Goal: Task Accomplishment & Management: Complete application form

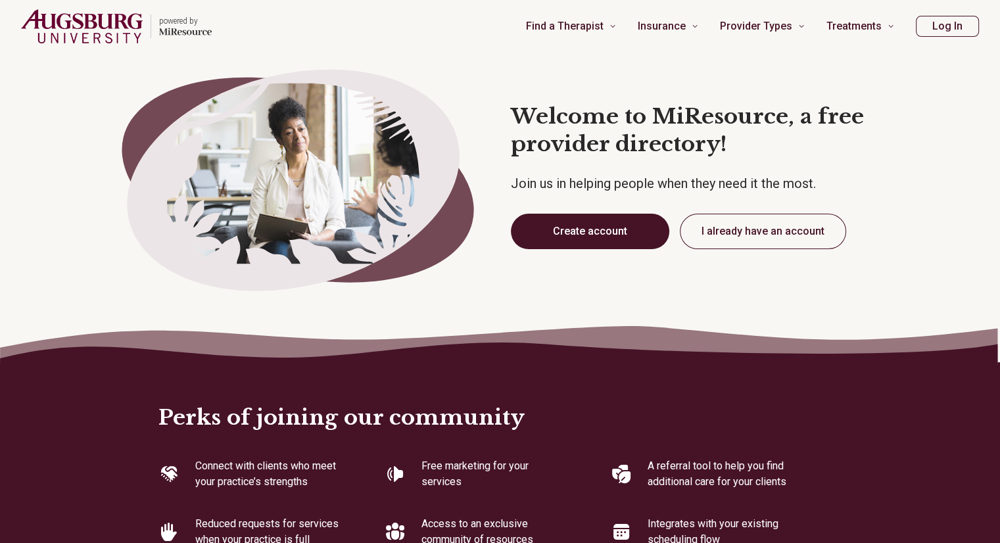
type textarea "*"
click at [597, 240] on button "Create account" at bounding box center [590, 231] width 158 height 35
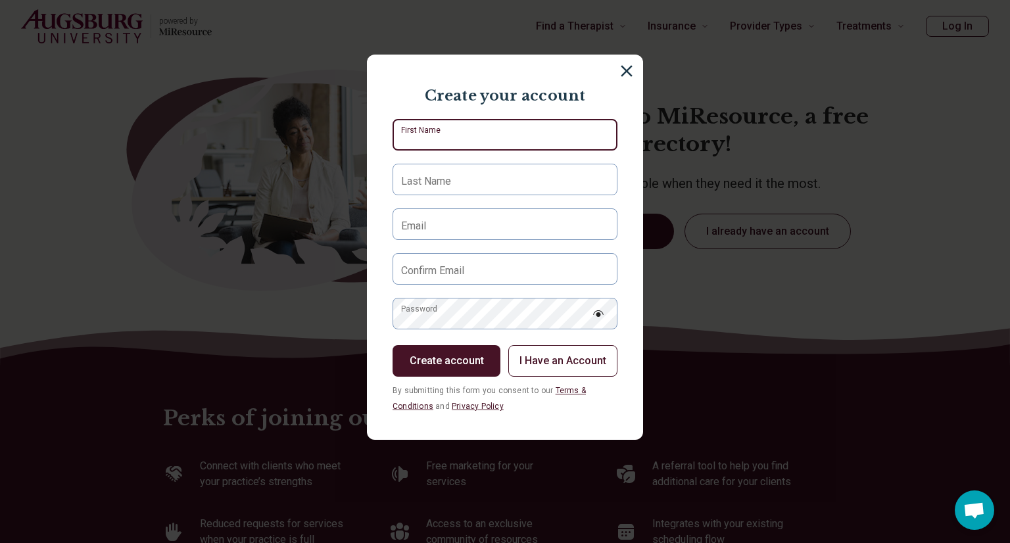
click at [494, 126] on input "First Name" at bounding box center [504, 135] width 225 height 32
type input "****"
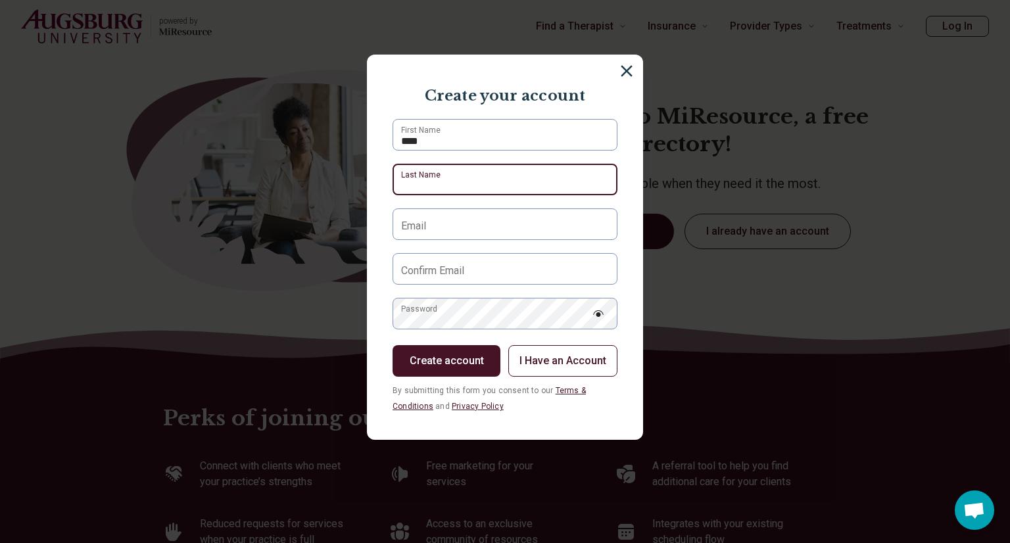
click at [462, 177] on input "Last Name" at bounding box center [504, 180] width 225 height 32
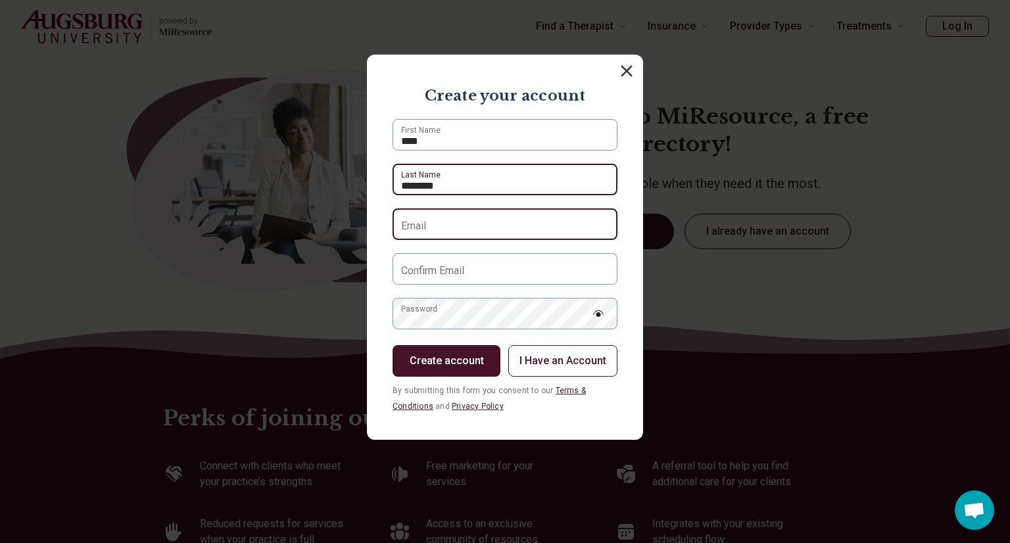
type input "********"
click at [451, 233] on input "Email" at bounding box center [504, 224] width 225 height 32
type input "**********"
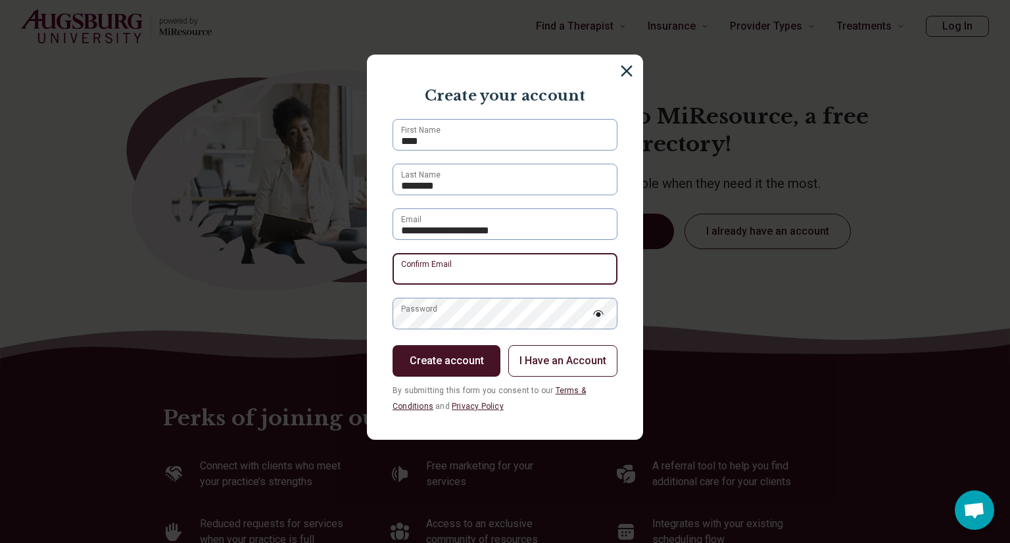
click at [466, 274] on input "Confirm Email" at bounding box center [504, 269] width 225 height 32
type input "**********"
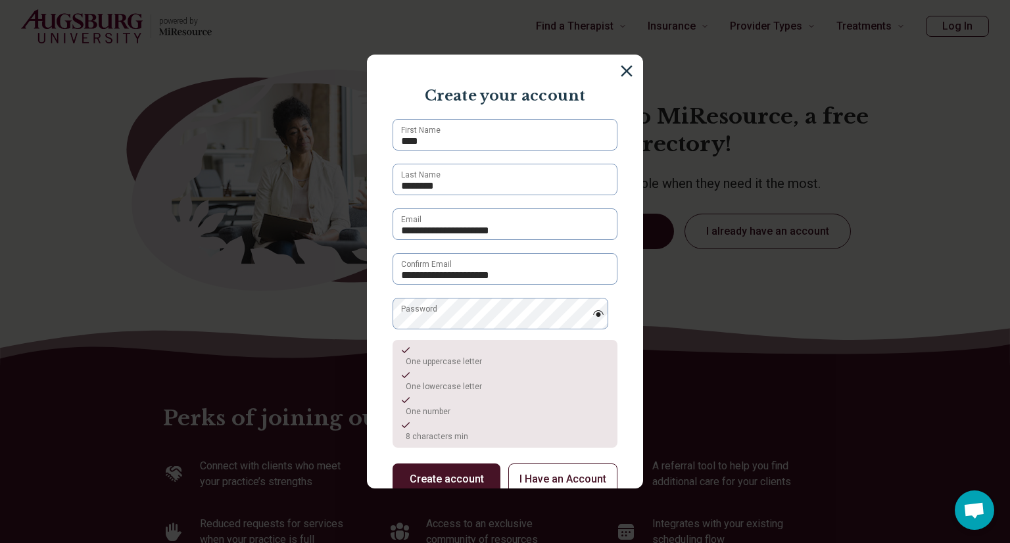
click at [463, 344] on div "One uppercase letter One lowercase letter One number 8 characters min" at bounding box center [504, 394] width 225 height 108
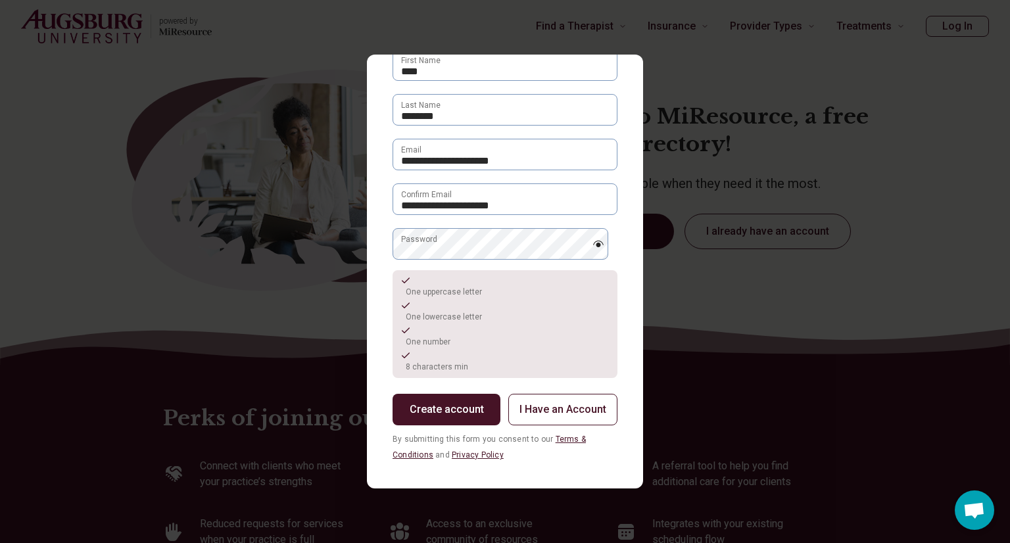
click at [455, 403] on button "Create account" at bounding box center [446, 410] width 108 height 32
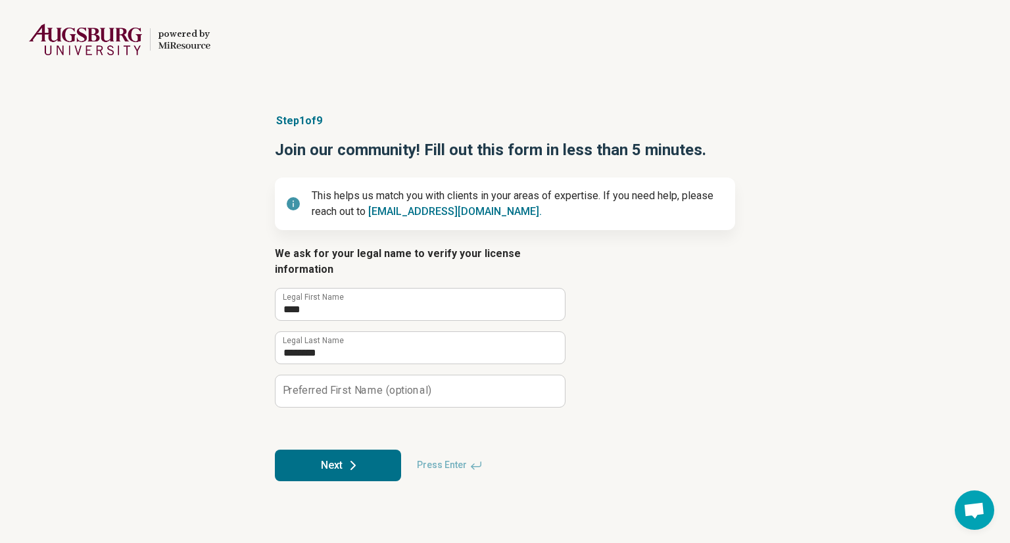
click at [325, 450] on button "Next" at bounding box center [338, 466] width 126 height 32
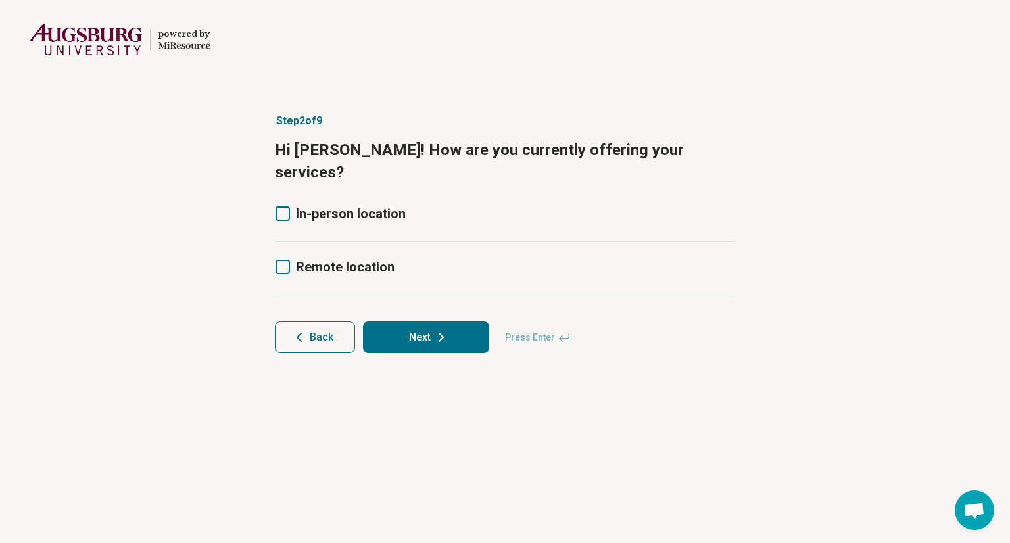
click at [291, 204] on label "In-person location" at bounding box center [340, 213] width 131 height 18
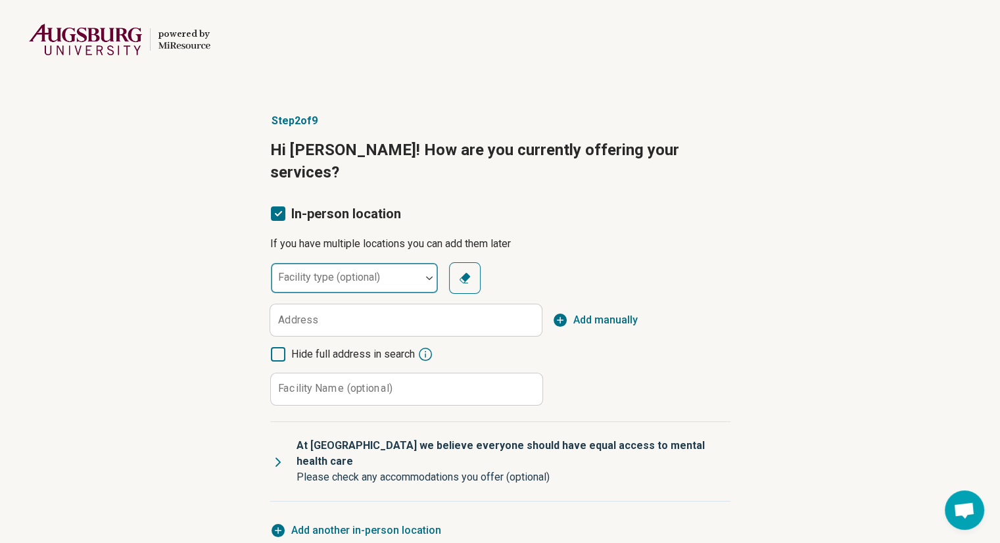
click at [361, 262] on div "Facility type (optional)" at bounding box center [354, 278] width 168 height 32
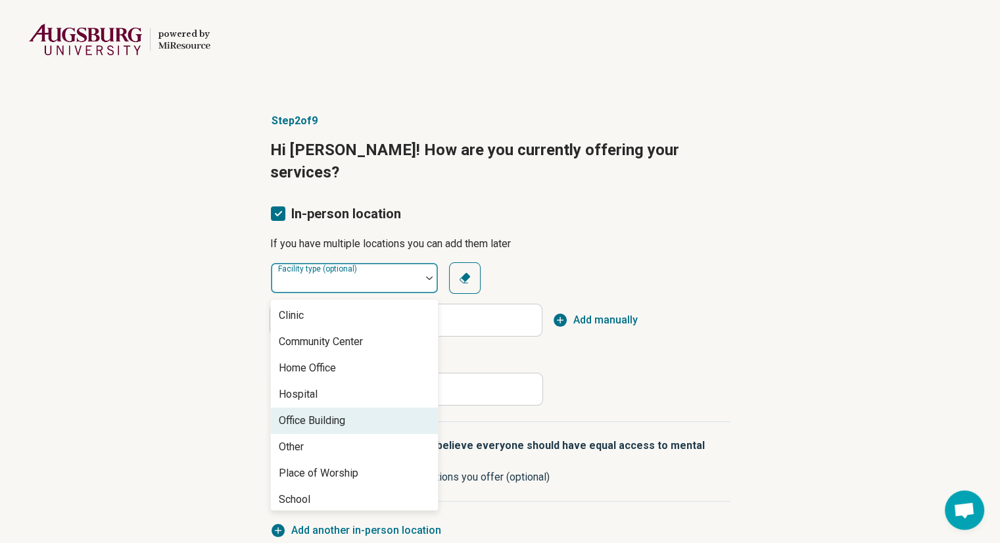
click at [344, 413] on div "Office Building" at bounding box center [312, 421] width 66 height 16
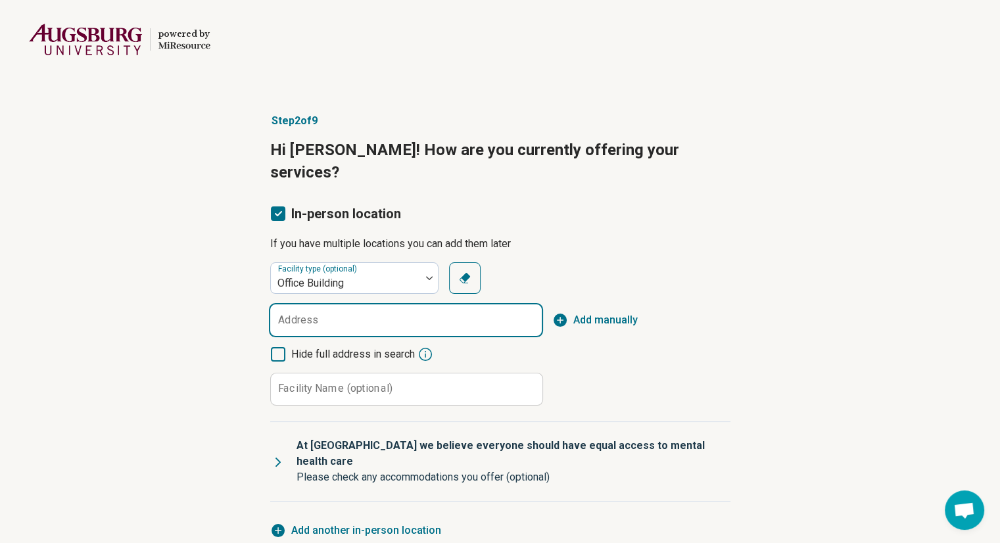
click at [297, 309] on input "Address" at bounding box center [405, 320] width 271 height 32
paste input "**********"
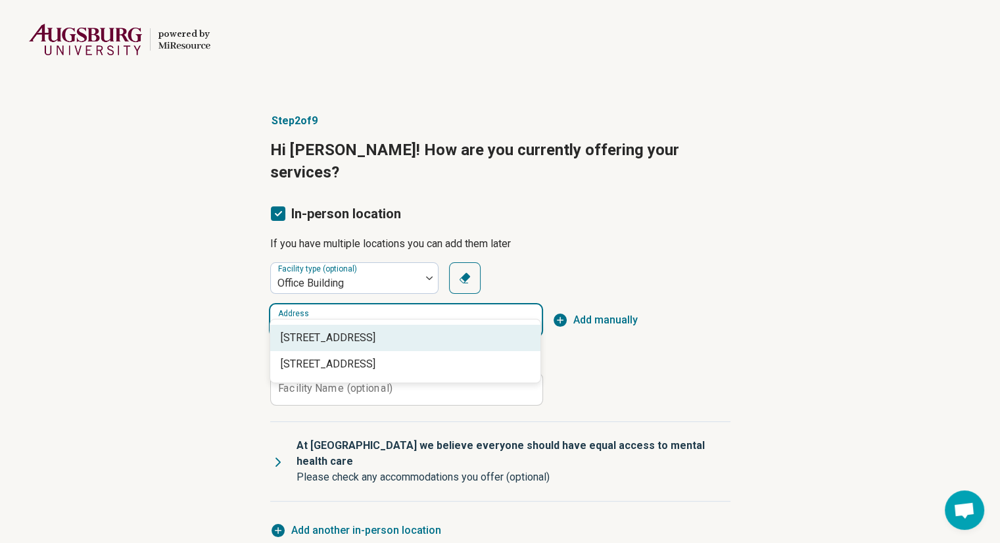
click at [297, 342] on span "[STREET_ADDRESS]" at bounding box center [408, 338] width 254 height 16
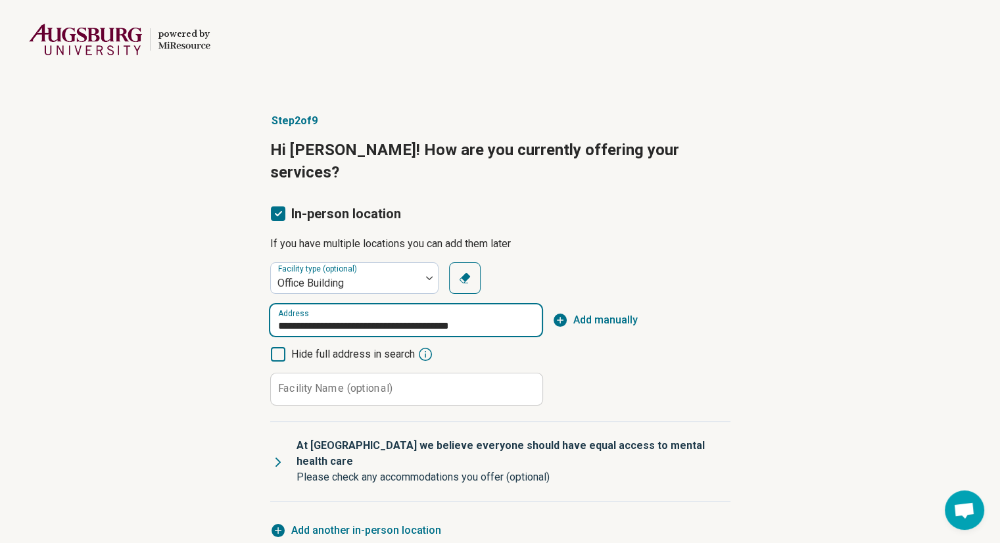
type input "**********"
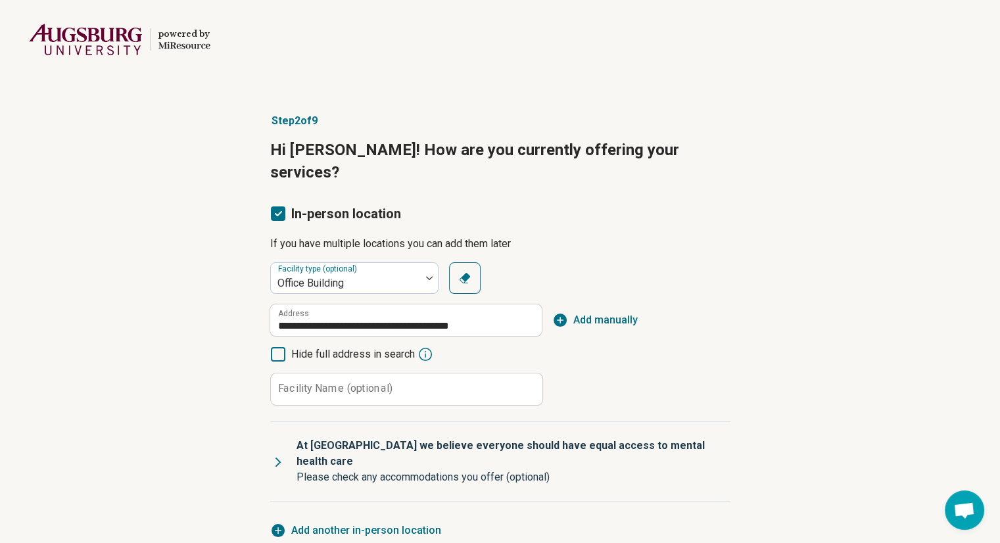
click at [281, 347] on icon at bounding box center [278, 354] width 14 height 14
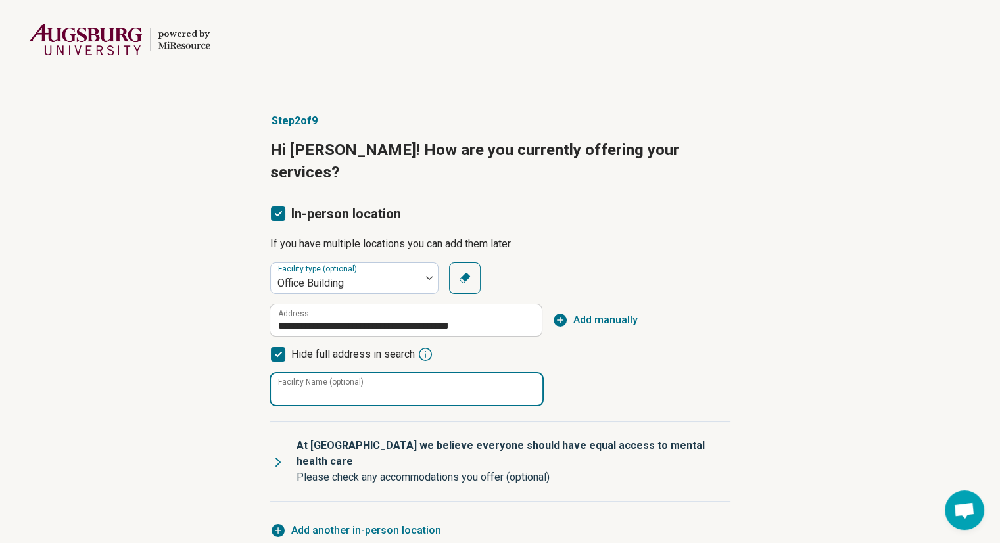
click at [315, 373] on div "Facility Name (optional)" at bounding box center [405, 389] width 271 height 33
click at [444, 377] on input "**********" at bounding box center [406, 389] width 271 height 32
paste input "********"
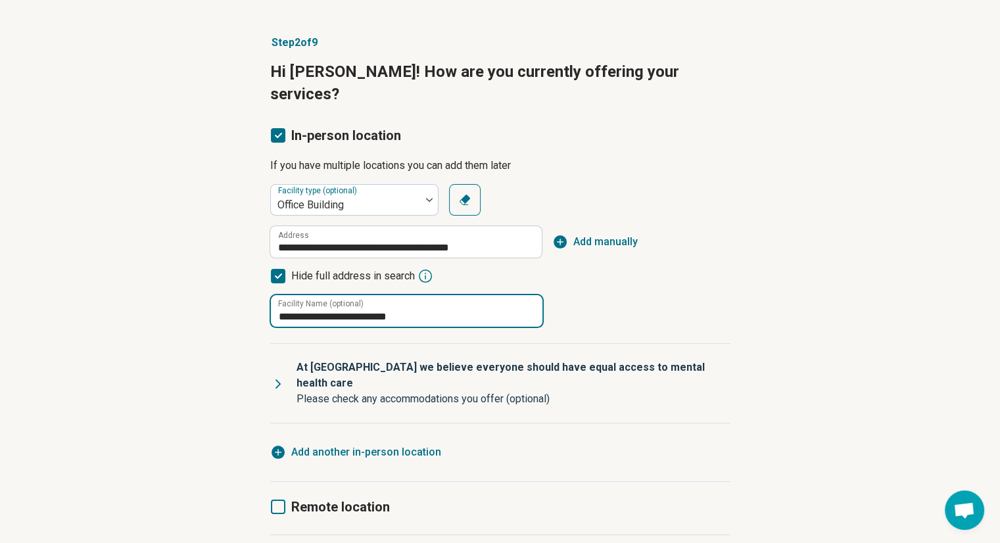
scroll to position [116, 0]
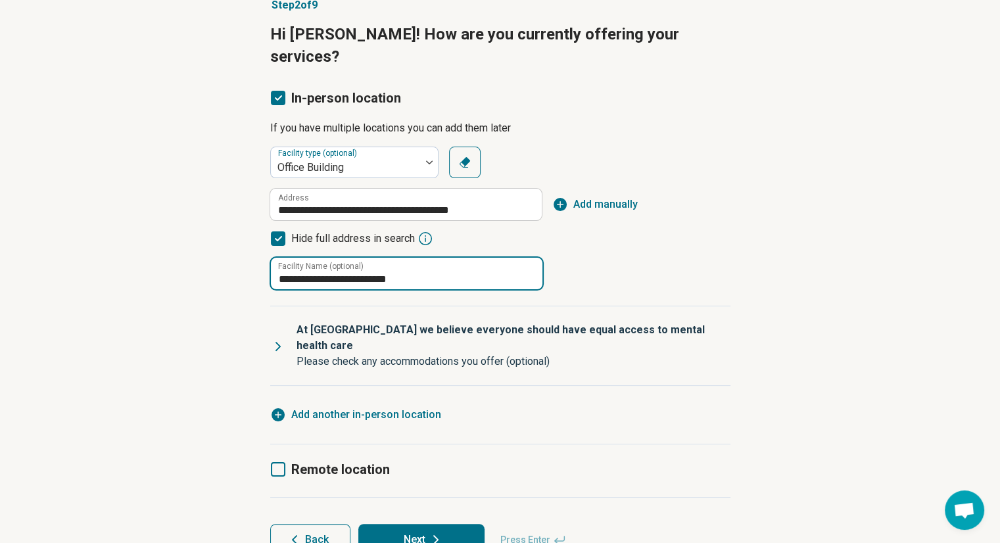
type input "**********"
click at [279, 462] on icon at bounding box center [278, 469] width 14 height 14
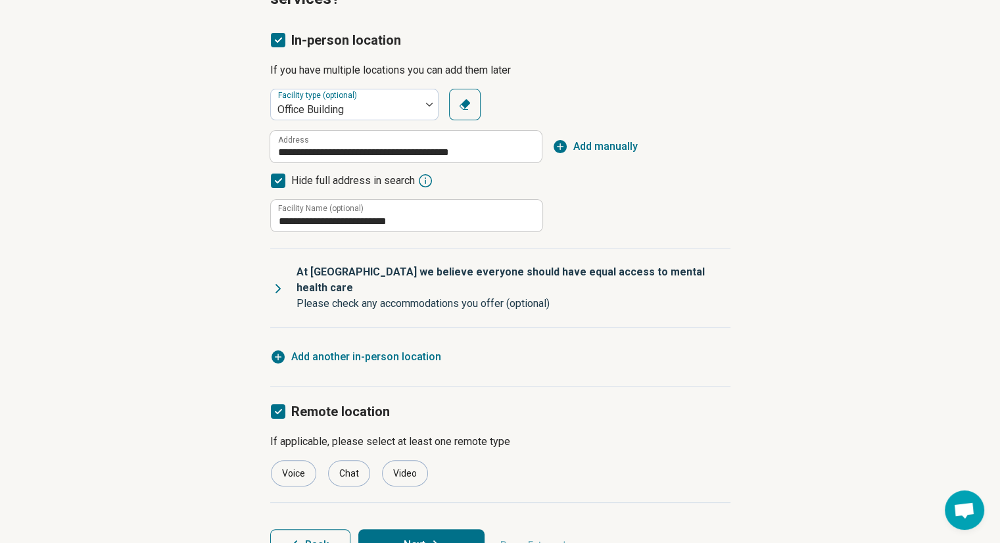
scroll to position [179, 0]
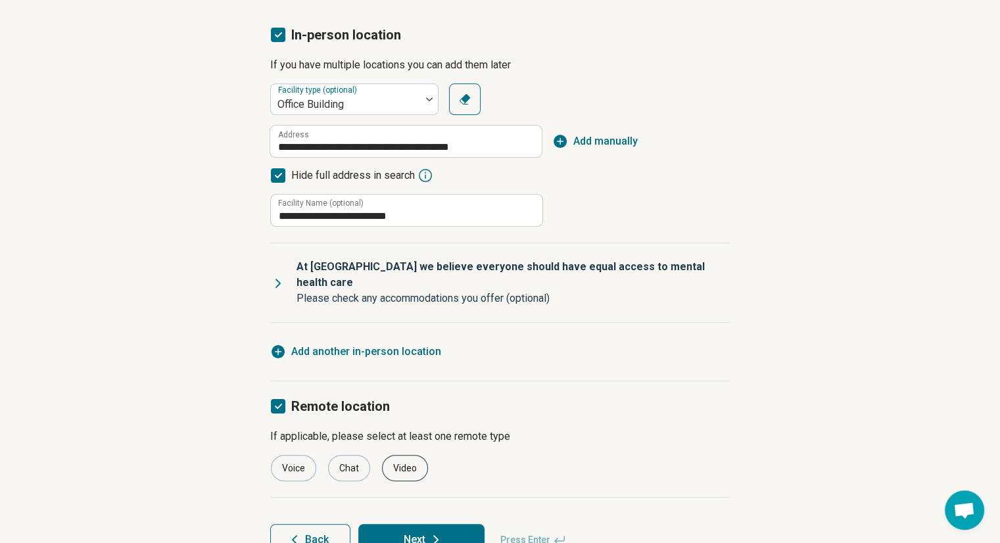
click at [390, 455] on div "Video" at bounding box center [405, 468] width 46 height 26
click at [446, 524] on button "Next" at bounding box center [421, 540] width 126 height 32
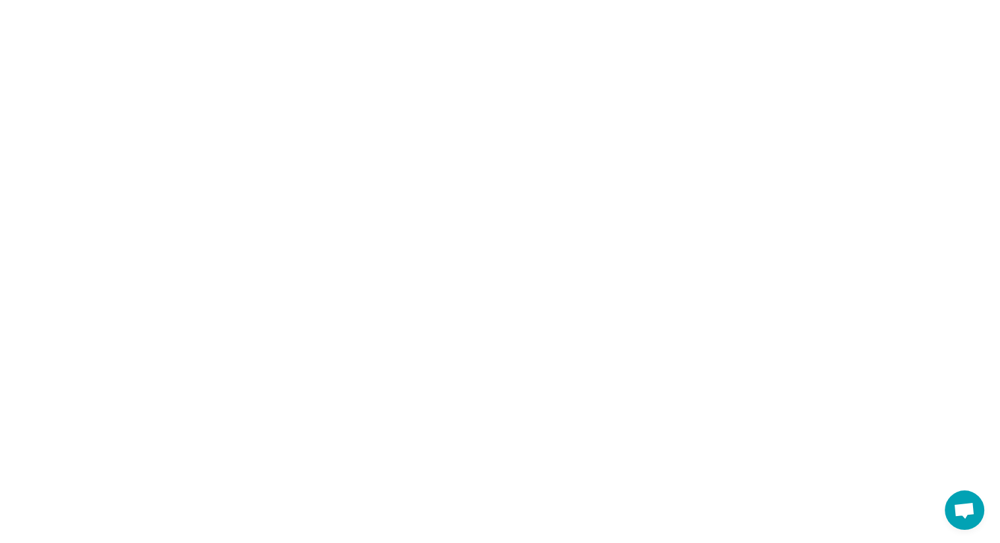
scroll to position [0, 0]
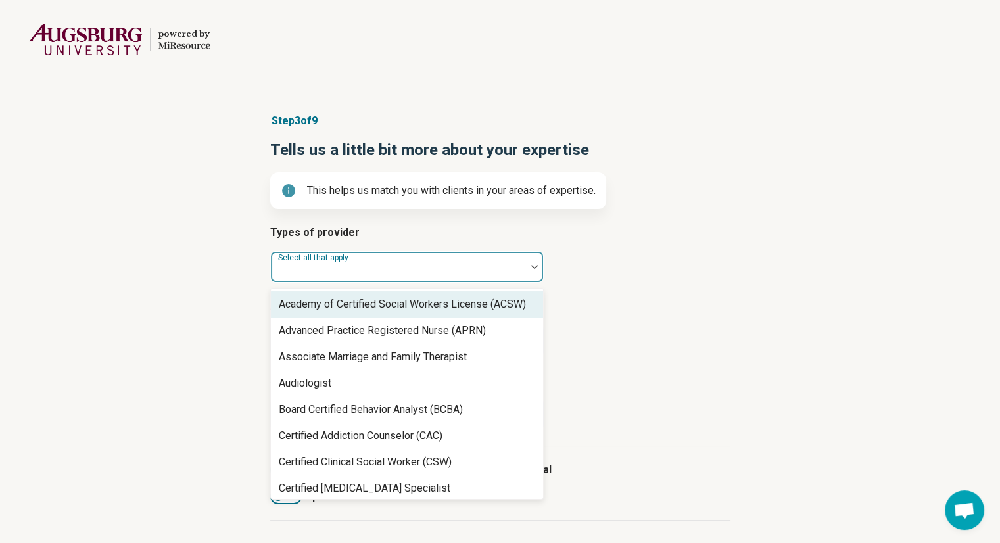
click at [451, 264] on div at bounding box center [398, 272] width 244 height 18
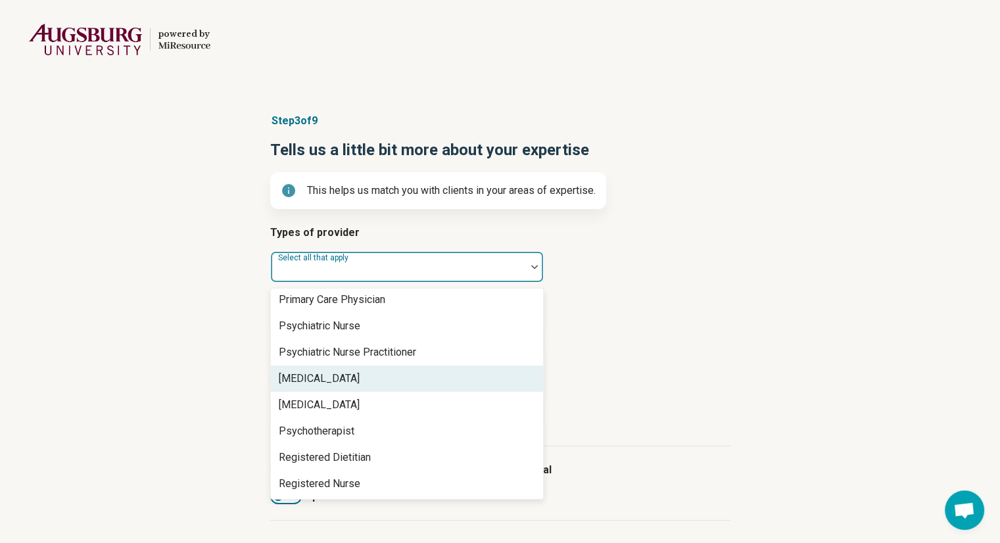
scroll to position [1555, 0]
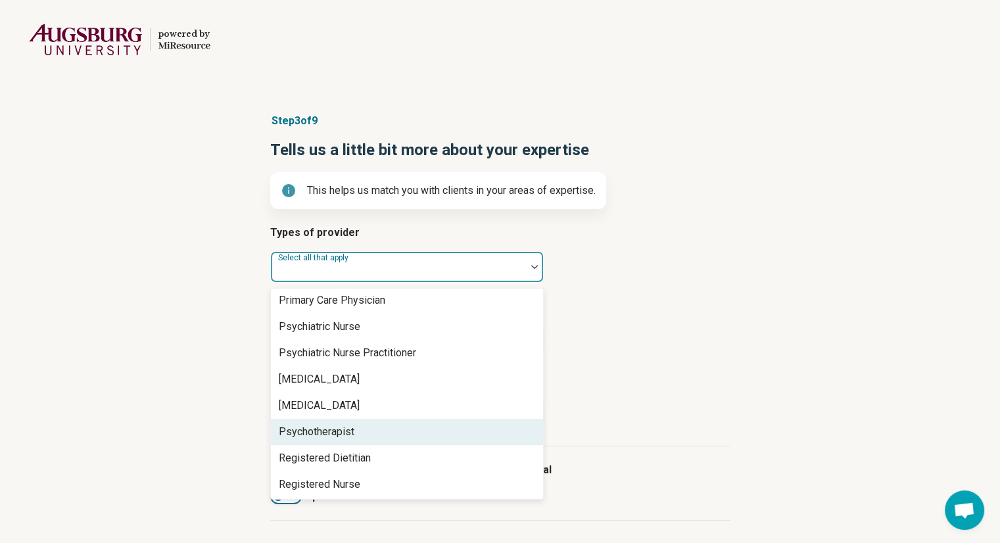
click at [392, 434] on div "Psychotherapist" at bounding box center [407, 432] width 272 height 26
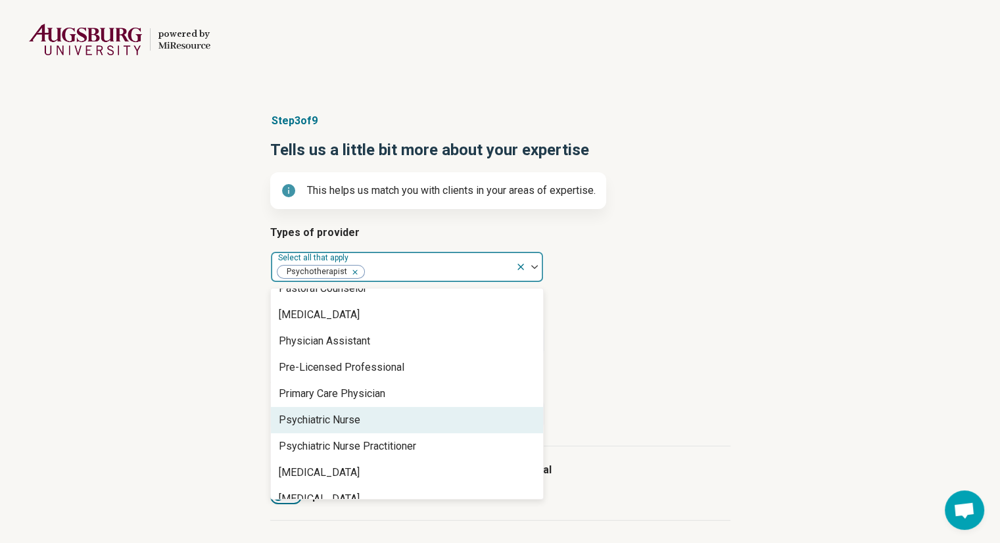
scroll to position [1462, 0]
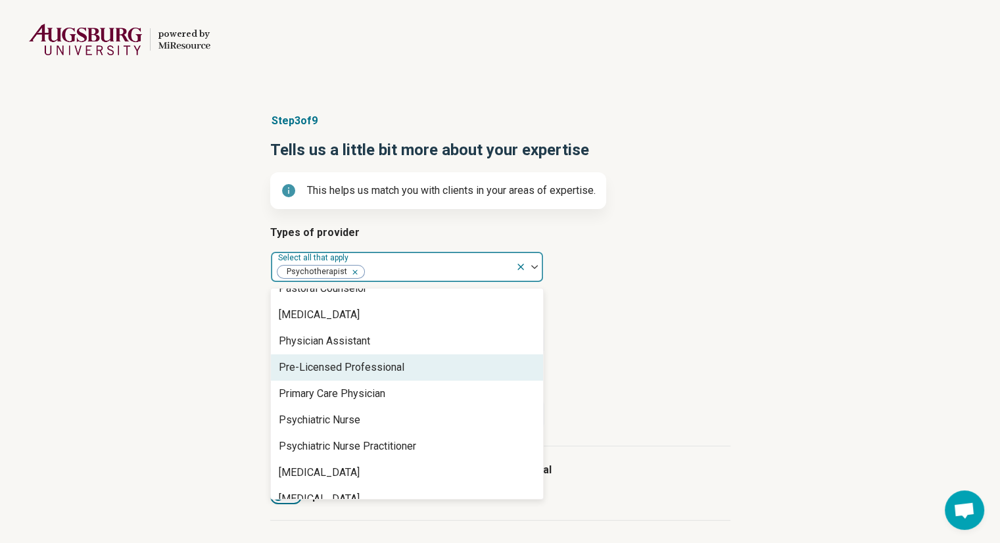
click at [438, 361] on div "Pre-Licensed Professional" at bounding box center [407, 367] width 272 height 26
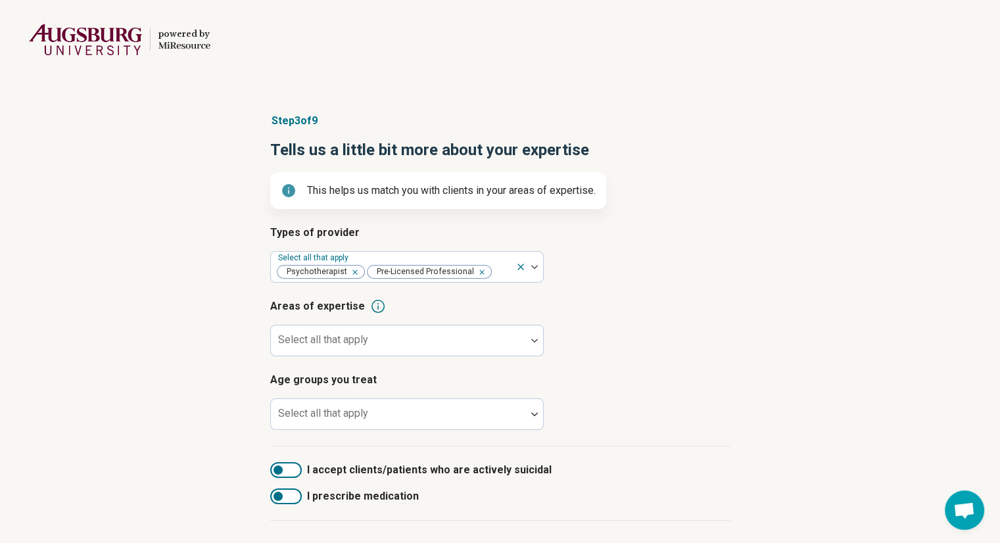
click at [653, 266] on article "Types of provider Select all that apply Psychotherapist Pre-Licensed Profession…" at bounding box center [500, 254] width 460 height 58
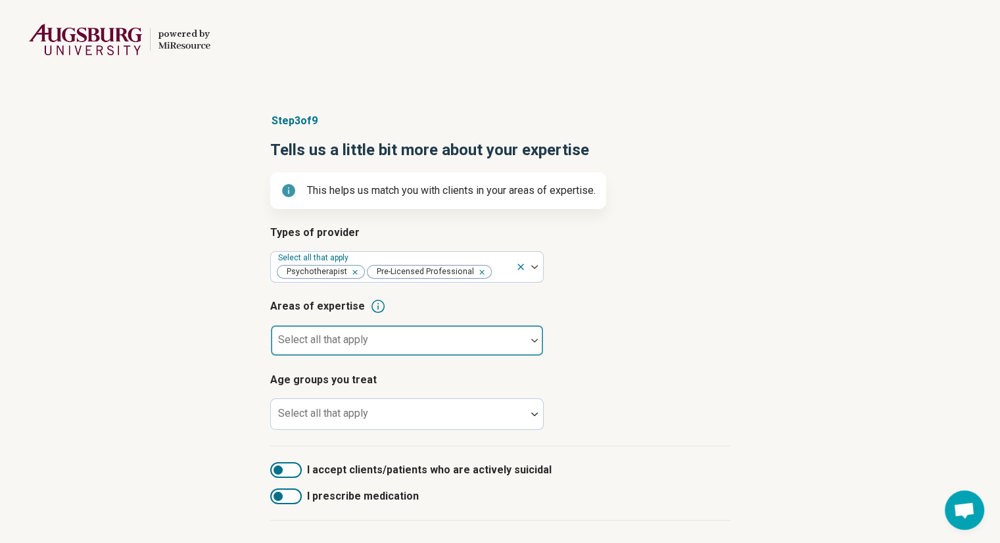
click at [512, 353] on div at bounding box center [398, 346] width 244 height 18
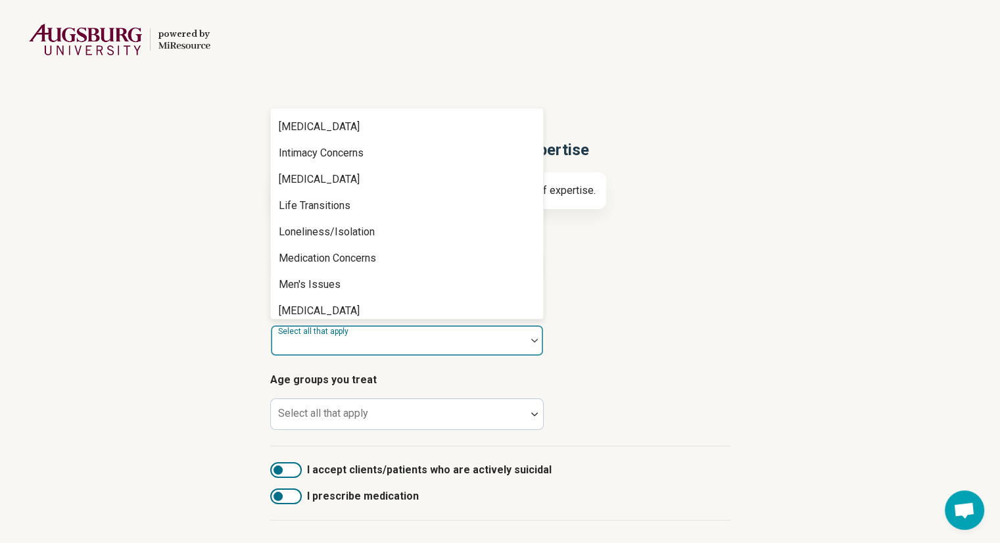
scroll to position [1287, 0]
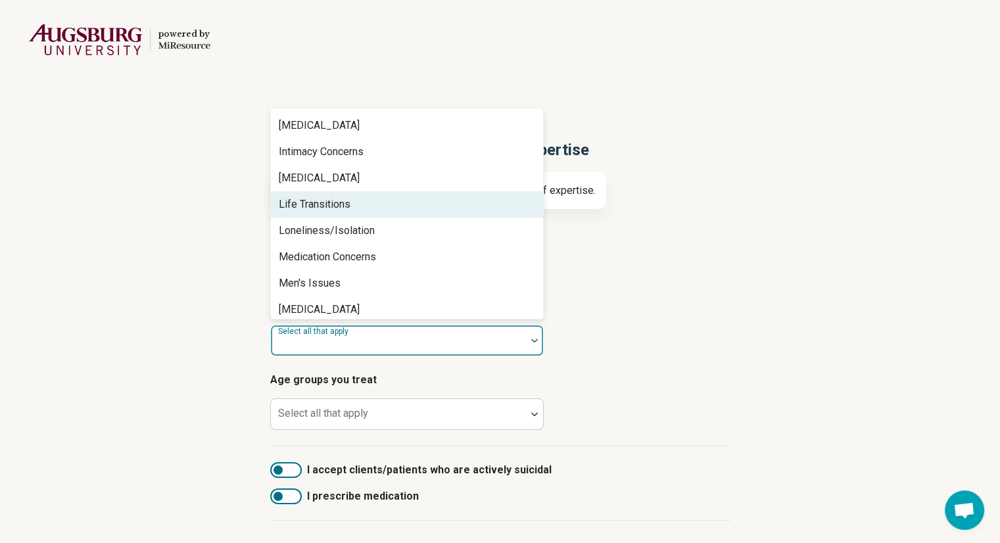
click at [446, 199] on div "Life Transitions" at bounding box center [407, 204] width 272 height 26
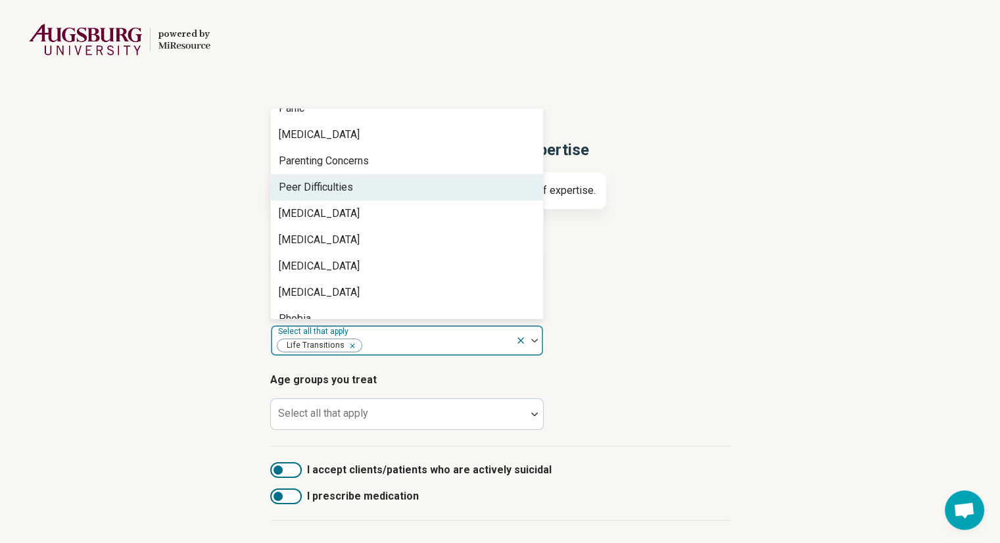
scroll to position [1572, 0]
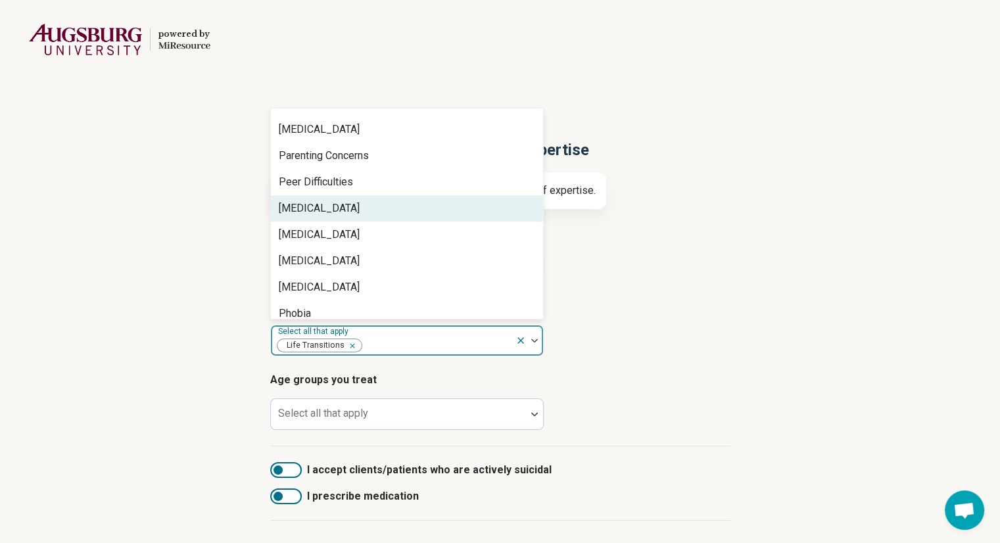
click at [442, 206] on div "[MEDICAL_DATA]" at bounding box center [407, 208] width 272 height 26
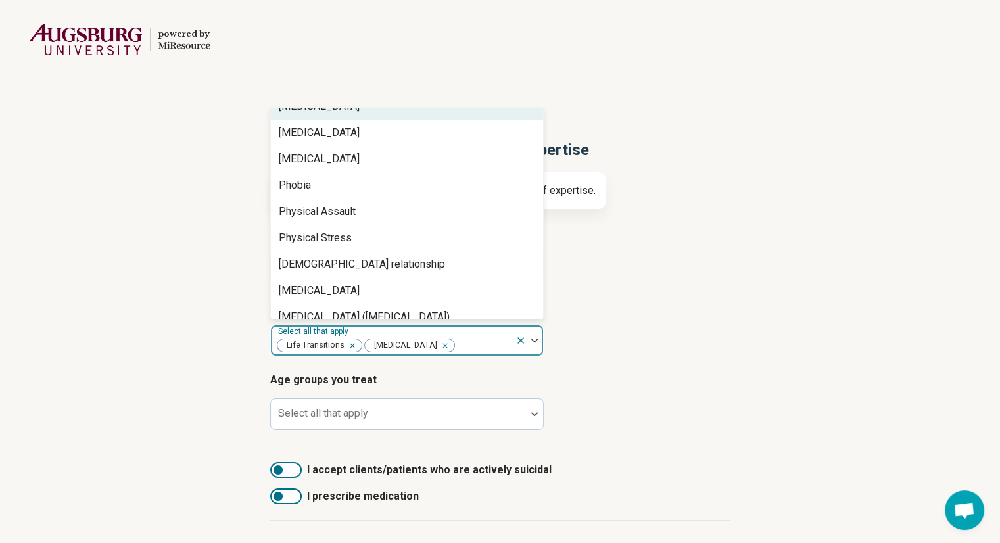
scroll to position [1677, 0]
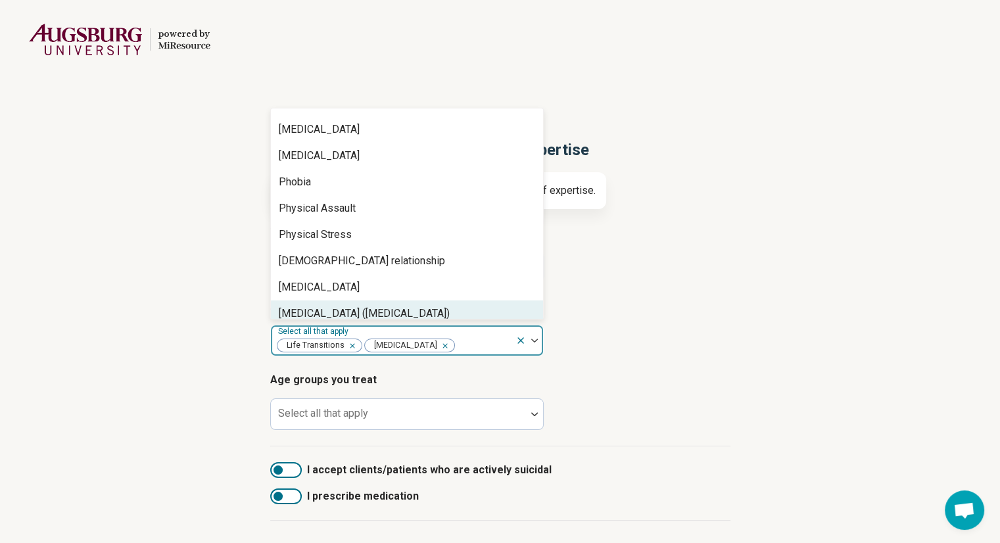
click at [438, 347] on icon "Remove [object Object]" at bounding box center [442, 345] width 9 height 9
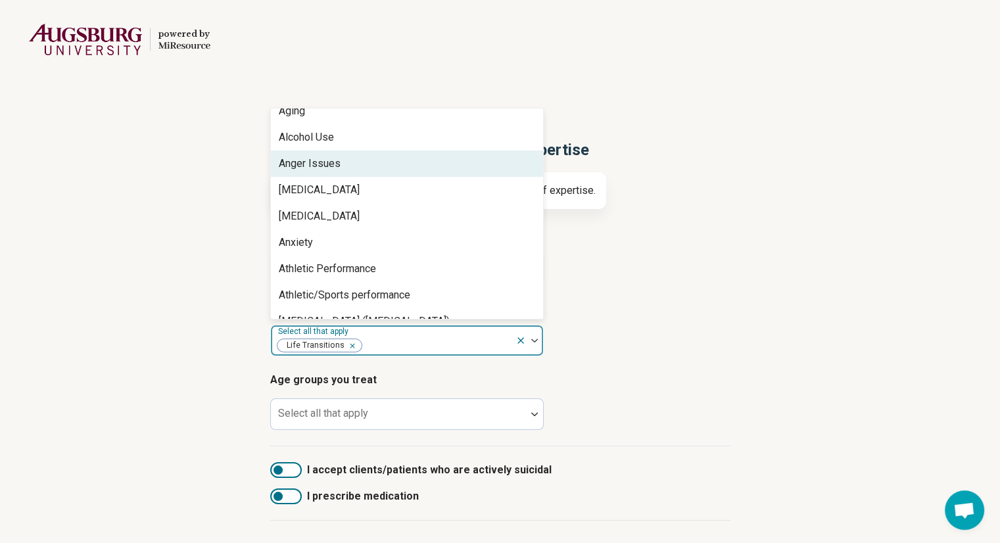
scroll to position [96, 0]
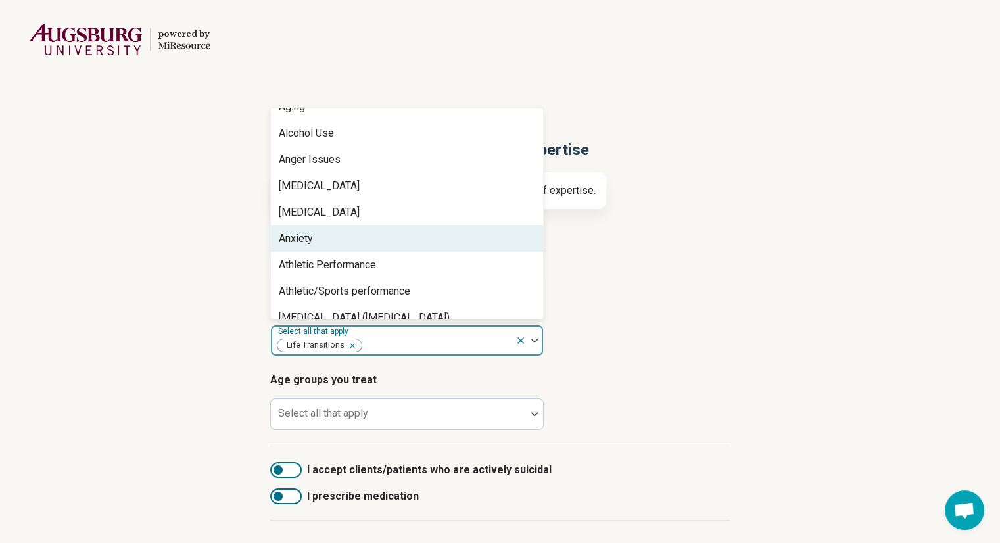
click at [418, 232] on div "Anxiety" at bounding box center [407, 238] width 272 height 26
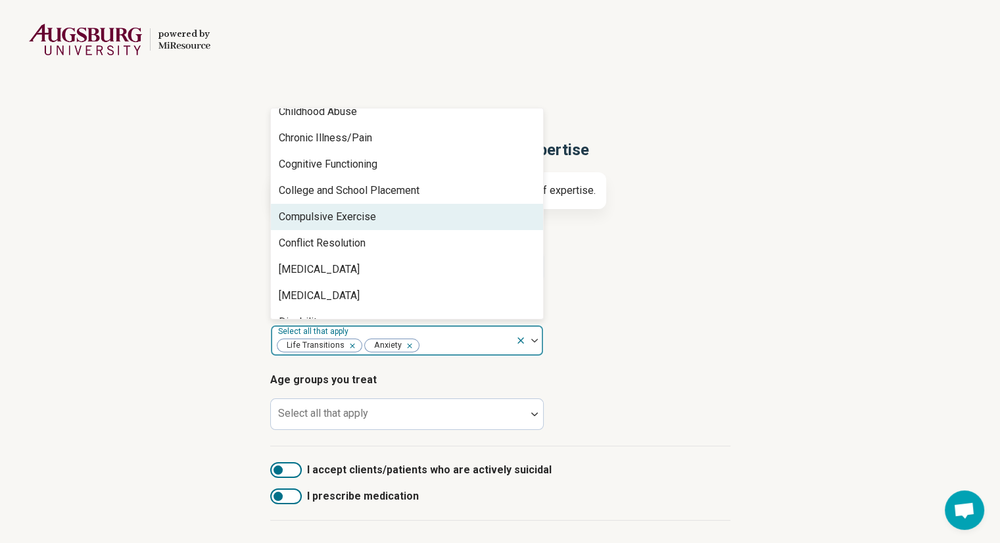
scroll to position [592, 0]
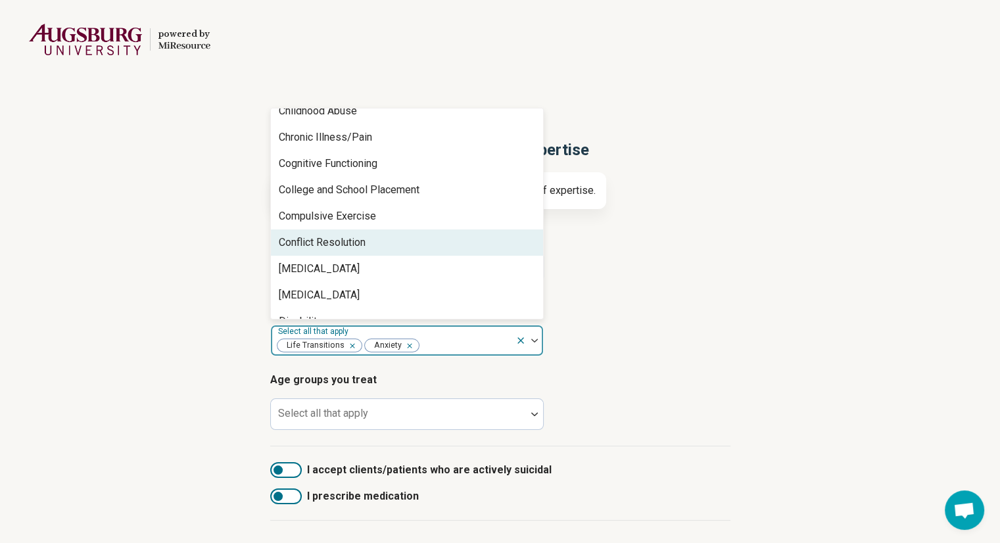
click at [418, 232] on div "Conflict Resolution" at bounding box center [407, 242] width 272 height 26
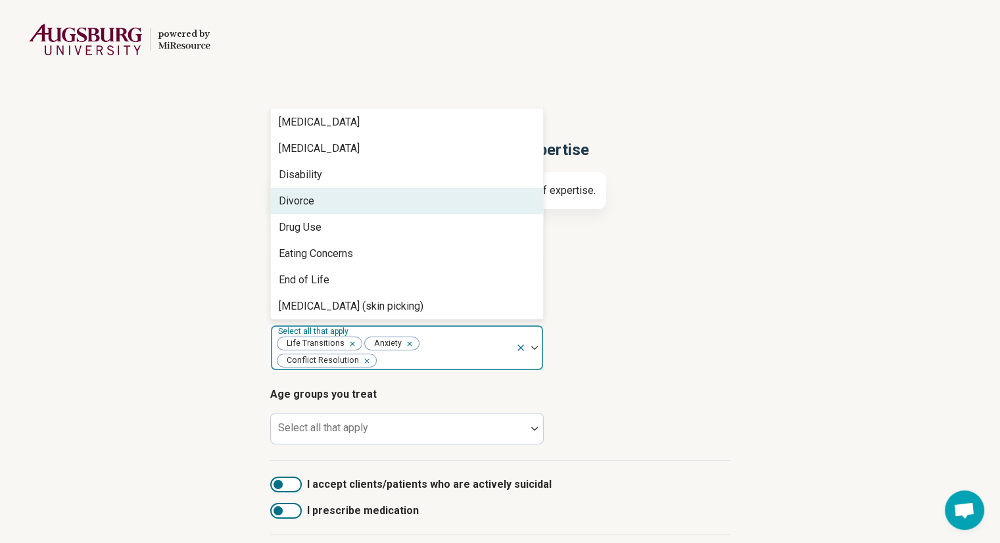
scroll to position [731, 0]
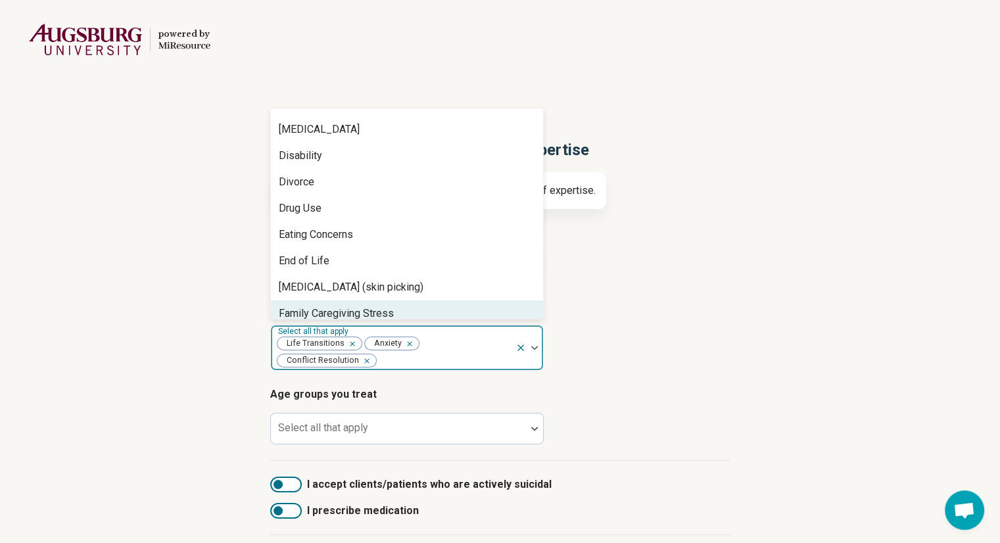
click at [364, 363] on icon "Remove [object Object]" at bounding box center [364, 360] width 9 height 9
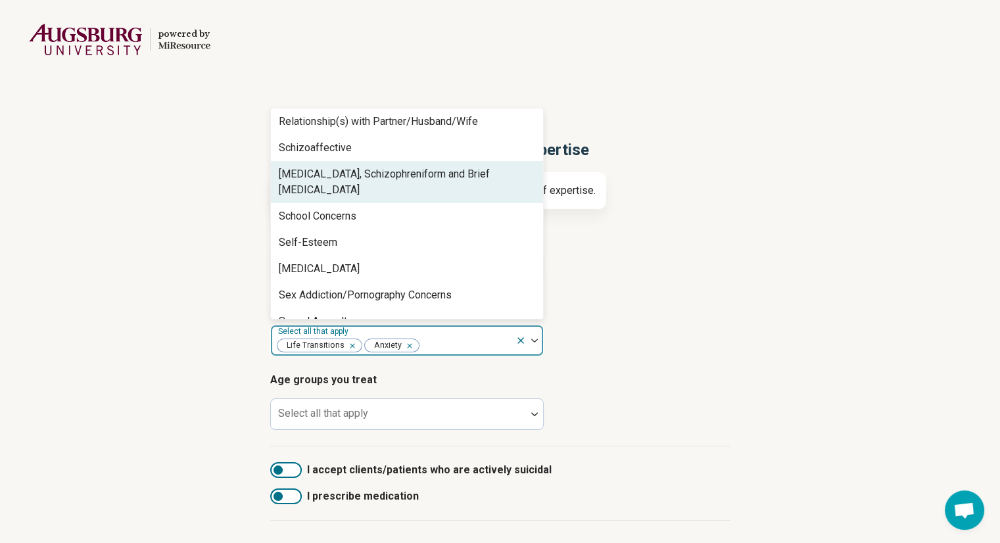
scroll to position [2087, 0]
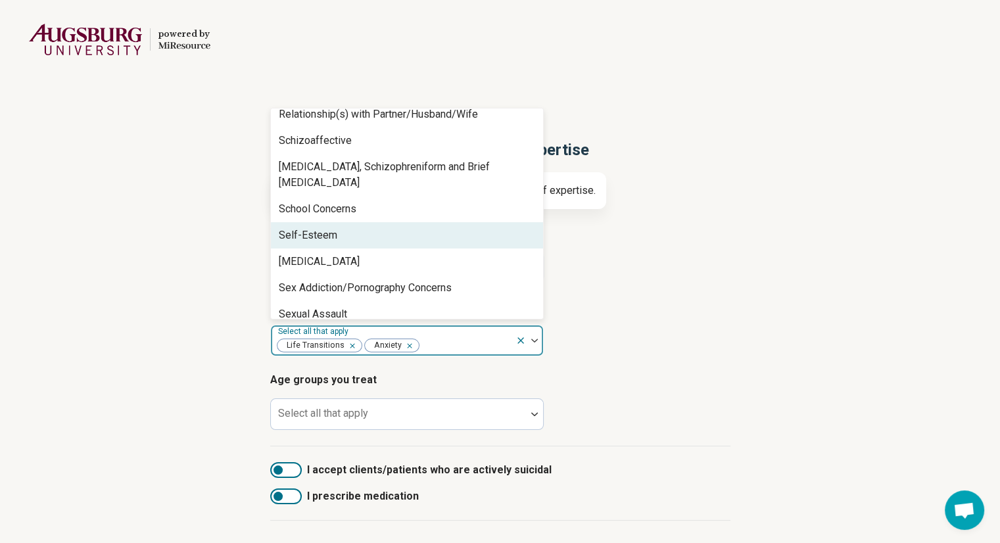
click at [381, 229] on div "Self-Esteem" at bounding box center [407, 235] width 272 height 26
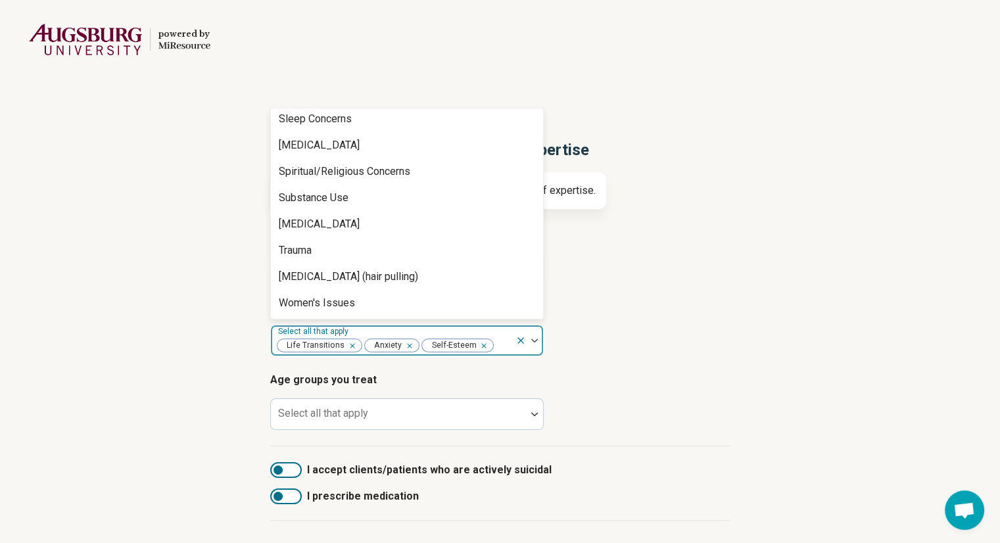
scroll to position [2345, 0]
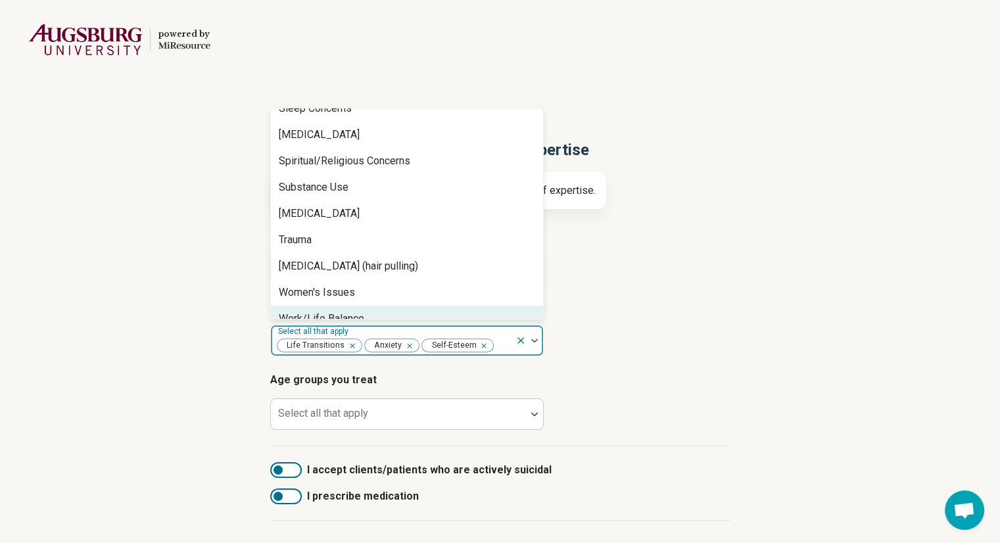
click at [363, 311] on div "Work/Life Balance" at bounding box center [321, 319] width 85 height 16
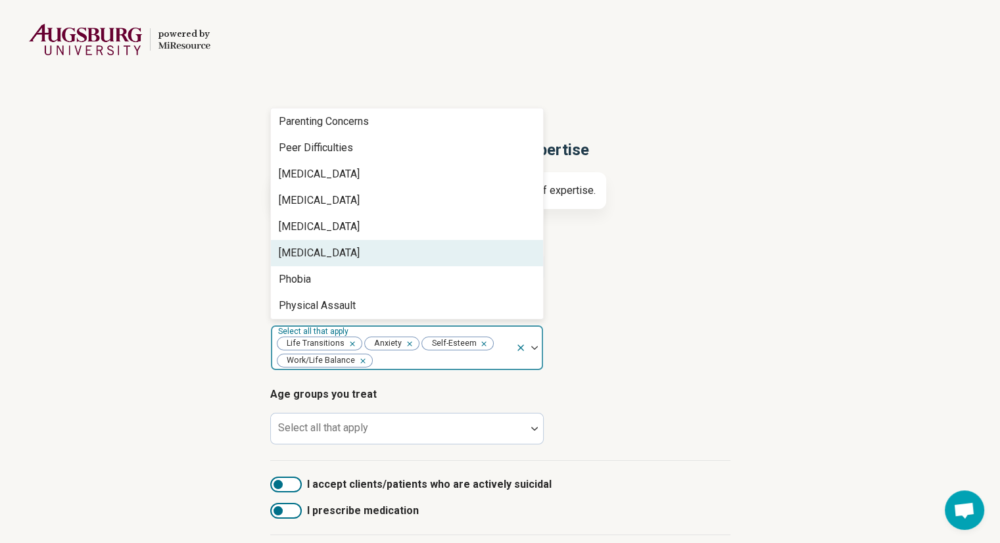
scroll to position [1579, 0]
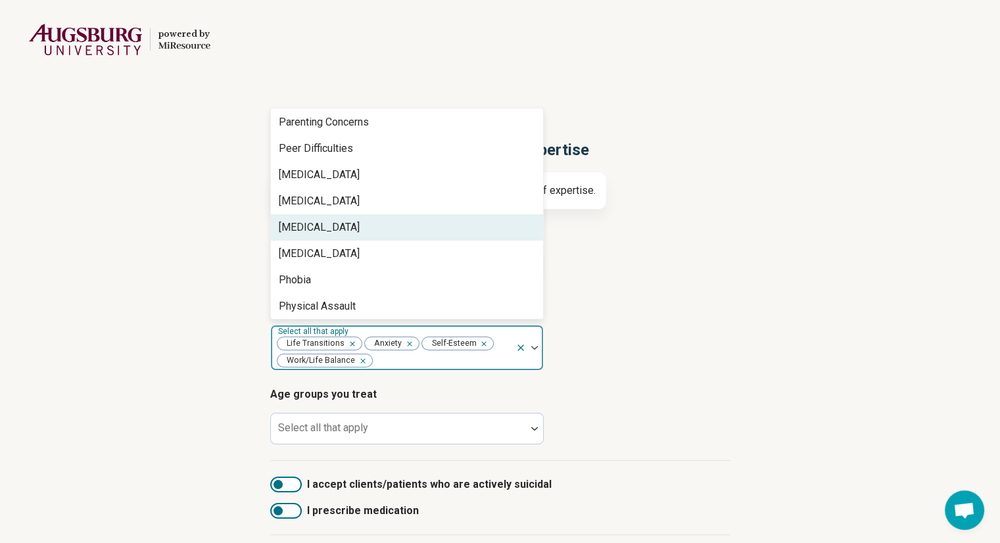
click at [386, 227] on div "[MEDICAL_DATA]" at bounding box center [407, 227] width 272 height 26
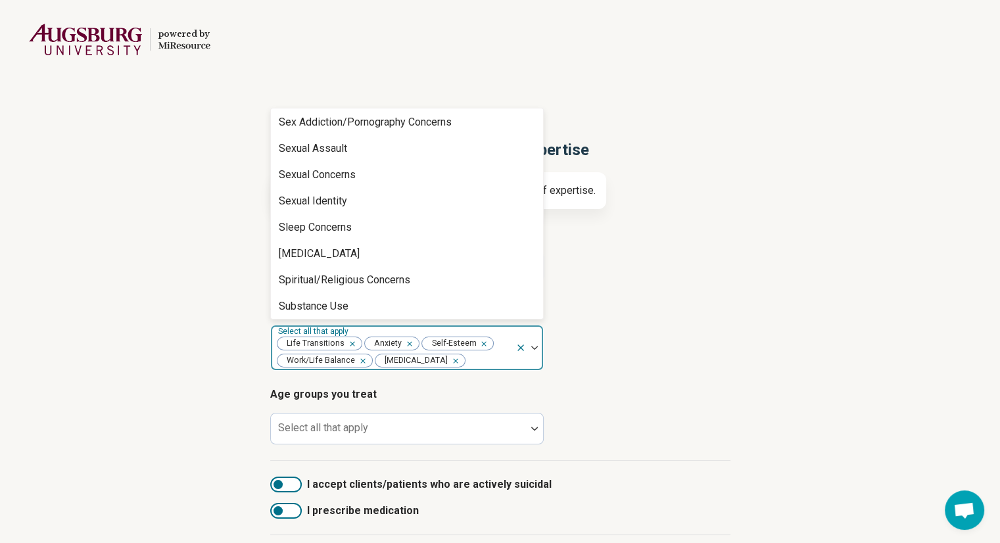
scroll to position [2293, 0]
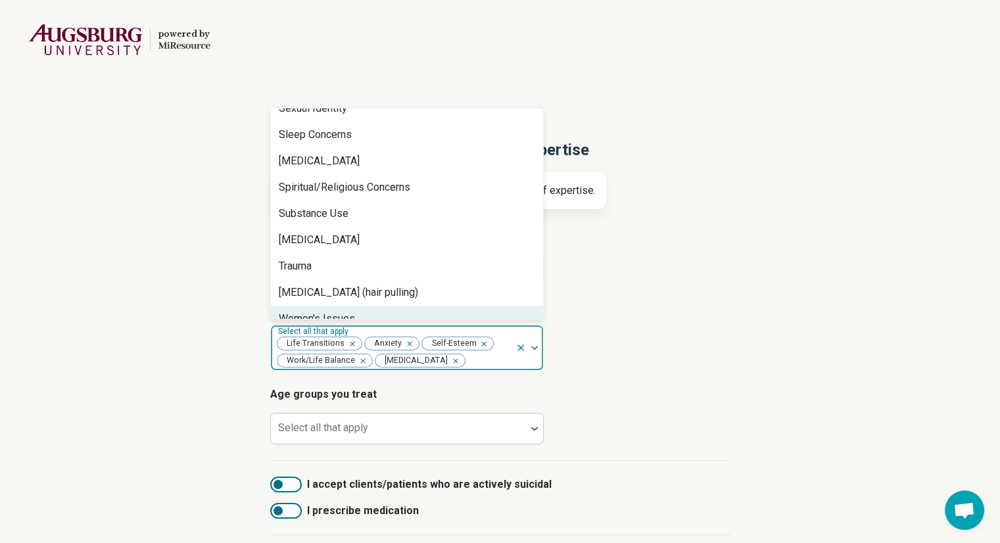
click at [358, 311] on div "Women's Issues" at bounding box center [407, 319] width 272 height 26
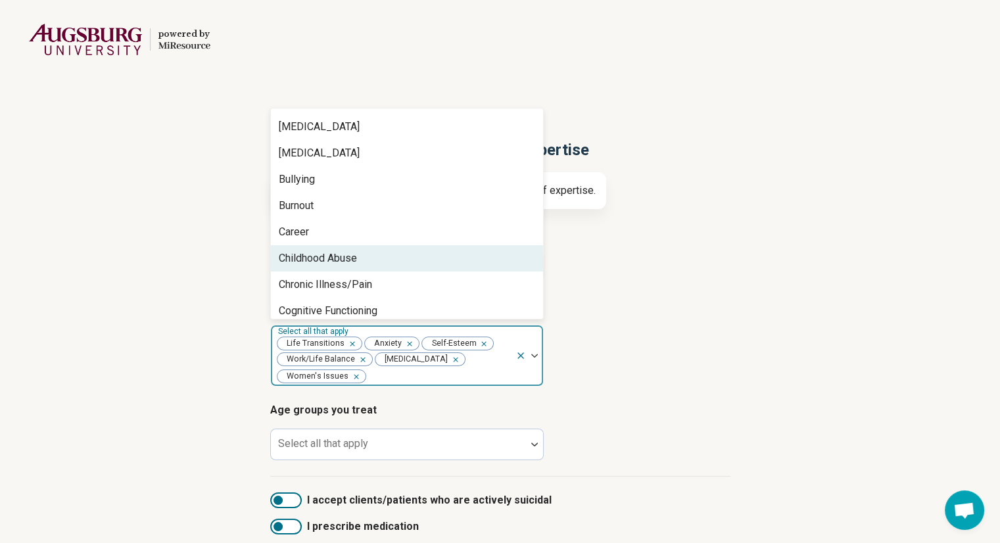
scroll to position [444, 0]
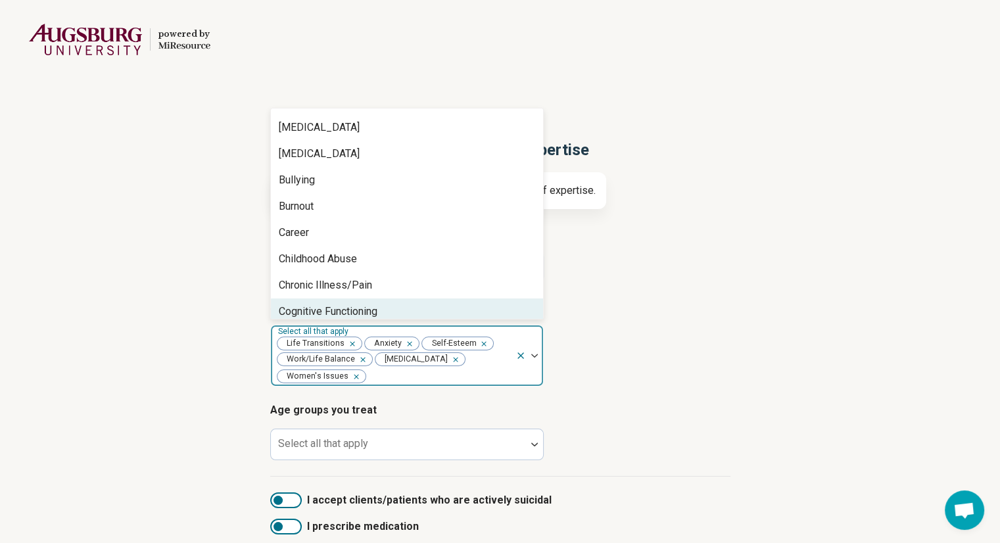
click at [355, 375] on icon "Remove [object Object]" at bounding box center [353, 376] width 9 height 9
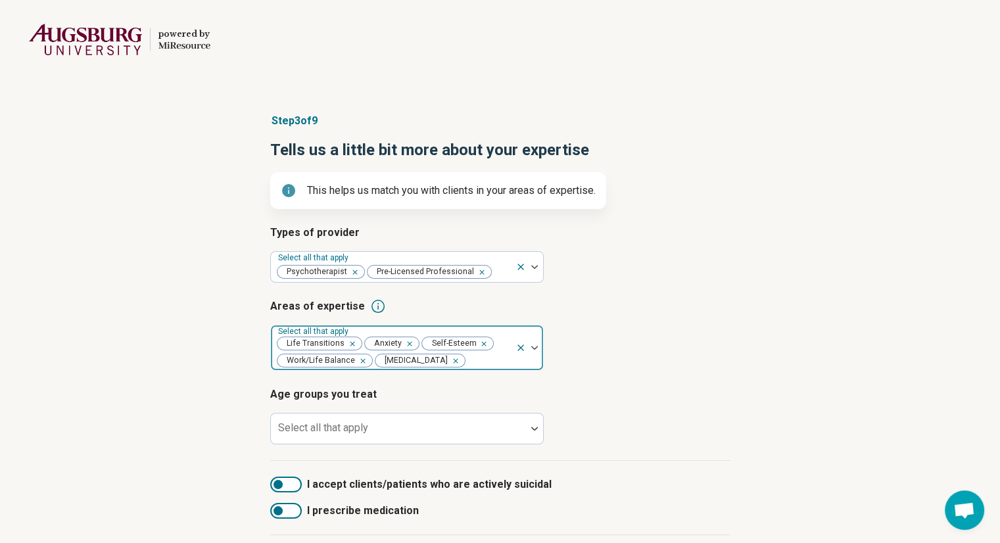
click at [348, 374] on div "Types of provider Select all that apply Psychotherapist Pre-Licensed Profession…" at bounding box center [500, 343] width 460 height 236
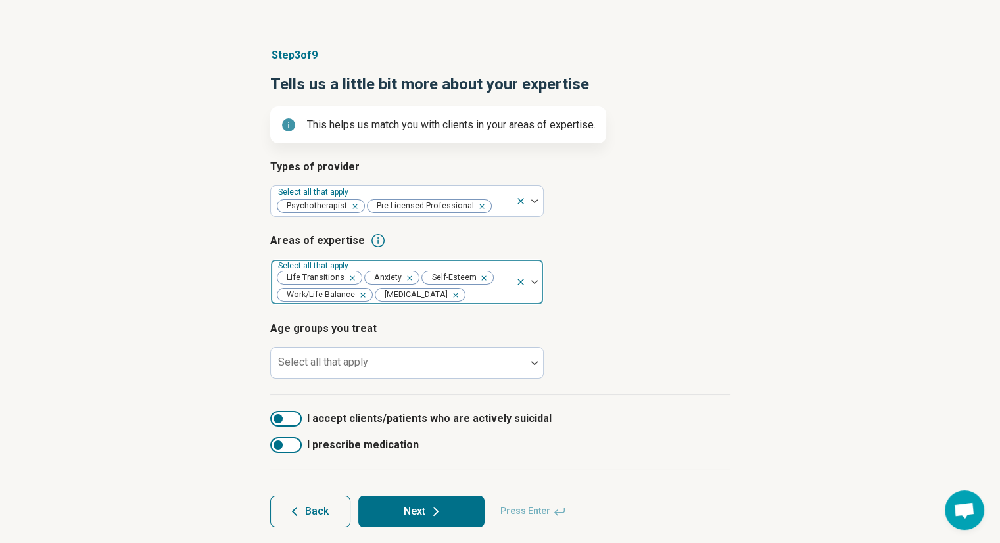
scroll to position [76, 0]
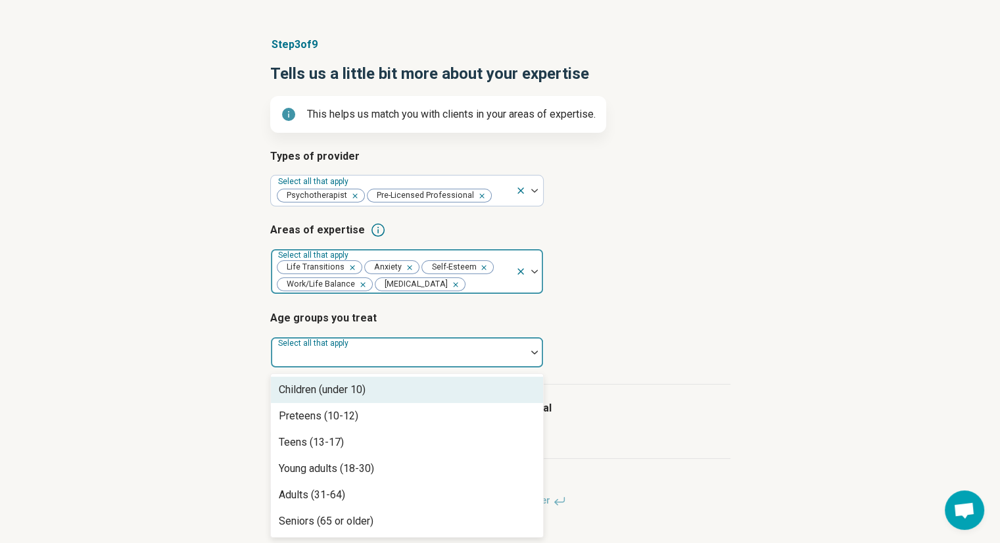
click at [360, 344] on div at bounding box center [398, 352] width 255 height 29
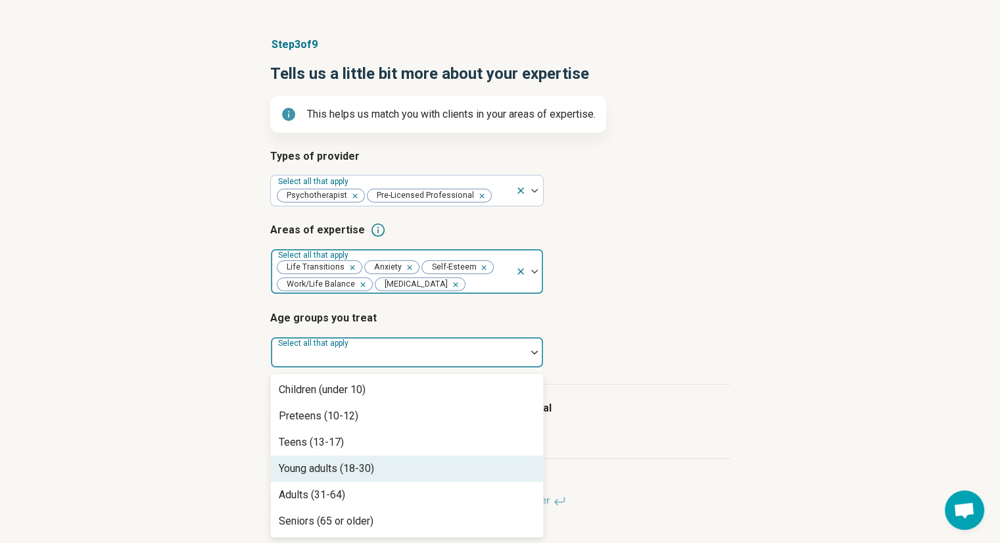
click at [329, 473] on div "Young adults (18-30)" at bounding box center [326, 469] width 95 height 16
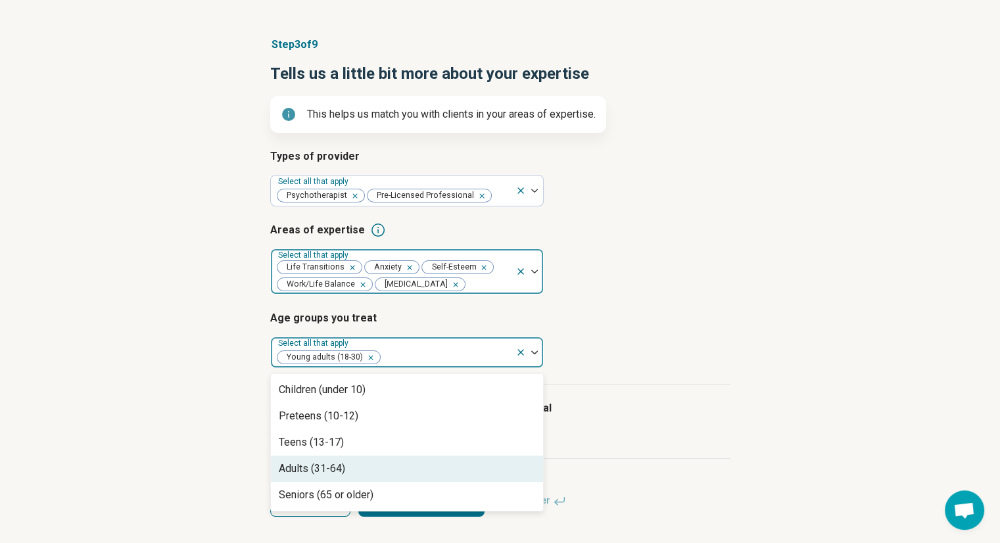
click at [284, 462] on div "Adults (31-64)" at bounding box center [312, 469] width 66 height 16
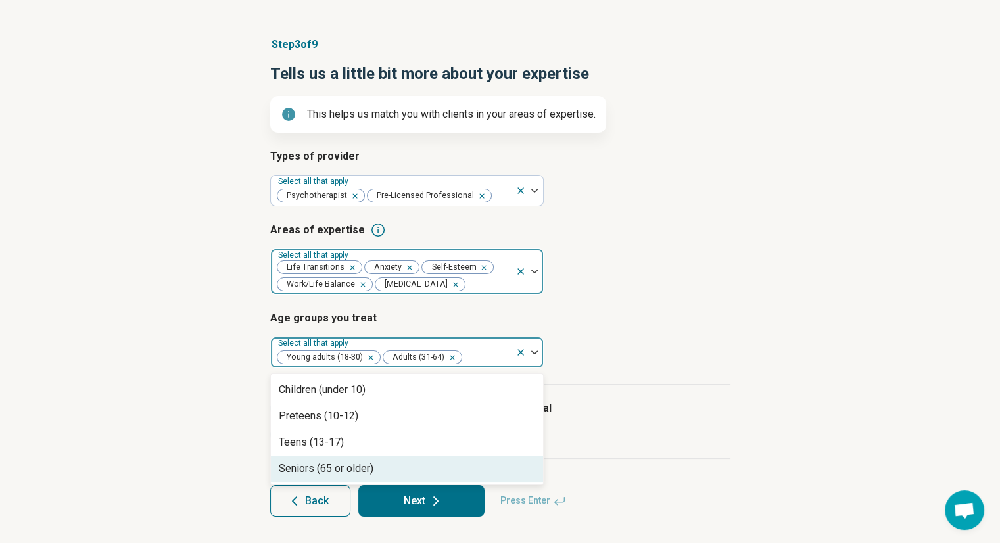
click at [233, 417] on div "Step 3 of 9 Tells us a little bit more about your expertise This helps us match…" at bounding box center [500, 277] width 1000 height 532
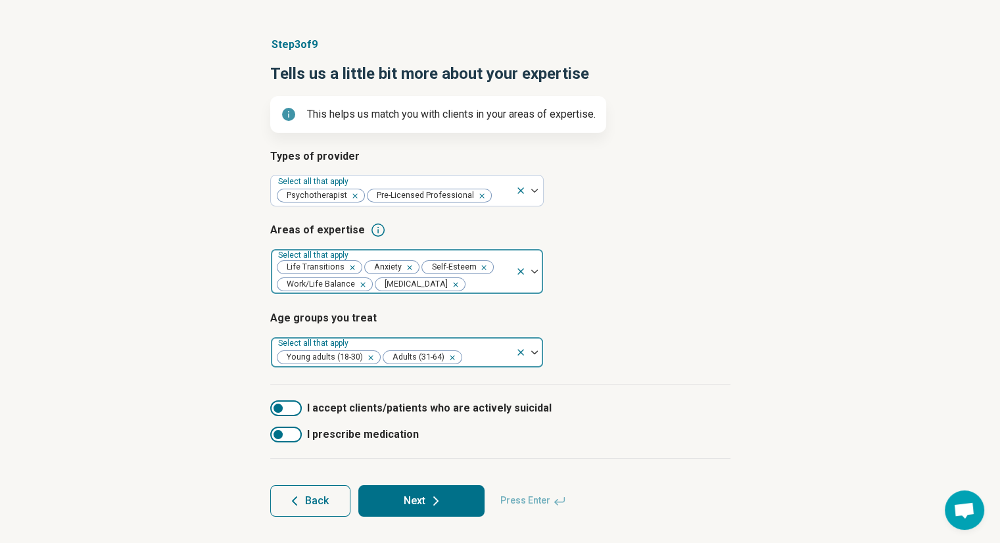
click at [452, 356] on icon "Remove [object Object]" at bounding box center [449, 357] width 9 height 9
click at [452, 356] on div at bounding box center [446, 357] width 128 height 18
click at [572, 382] on div "Types of provider Select all that apply Psychotherapist Pre-Licensed Profession…" at bounding box center [500, 267] width 460 height 236
click at [442, 498] on icon at bounding box center [436, 501] width 16 height 16
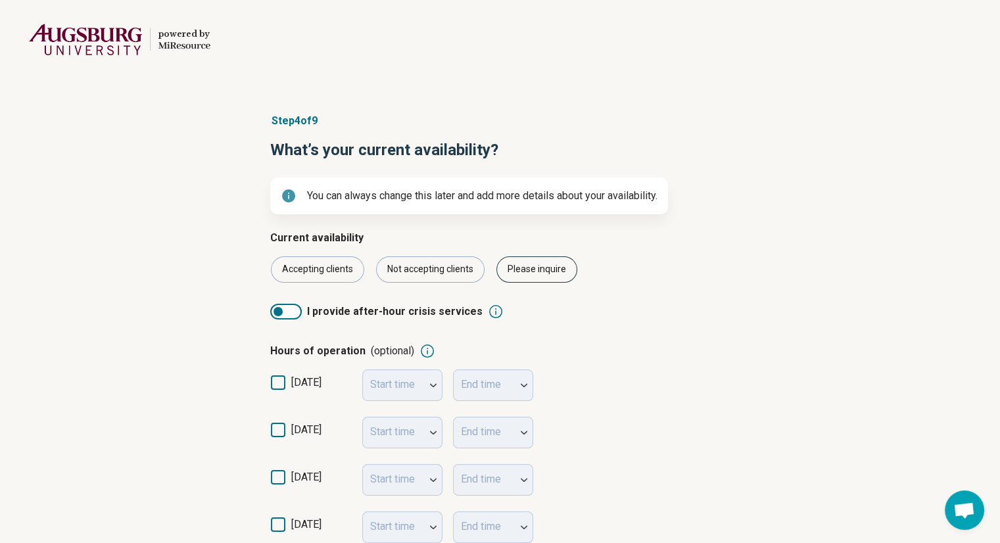
click at [536, 266] on div "Please inquire" at bounding box center [536, 269] width 81 height 26
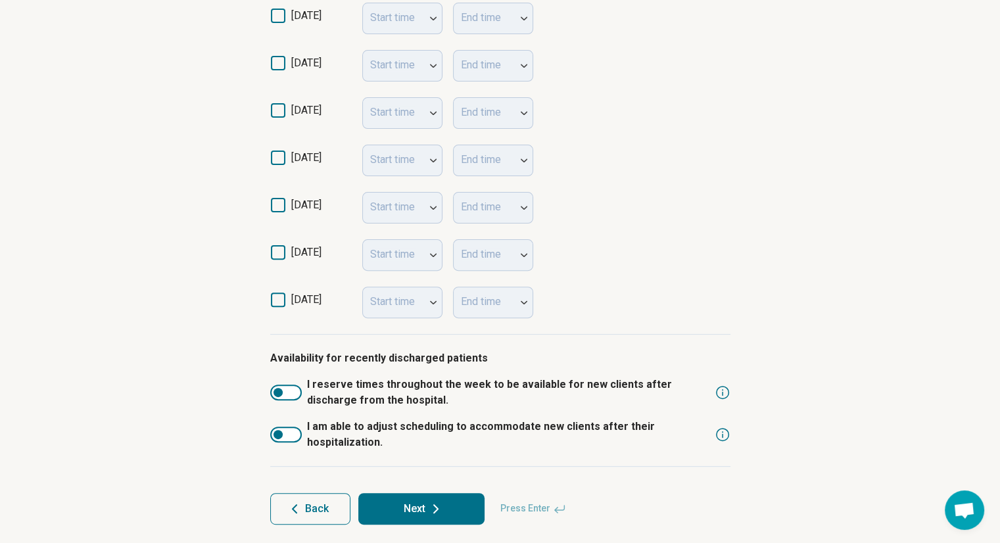
scroll to position [368, 0]
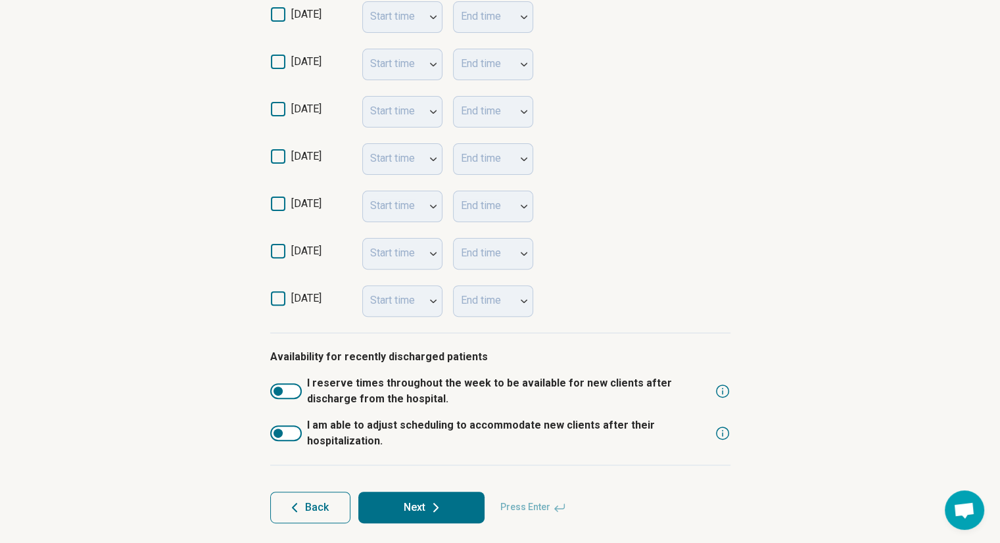
click at [329, 505] on button "Back" at bounding box center [310, 508] width 80 height 32
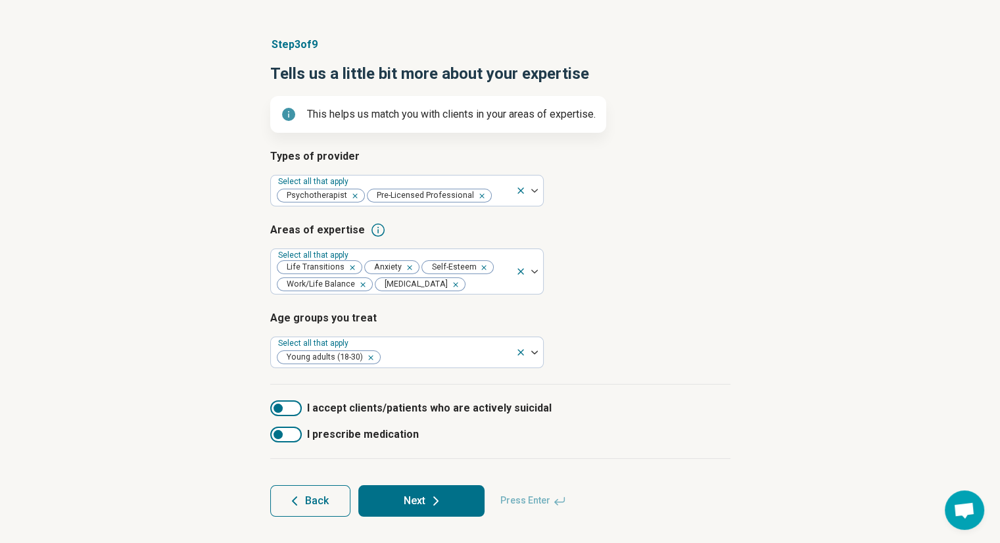
scroll to position [0, 0]
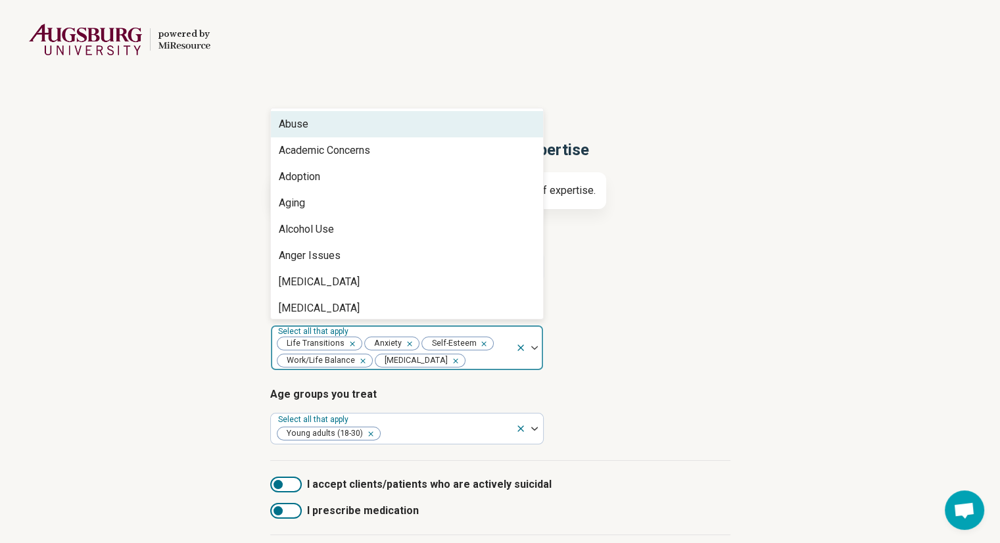
click at [477, 364] on div at bounding box center [488, 361] width 43 height 18
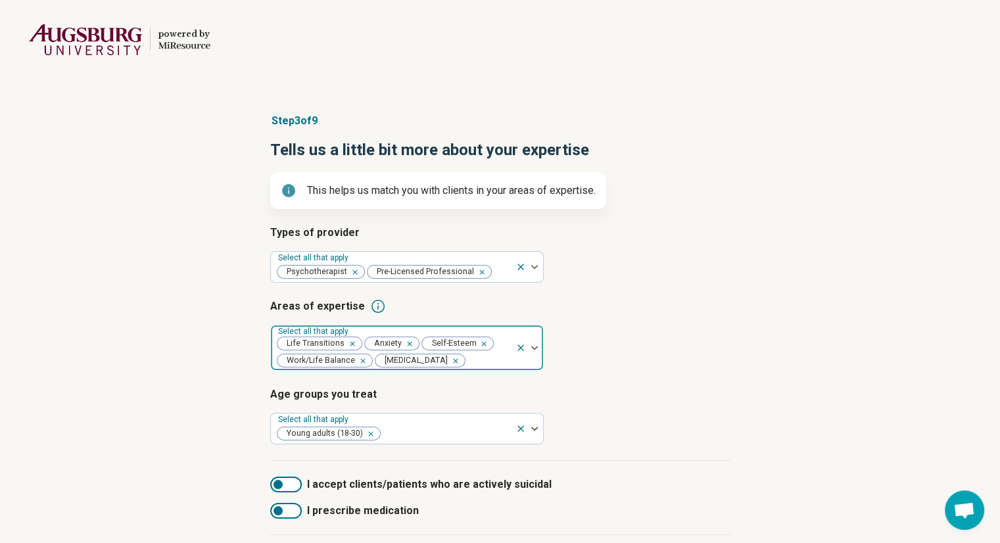
click at [477, 364] on div at bounding box center [488, 361] width 43 height 18
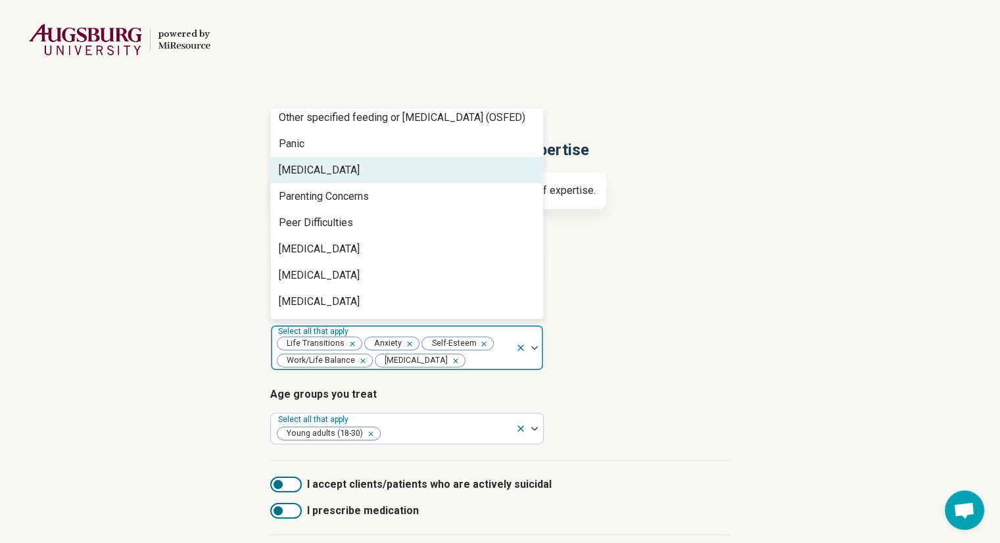
scroll to position [1513, 0]
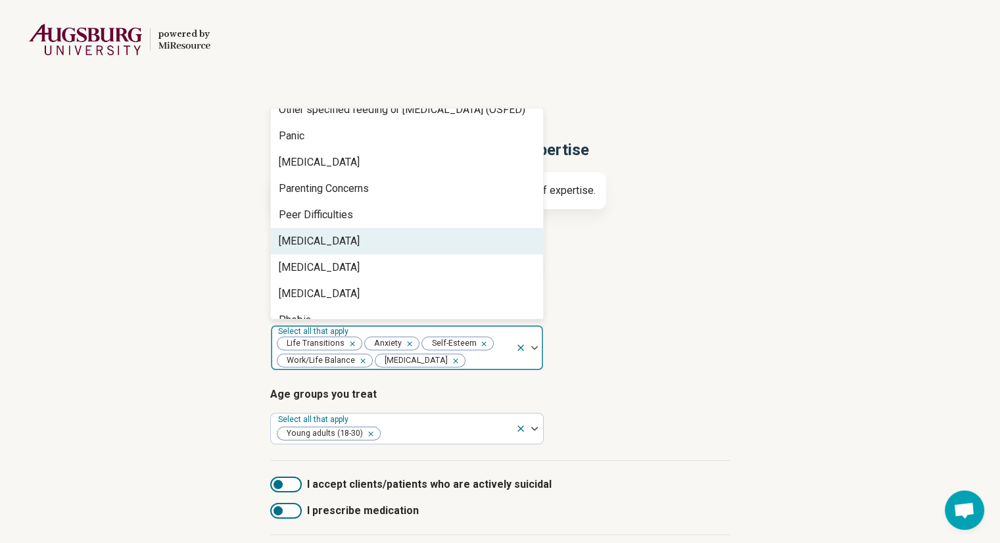
click at [435, 240] on div "[MEDICAL_DATA]" at bounding box center [407, 241] width 272 height 26
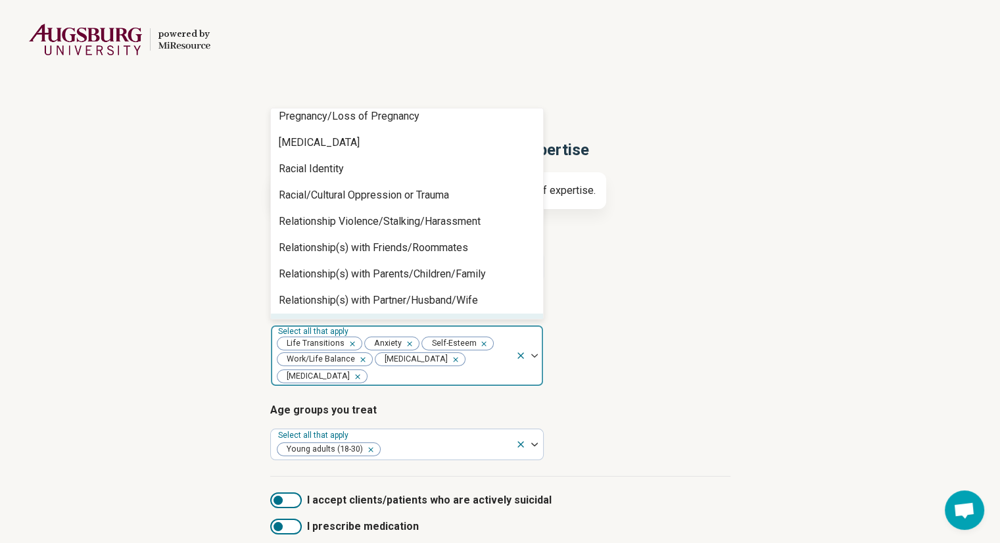
scroll to position [1848, 0]
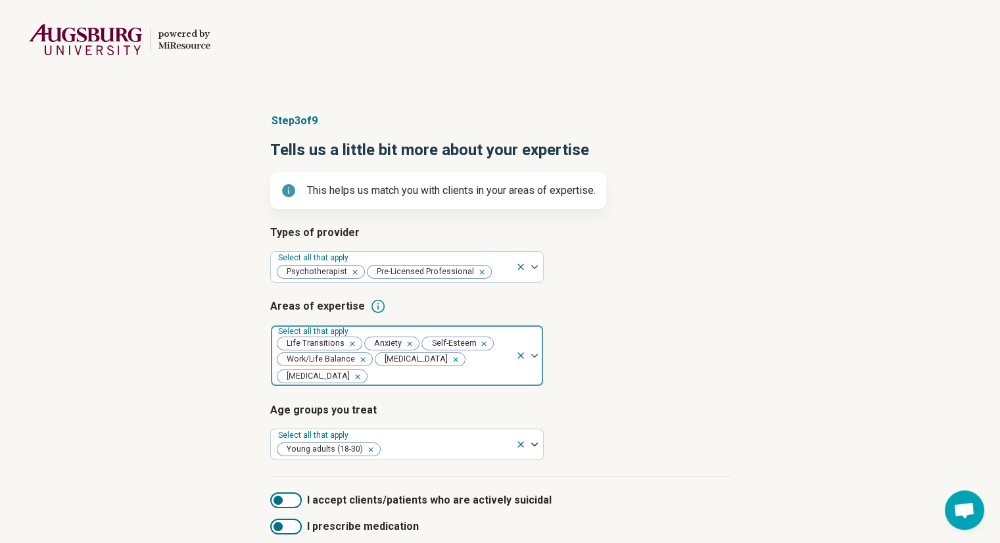
click at [399, 377] on div at bounding box center [439, 376] width 141 height 18
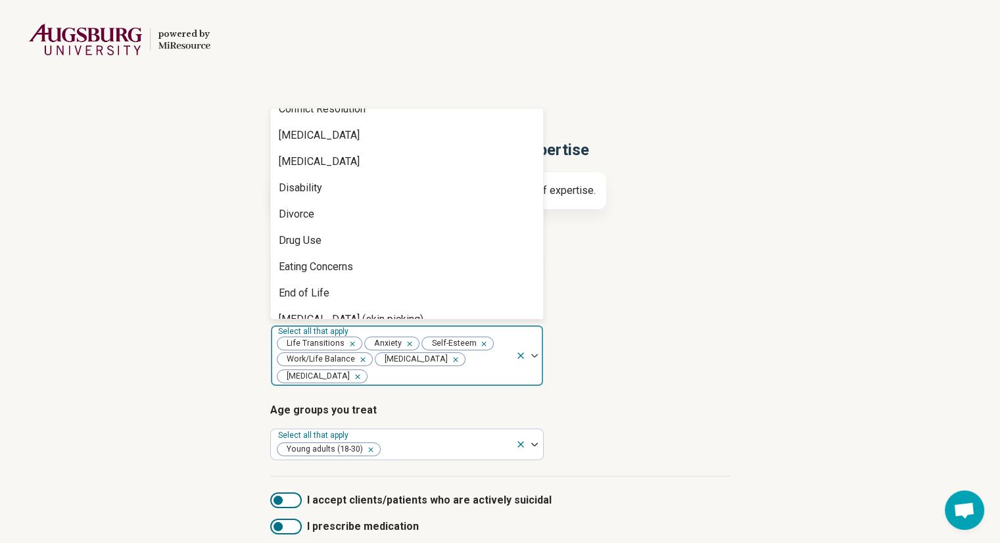
scroll to position [726, 0]
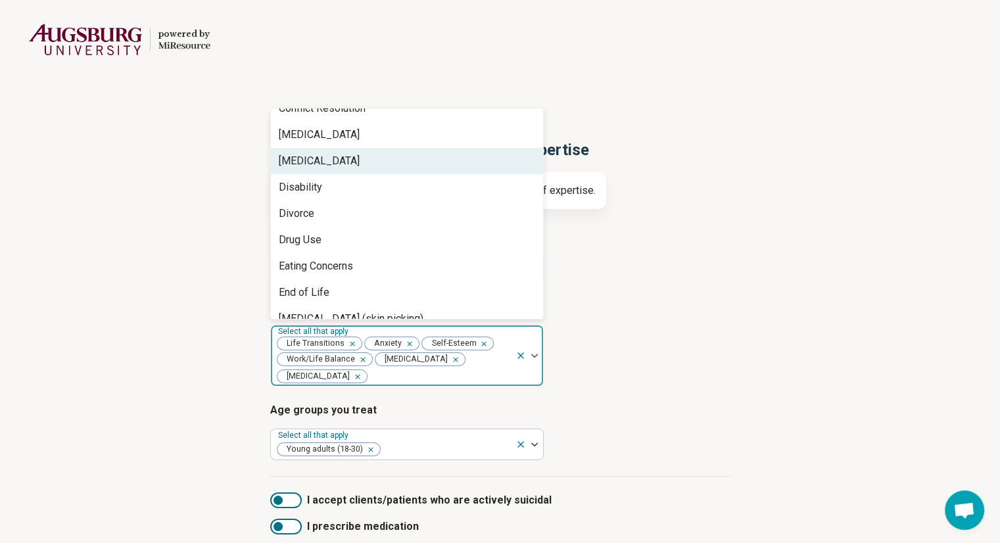
click at [361, 162] on div "[MEDICAL_DATA]" at bounding box center [407, 161] width 272 height 26
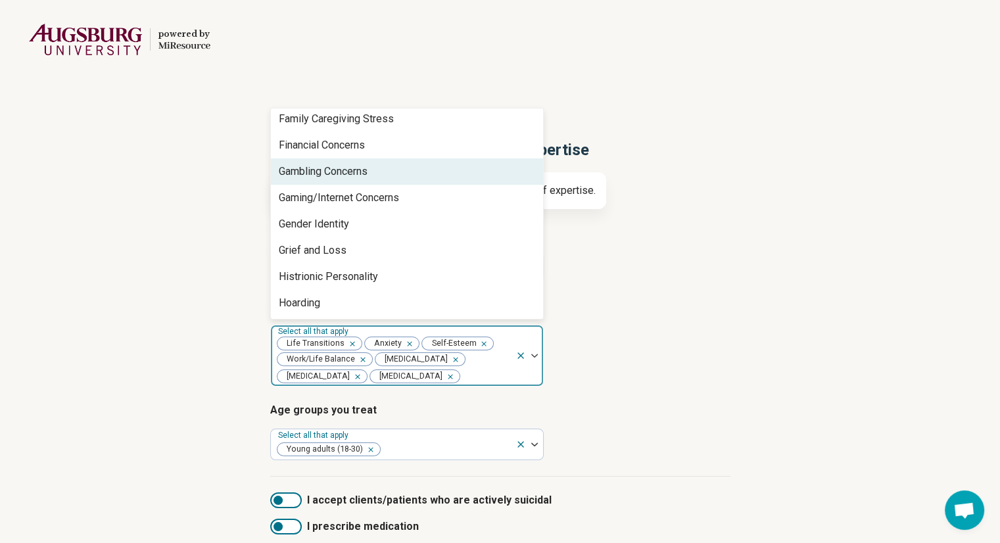
scroll to position [927, 0]
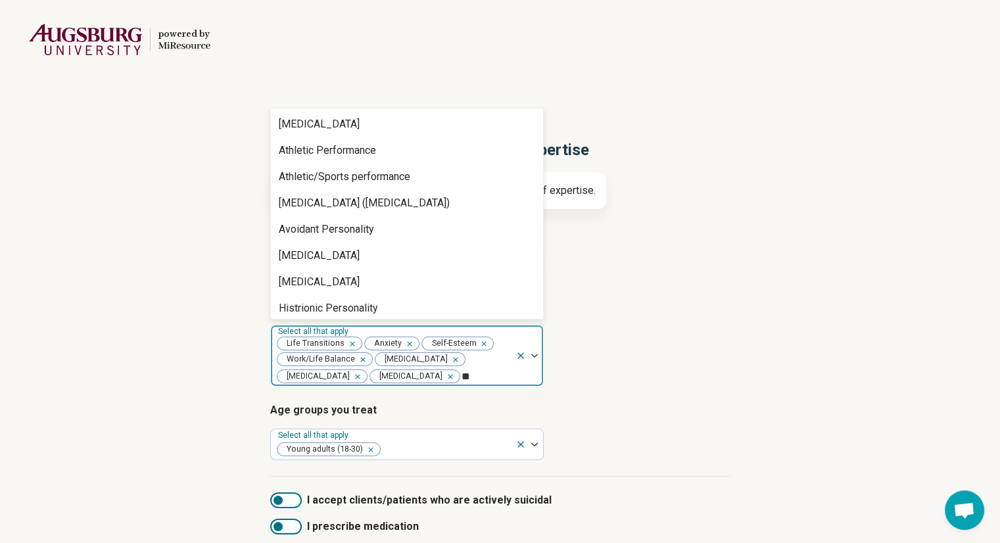
type input "*"
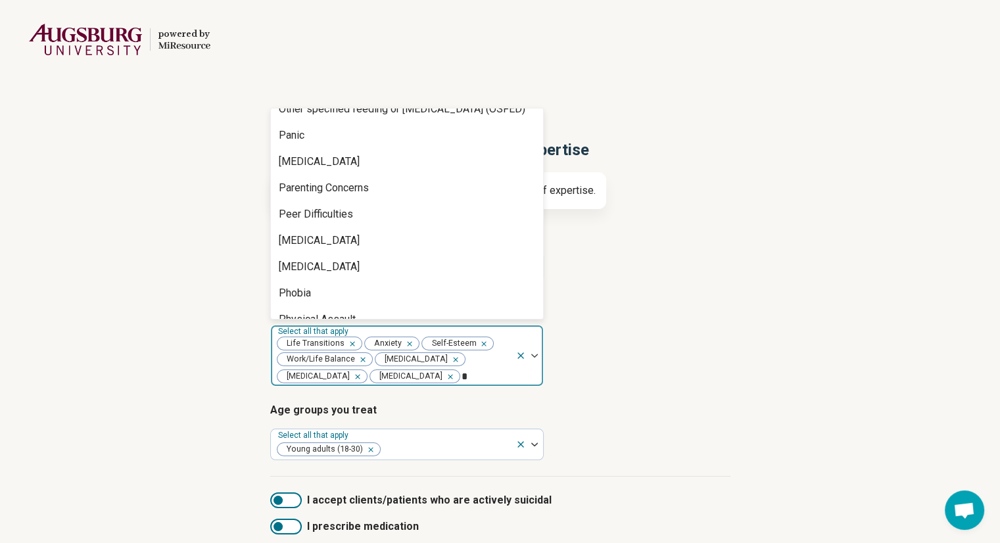
scroll to position [489, 0]
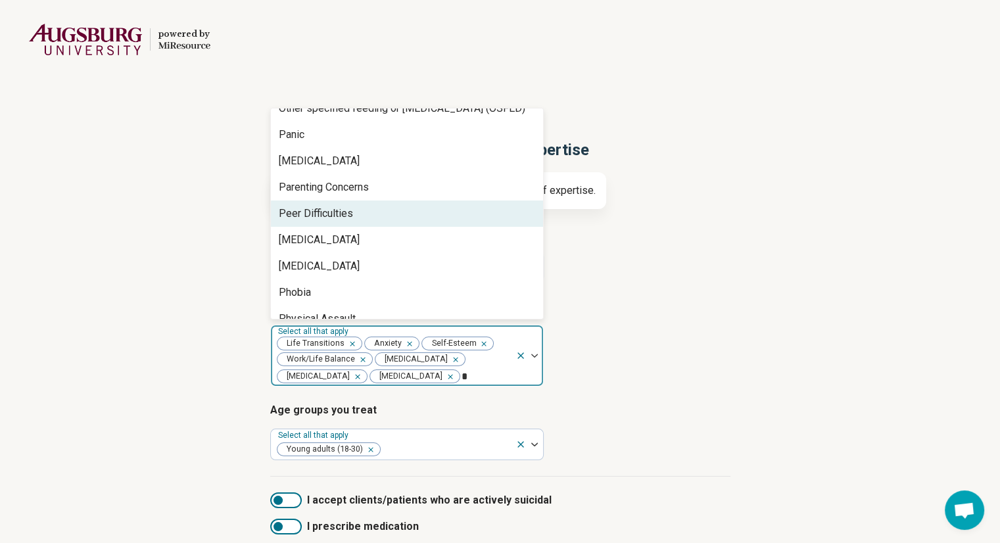
click at [443, 205] on div "Peer Difficulties" at bounding box center [407, 213] width 272 height 26
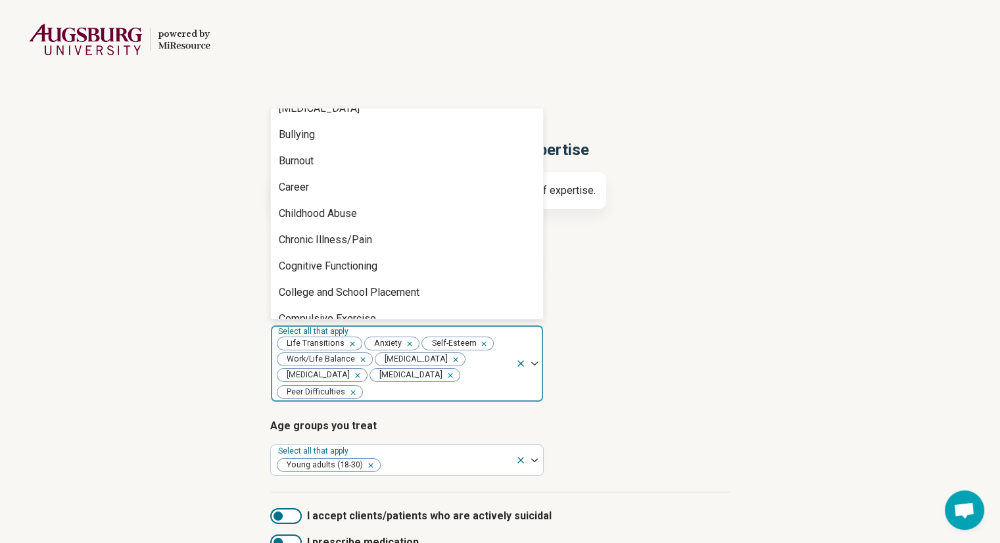
scroll to position [1488, 0]
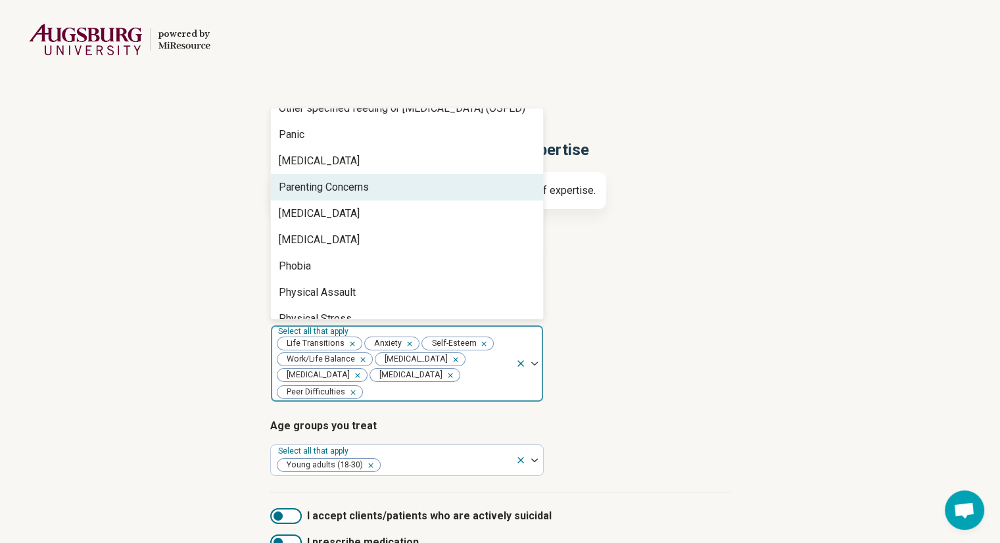
click at [721, 225] on h3 "Types of provider" at bounding box center [500, 233] width 460 height 16
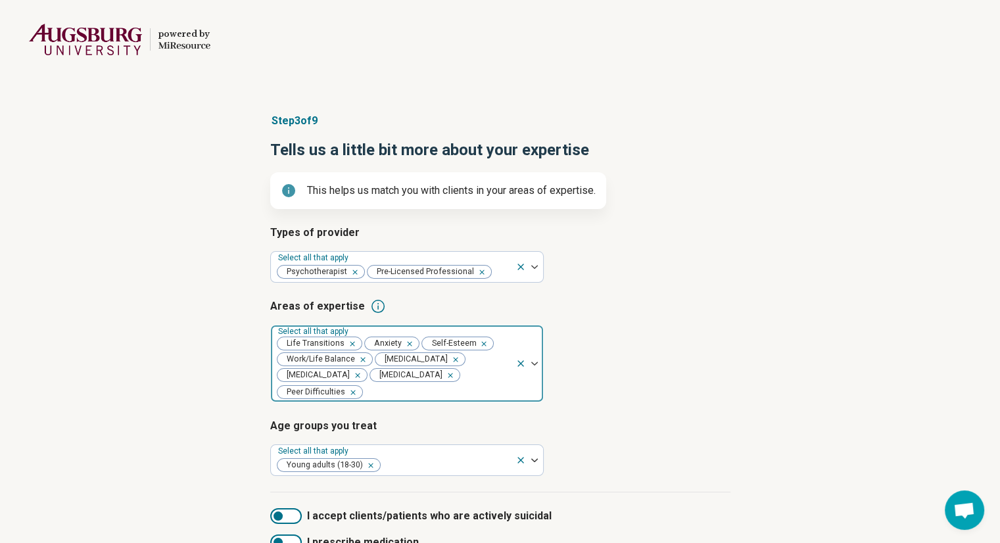
click at [424, 388] on div at bounding box center [437, 392] width 146 height 18
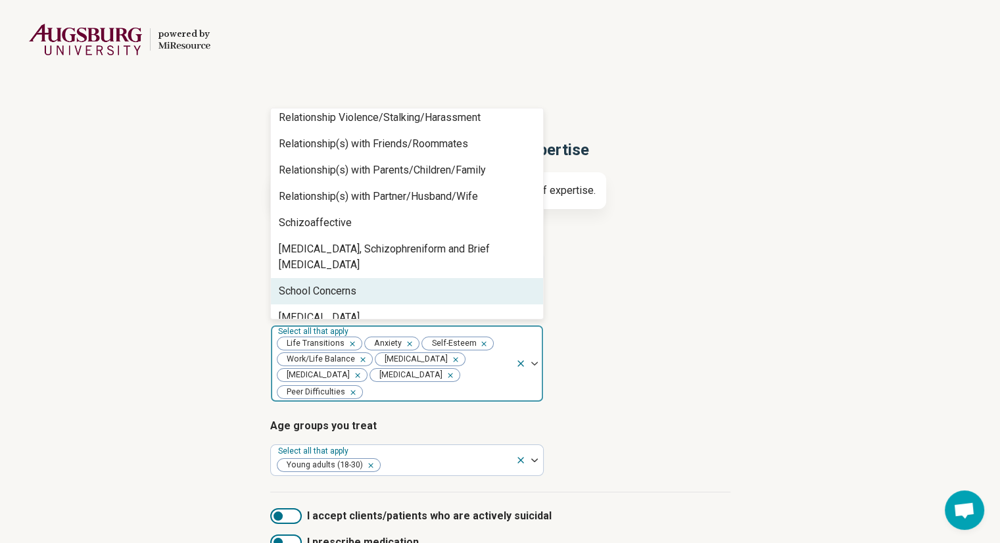
scroll to position [1989, 0]
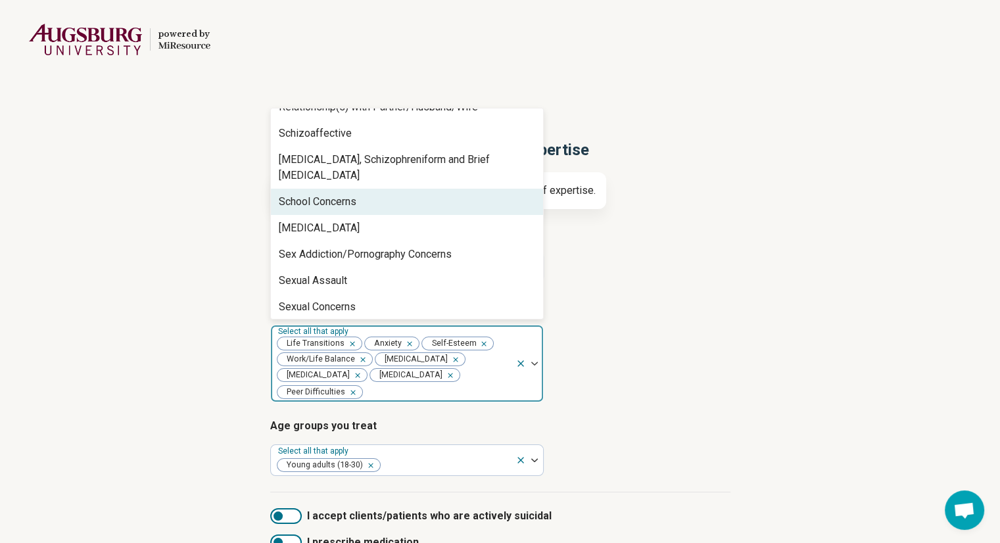
click at [405, 189] on div "School Concerns" at bounding box center [407, 202] width 272 height 26
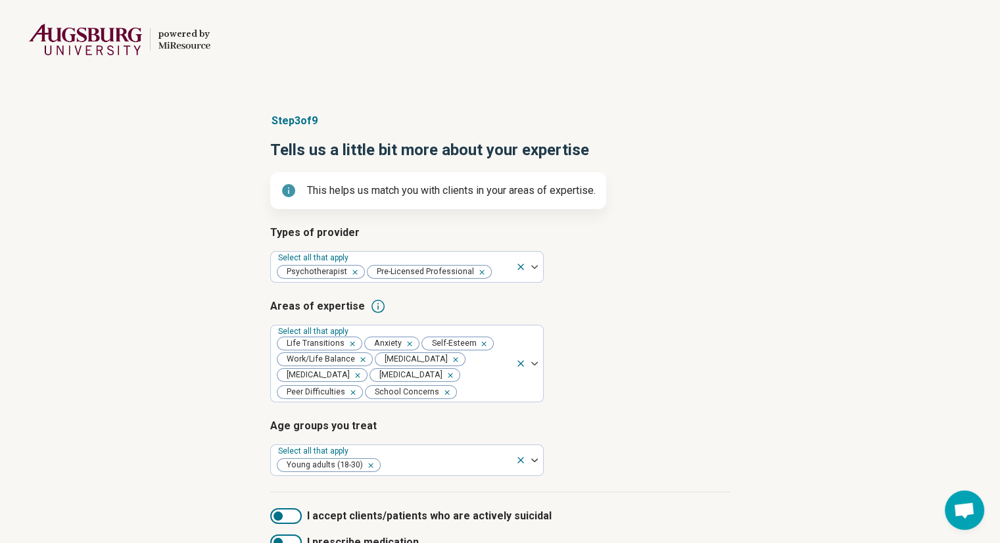
scroll to position [109, 0]
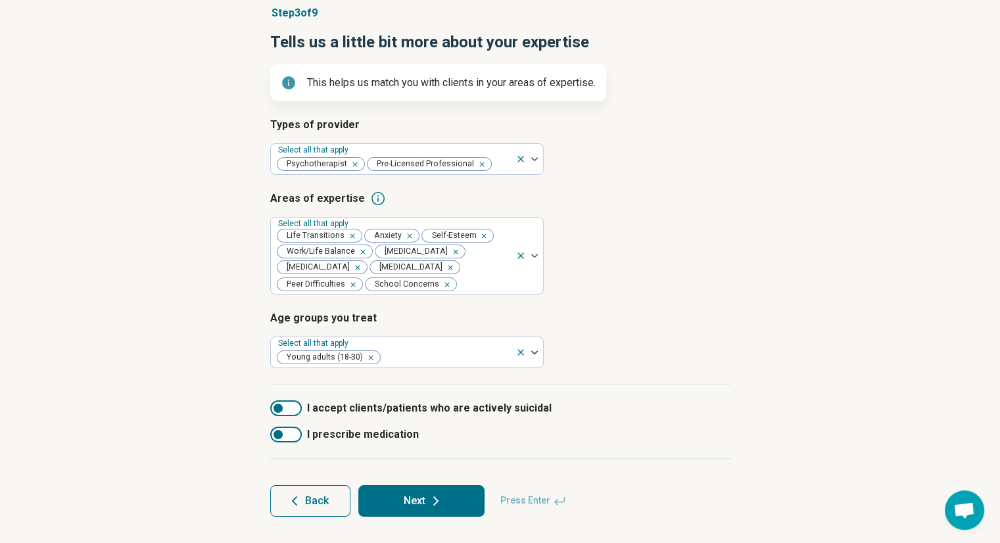
click at [422, 498] on button "Next" at bounding box center [421, 501] width 126 height 32
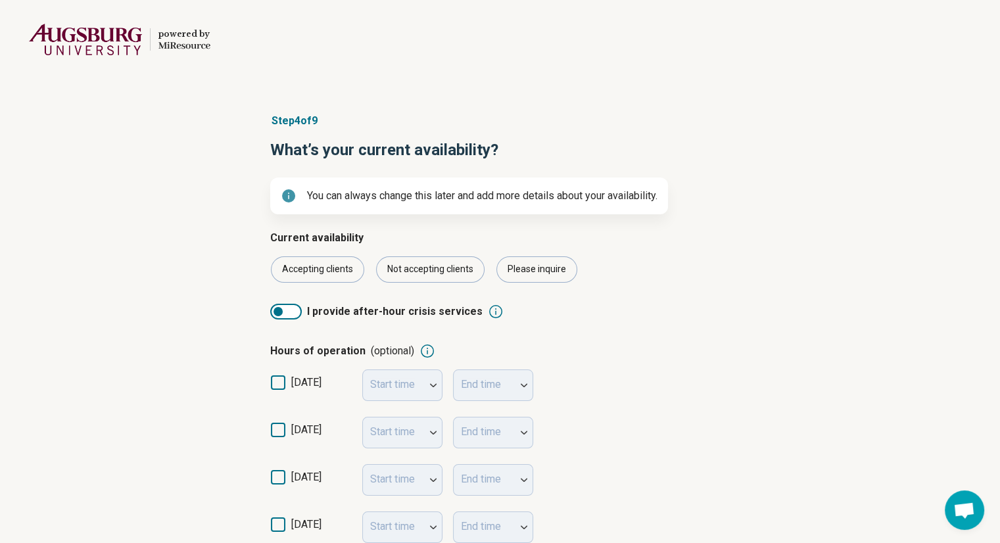
click at [538, 283] on div "I provide after-hour crisis services" at bounding box center [500, 305] width 460 height 45
click at [528, 271] on div "Please inquire" at bounding box center [536, 269] width 81 height 26
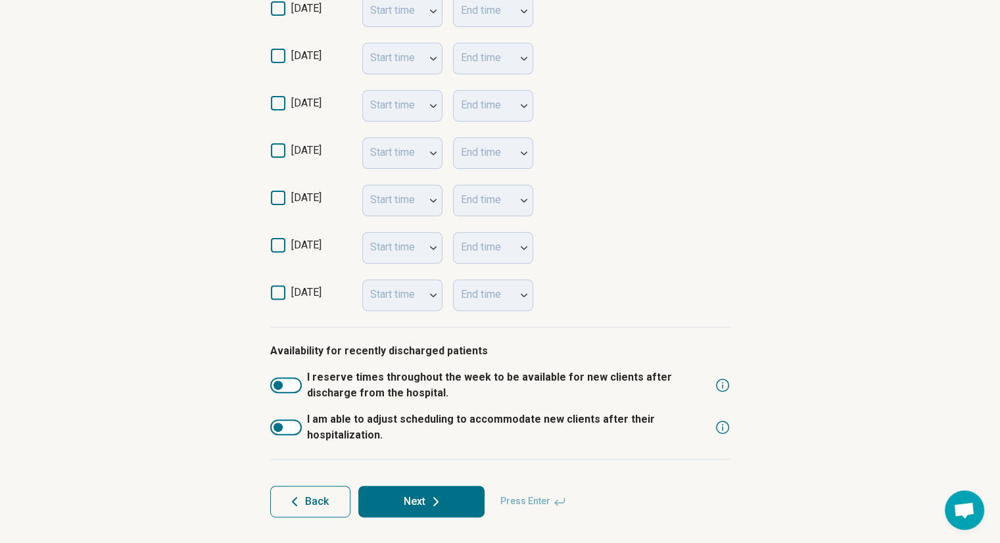
click at [400, 505] on button "Next" at bounding box center [421, 502] width 126 height 32
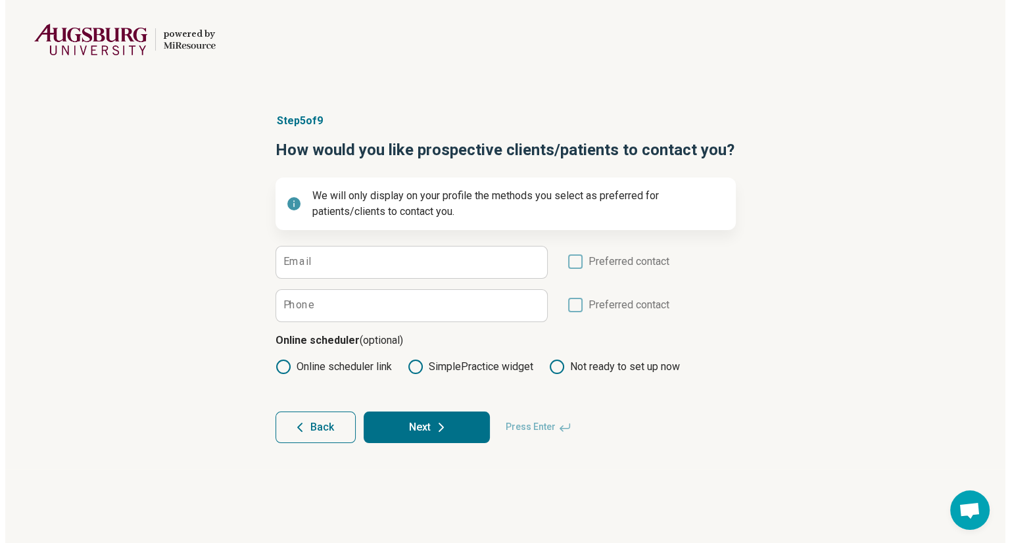
scroll to position [0, 0]
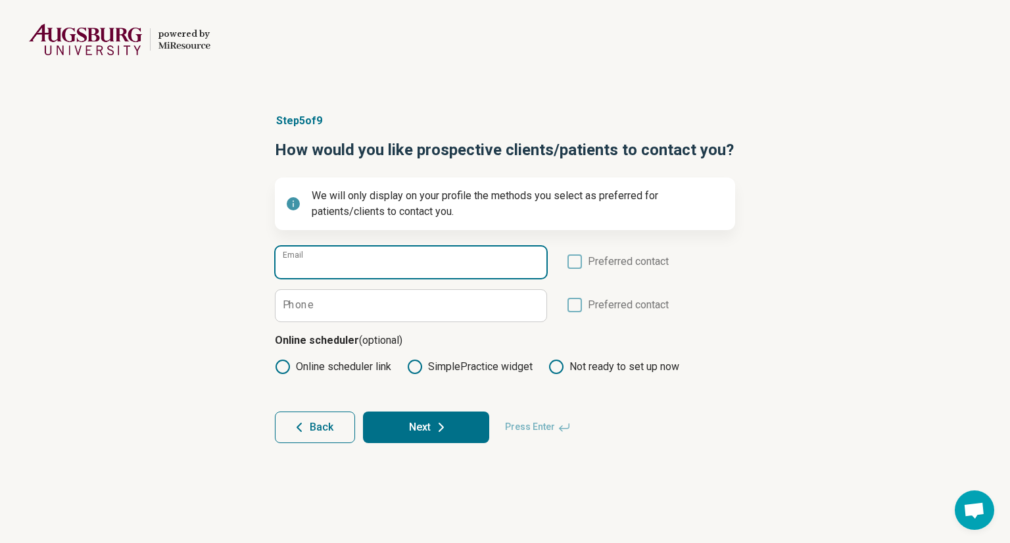
click at [390, 268] on input "Email" at bounding box center [410, 262] width 271 height 32
type input "**********"
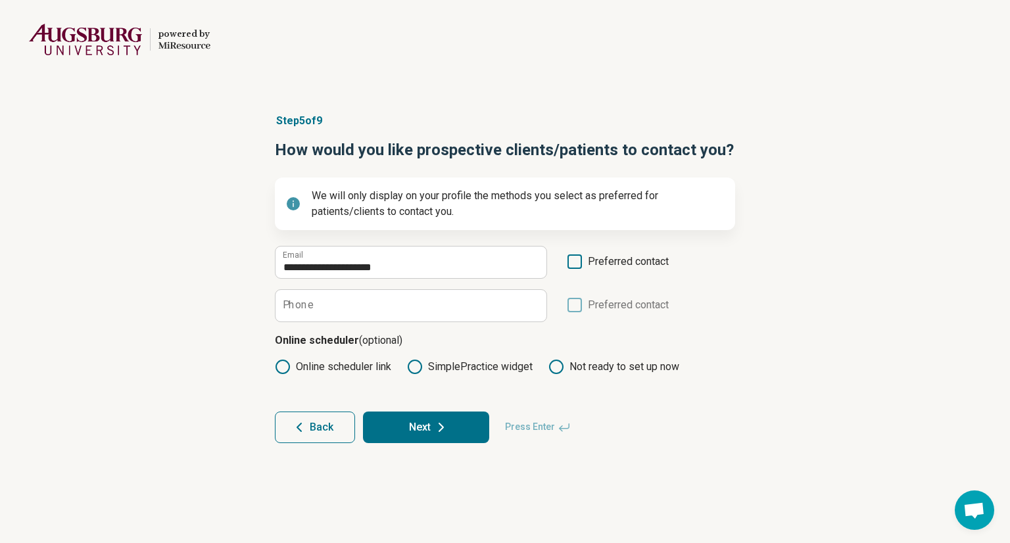
click at [576, 261] on icon at bounding box center [574, 261] width 14 height 14
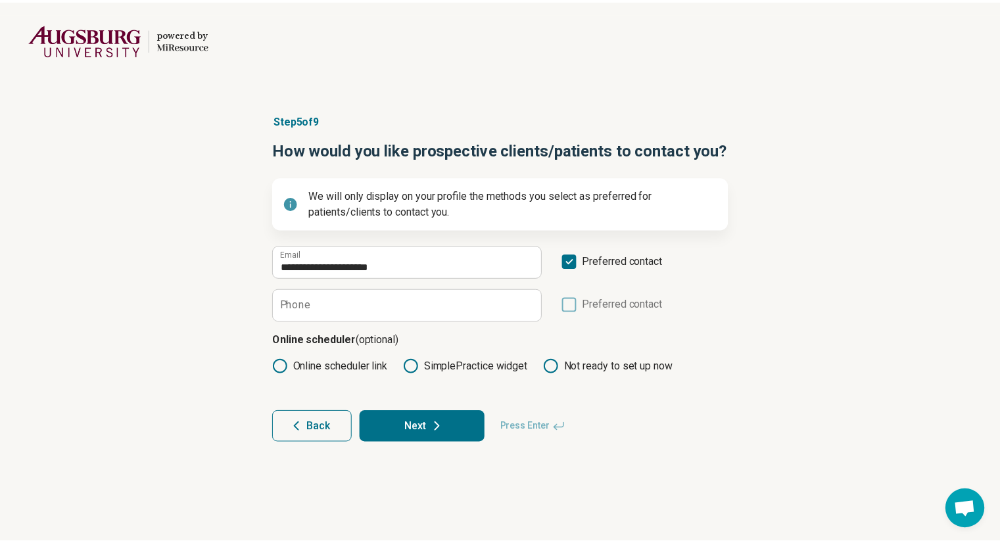
scroll to position [7, 0]
click at [431, 421] on button "Next" at bounding box center [426, 427] width 126 height 32
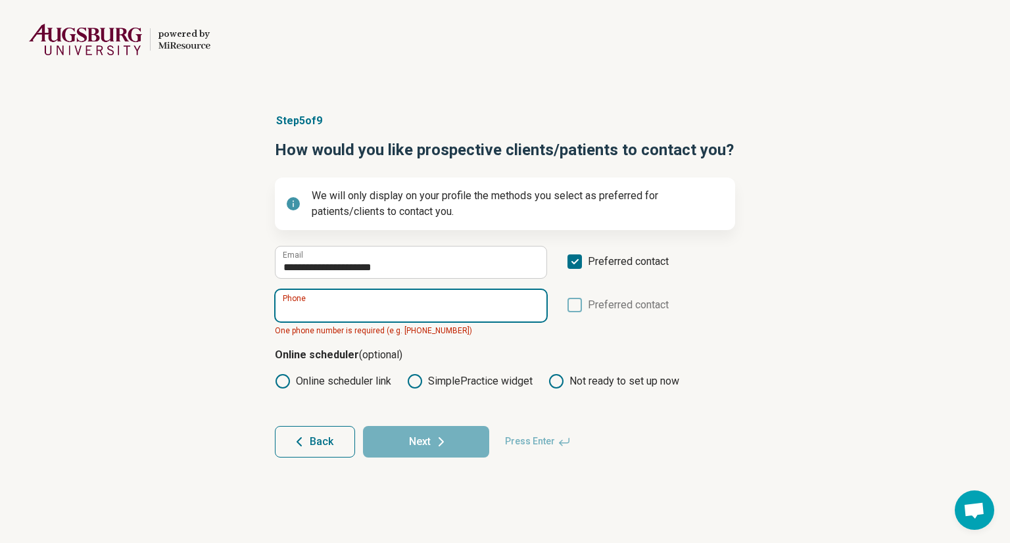
click at [381, 298] on input "Phone" at bounding box center [410, 306] width 271 height 32
click at [319, 317] on input "****" at bounding box center [410, 306] width 271 height 32
paste input "**********"
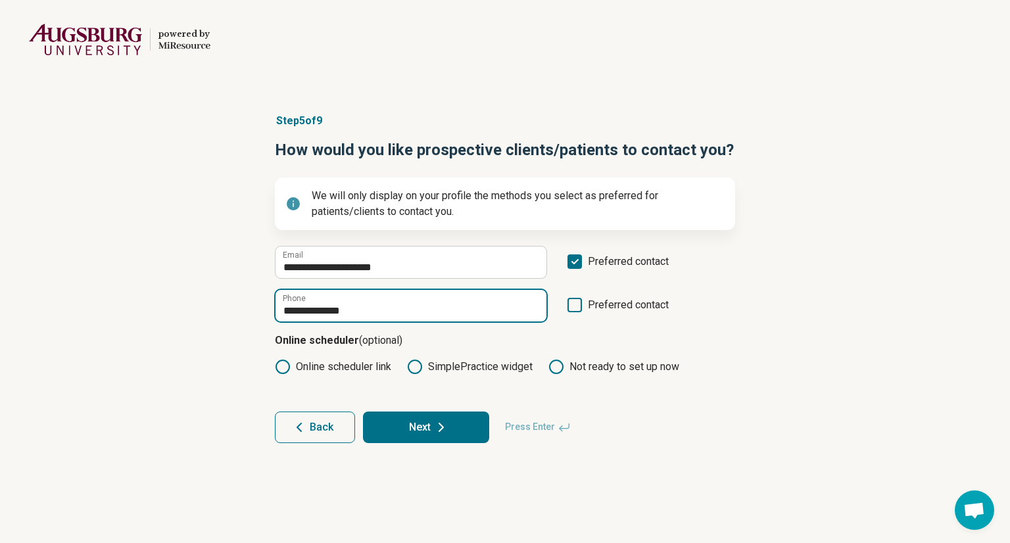
type input "**********"
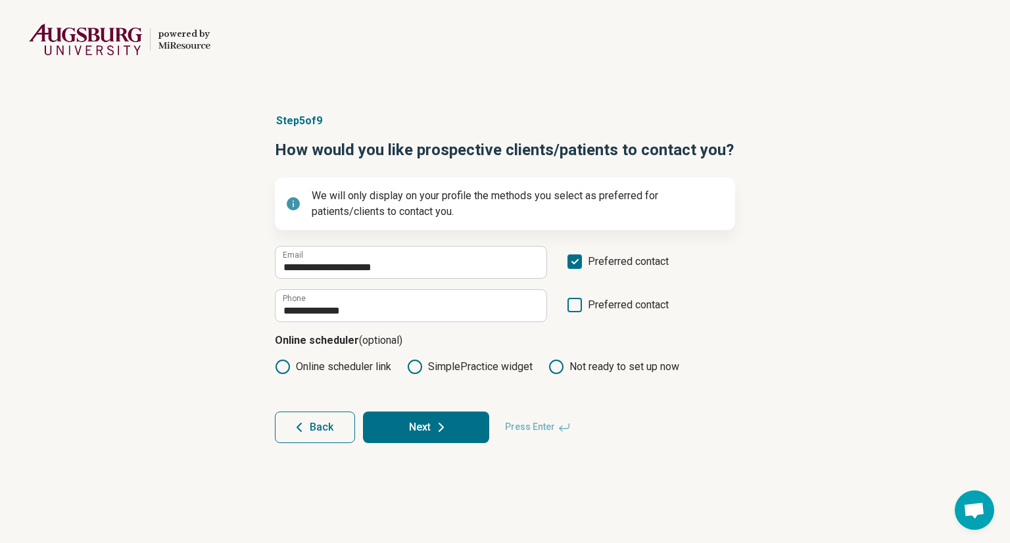
click at [462, 432] on button "Next" at bounding box center [426, 427] width 126 height 32
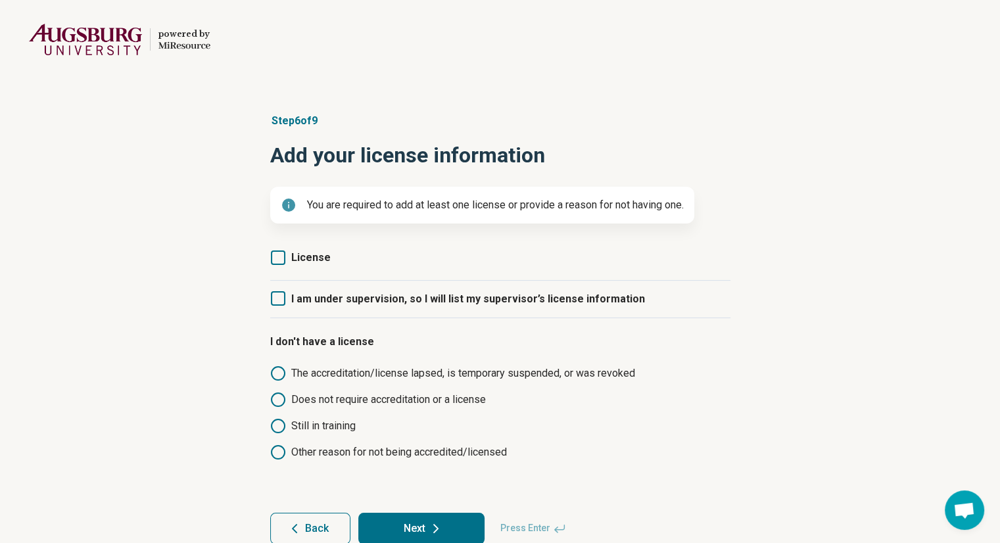
click at [278, 293] on icon at bounding box center [278, 298] width 14 height 14
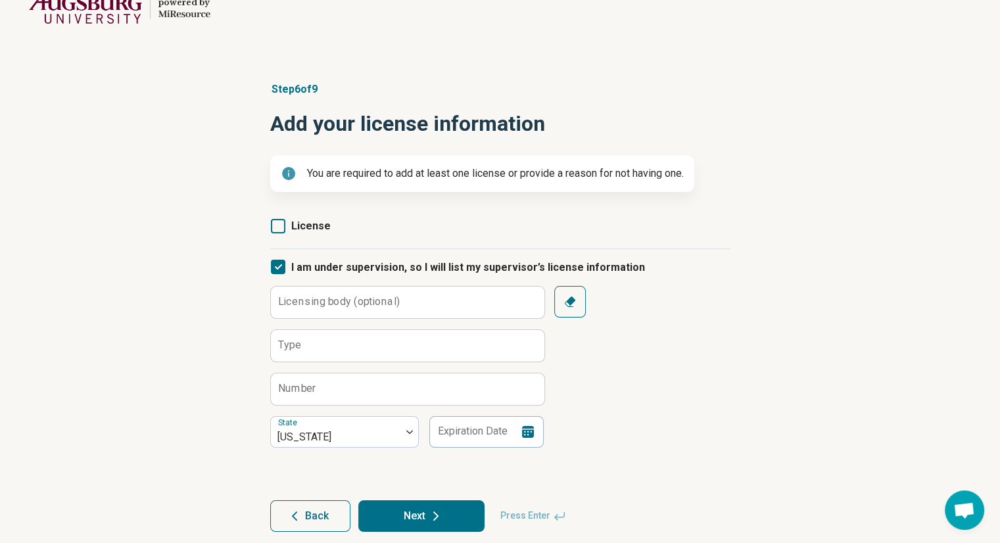
scroll to position [46, 0]
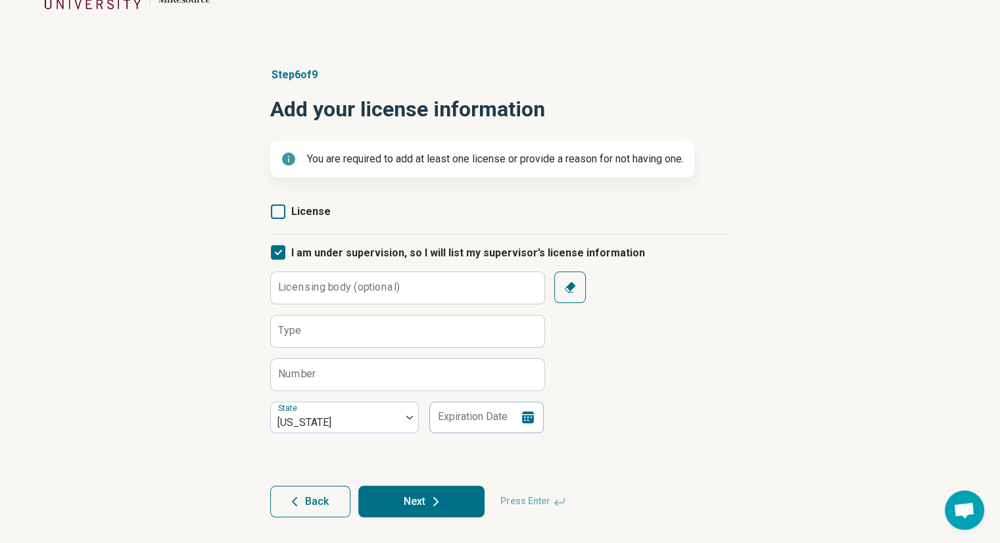
click at [277, 243] on label "I am under supervision, so I will list my supervisor’s license information" at bounding box center [457, 253] width 375 height 37
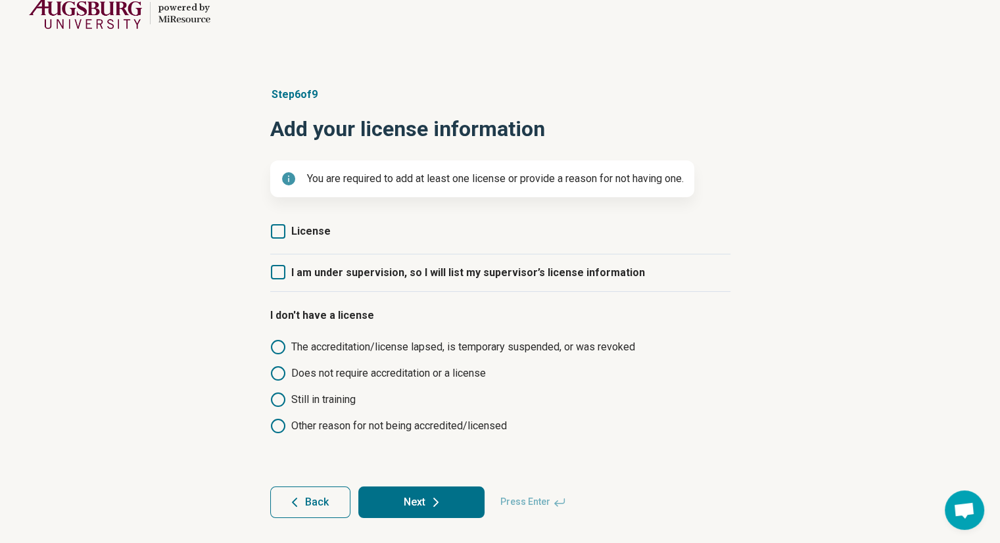
click at [448, 510] on button "Next" at bounding box center [421, 502] width 126 height 32
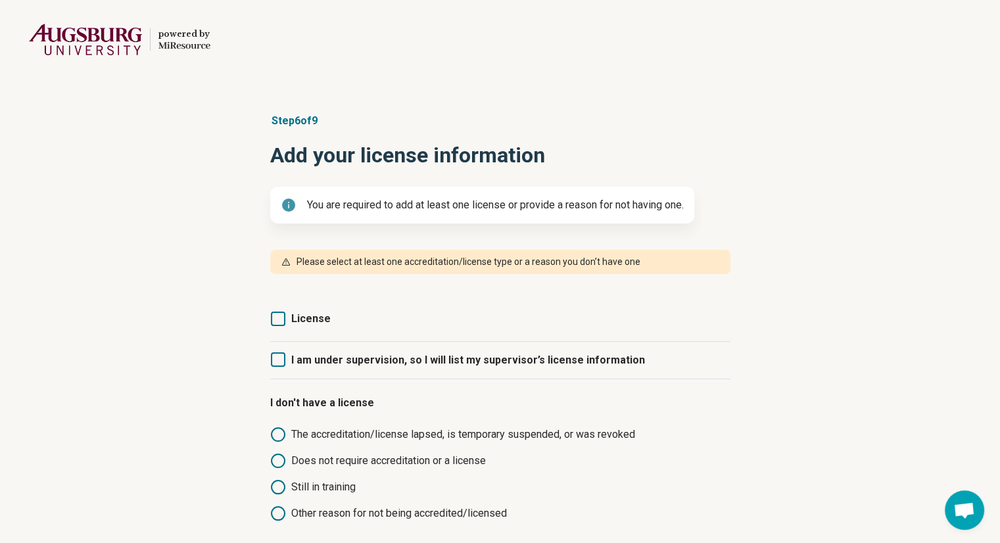
scroll to position [87, 0]
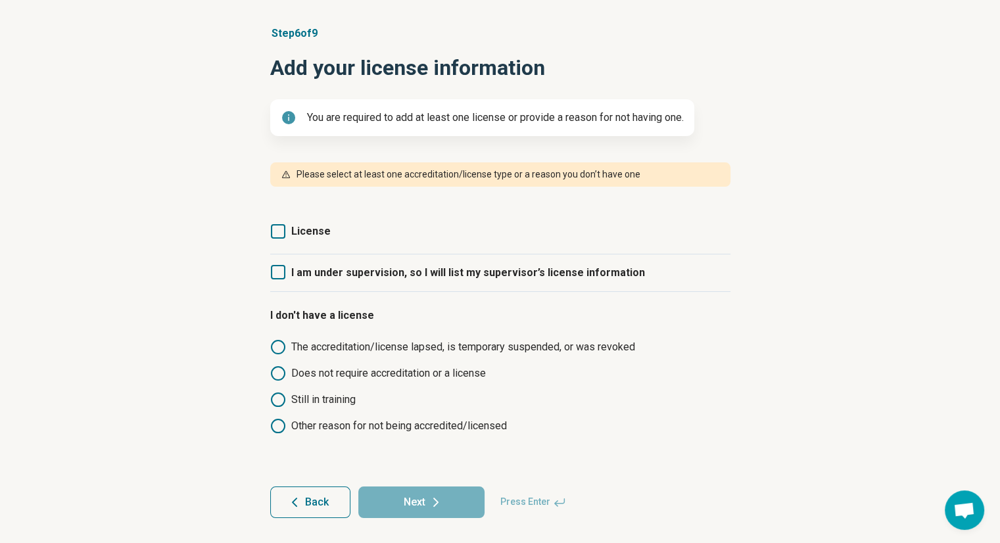
click at [281, 396] on icon at bounding box center [278, 400] width 16 height 16
click at [281, 396] on circle at bounding box center [277, 399] width 9 height 9
click at [288, 273] on label "I am under supervision, so I will list my supervisor’s license information" at bounding box center [457, 272] width 375 height 37
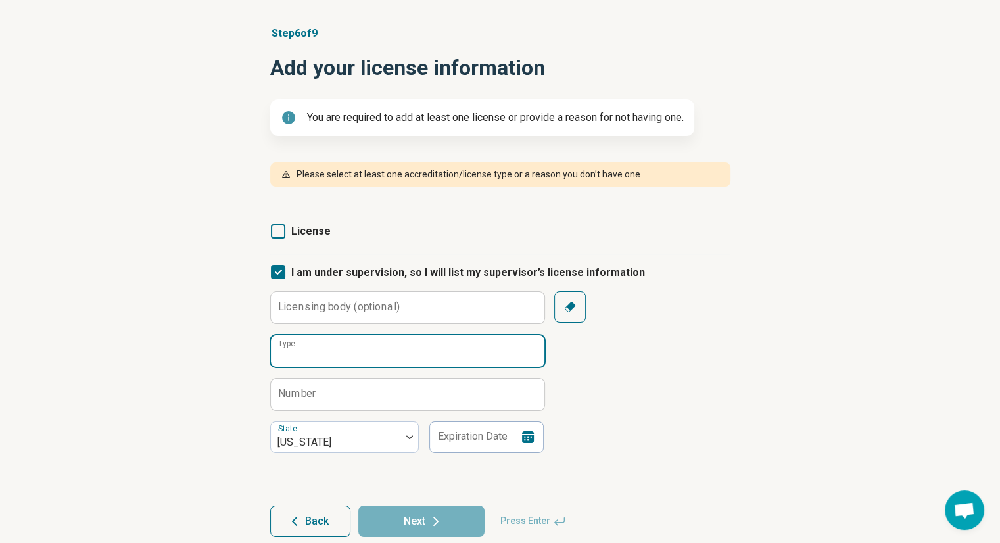
click at [301, 359] on input "Type" at bounding box center [407, 351] width 273 height 32
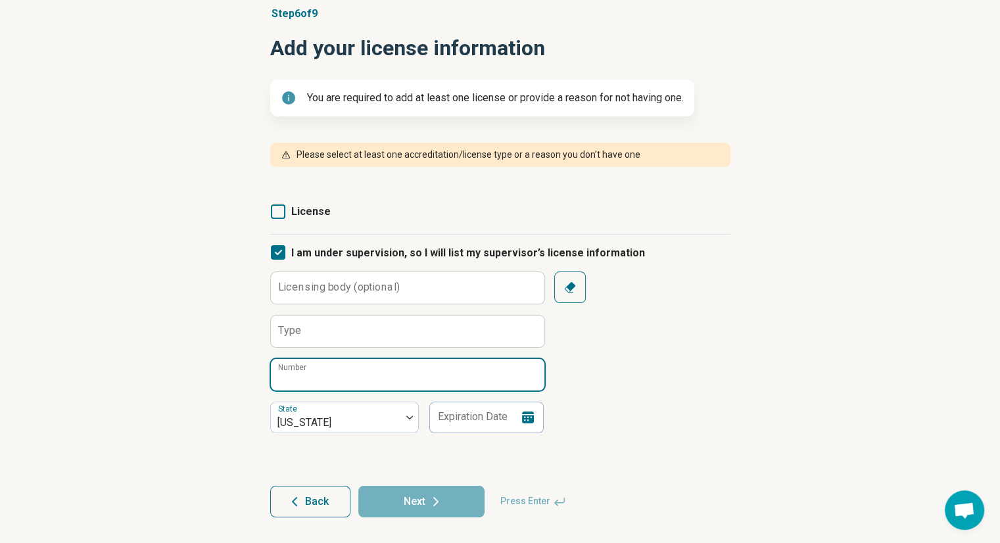
click at [301, 385] on input "Number" at bounding box center [407, 375] width 273 height 32
paste input "****"
type input "****"
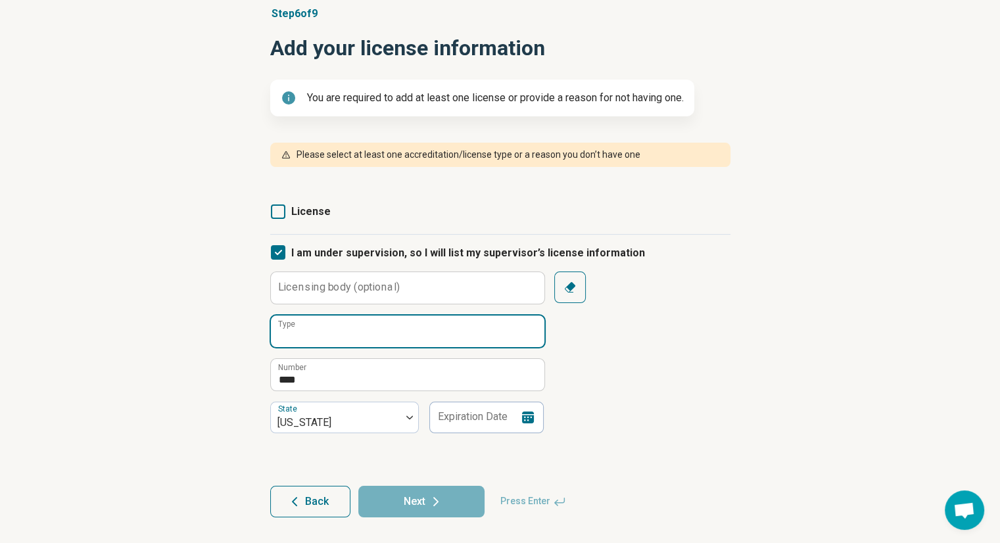
click at [381, 329] on input "Type" at bounding box center [407, 331] width 273 height 32
type input "**********"
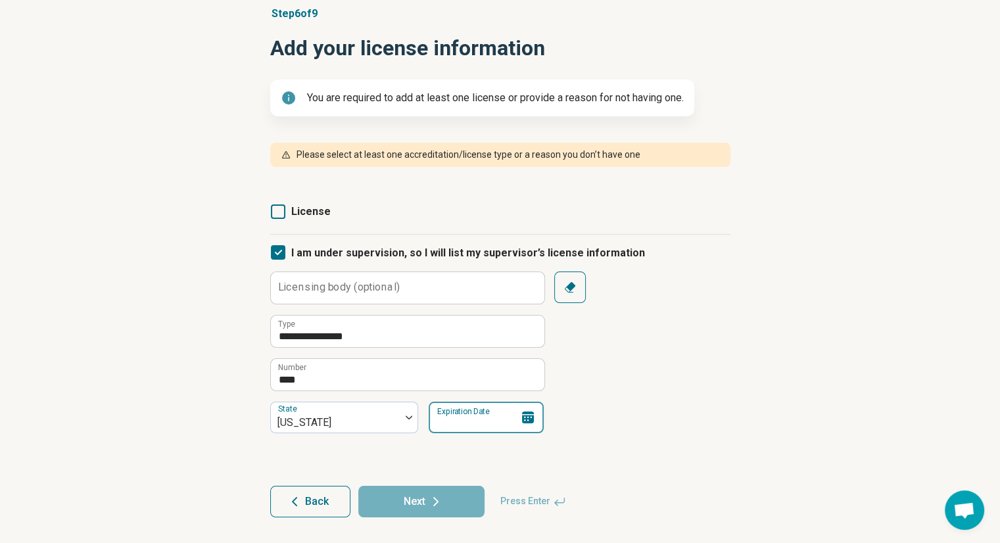
click at [441, 409] on input "Expiration Date" at bounding box center [486, 418] width 115 height 32
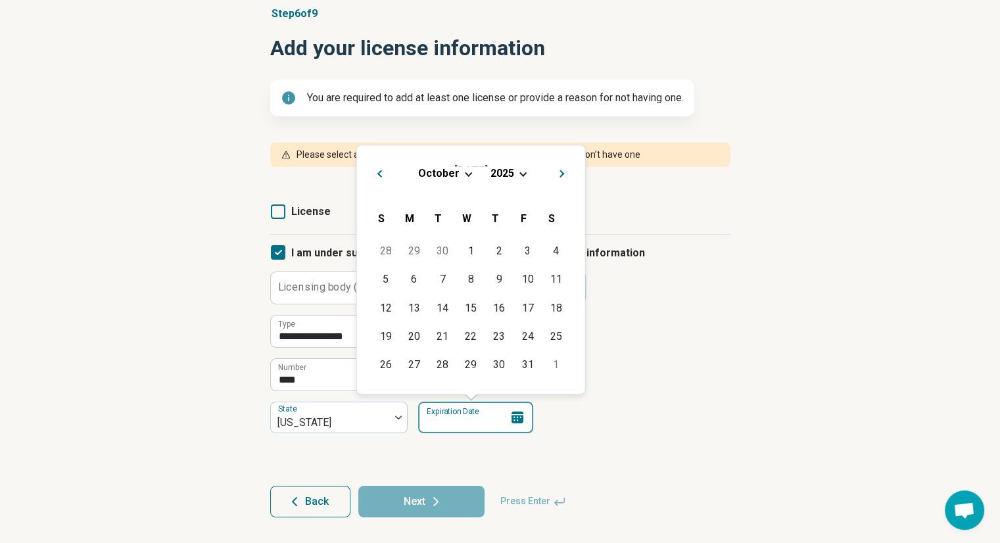
paste input
drag, startPoint x: 525, startPoint y: 166, endPoint x: 521, endPoint y: 172, distance: 7.5
click at [521, 172] on div "[DATE]" at bounding box center [470, 173] width 207 height 14
click at [521, 172] on span "Choose Date" at bounding box center [523, 172] width 7 height 7
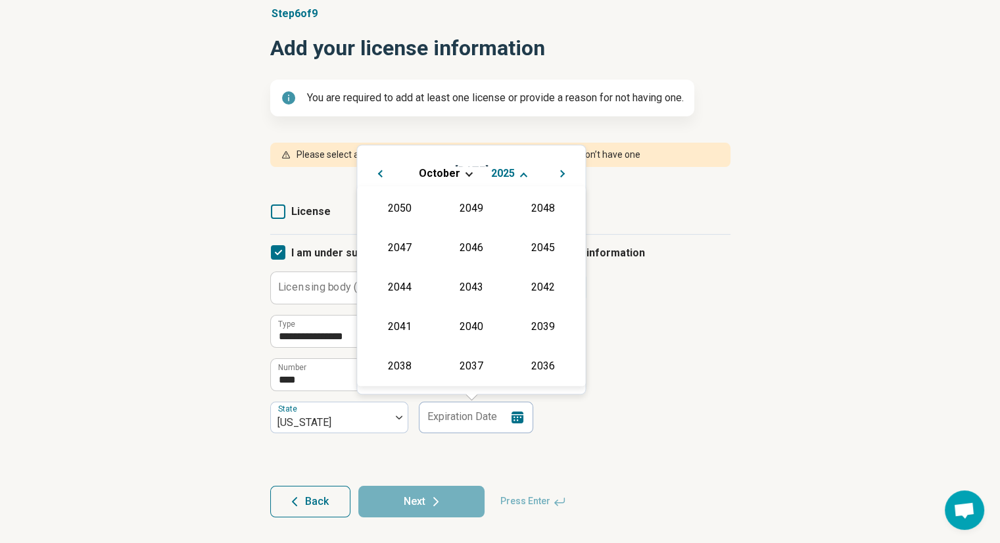
scroll to position [238, 0]
click at [404, 294] on div "2026" at bounding box center [399, 286] width 64 height 24
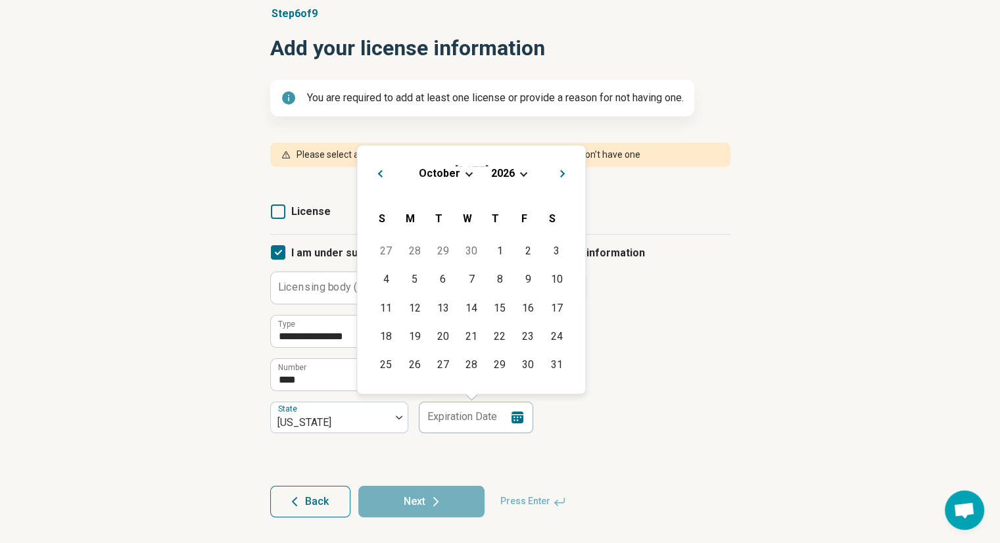
click at [434, 177] on span "October" at bounding box center [438, 173] width 41 height 12
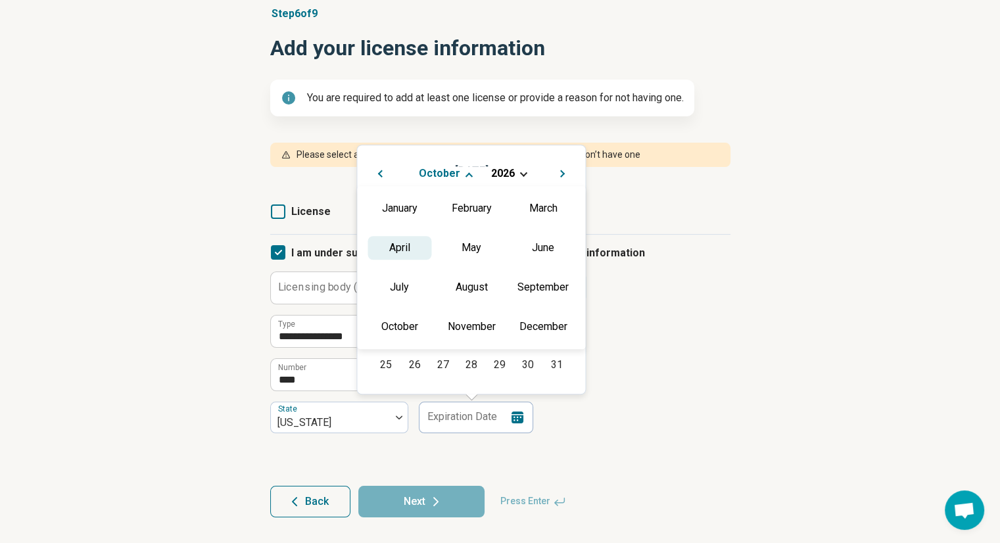
click at [400, 256] on div "April" at bounding box center [399, 248] width 64 height 24
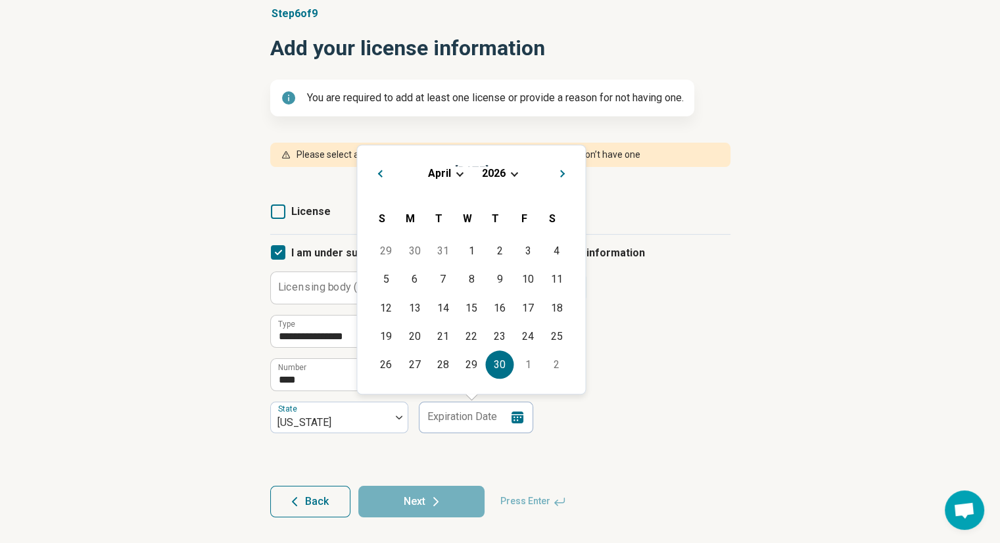
click at [494, 358] on div "30" at bounding box center [500, 364] width 28 height 28
type input "**********"
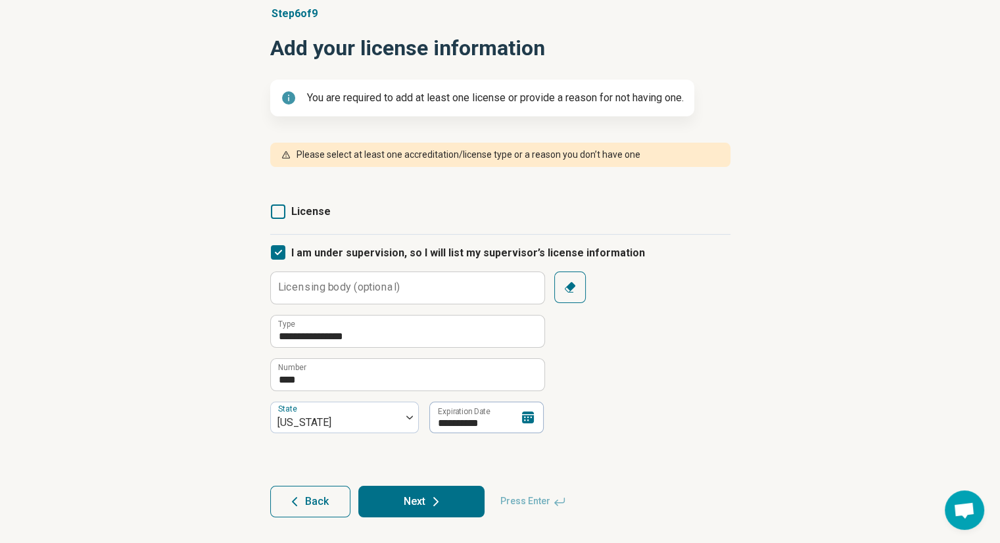
click at [423, 500] on button "Next" at bounding box center [421, 502] width 126 height 32
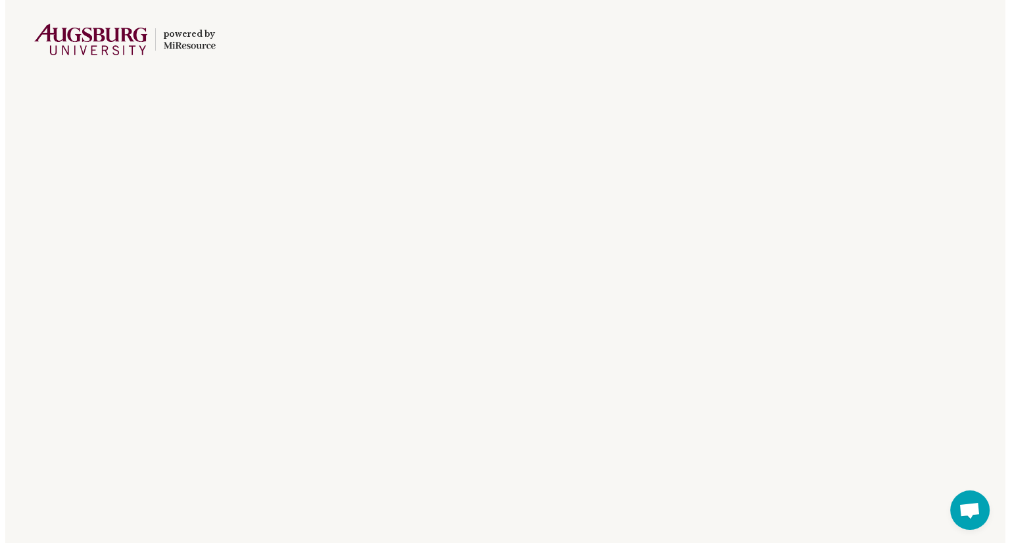
scroll to position [0, 0]
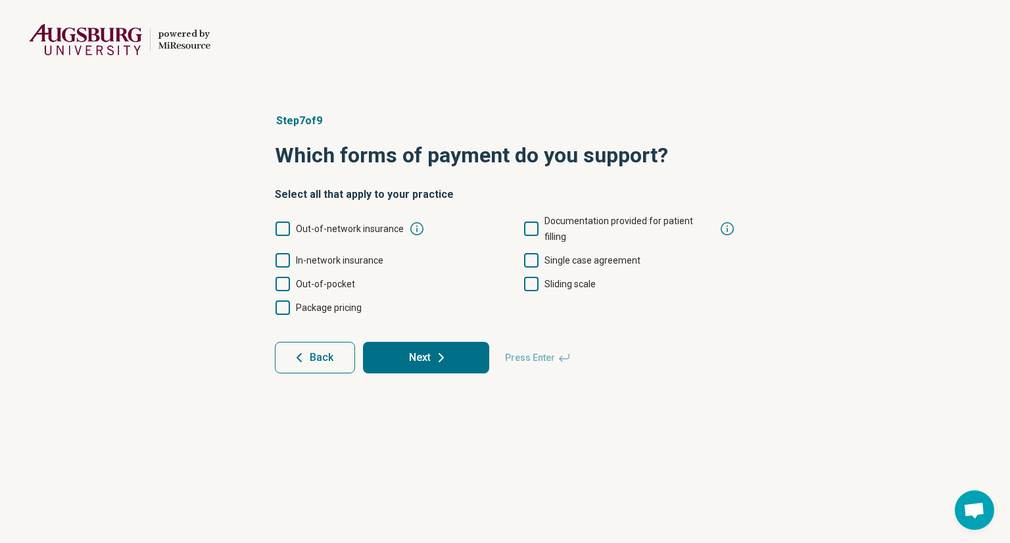
click at [275, 277] on icon at bounding box center [282, 284] width 14 height 14
click at [284, 277] on icon at bounding box center [282, 284] width 14 height 14
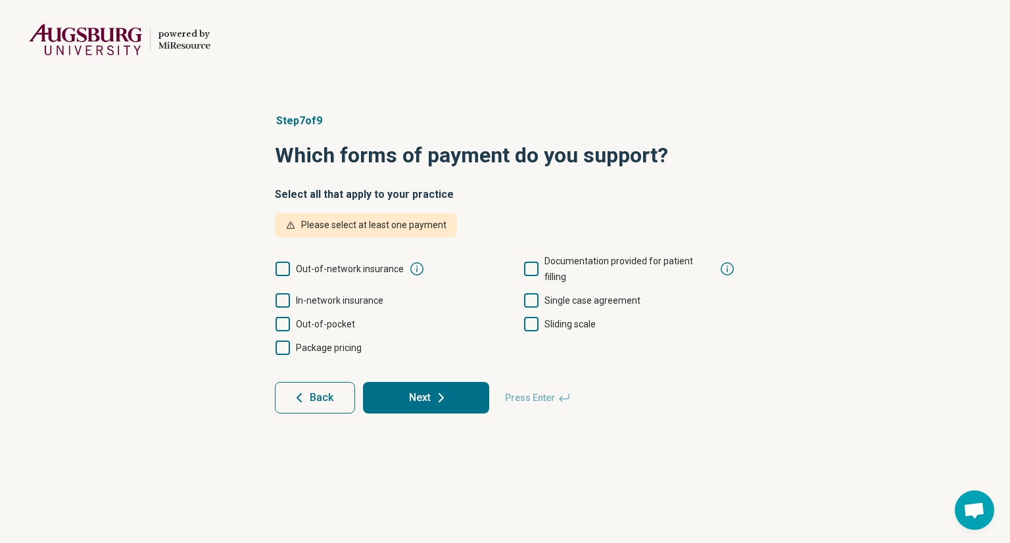
click at [415, 261] on icon at bounding box center [417, 269] width 16 height 16
click at [292, 292] on label "In-network insurance" at bounding box center [329, 300] width 108 height 16
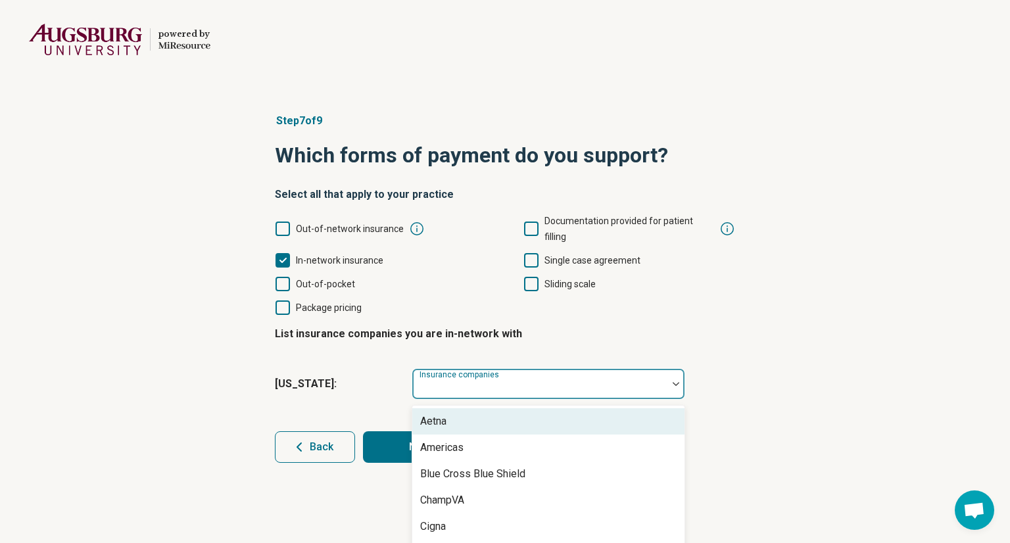
click at [464, 380] on div at bounding box center [539, 389] width 244 height 18
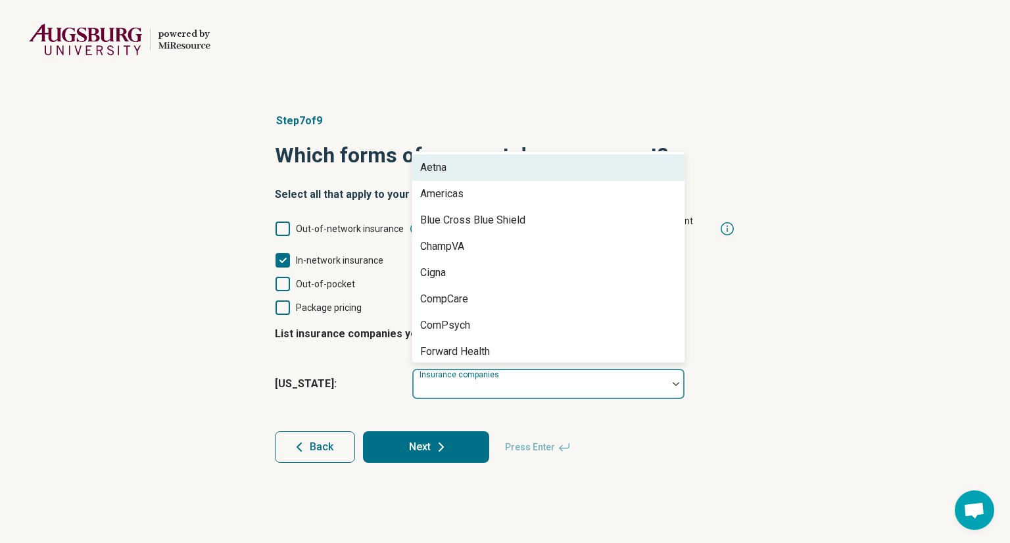
click at [456, 380] on div at bounding box center [539, 389] width 244 height 18
click at [455, 161] on div "Aetna" at bounding box center [548, 167] width 272 height 26
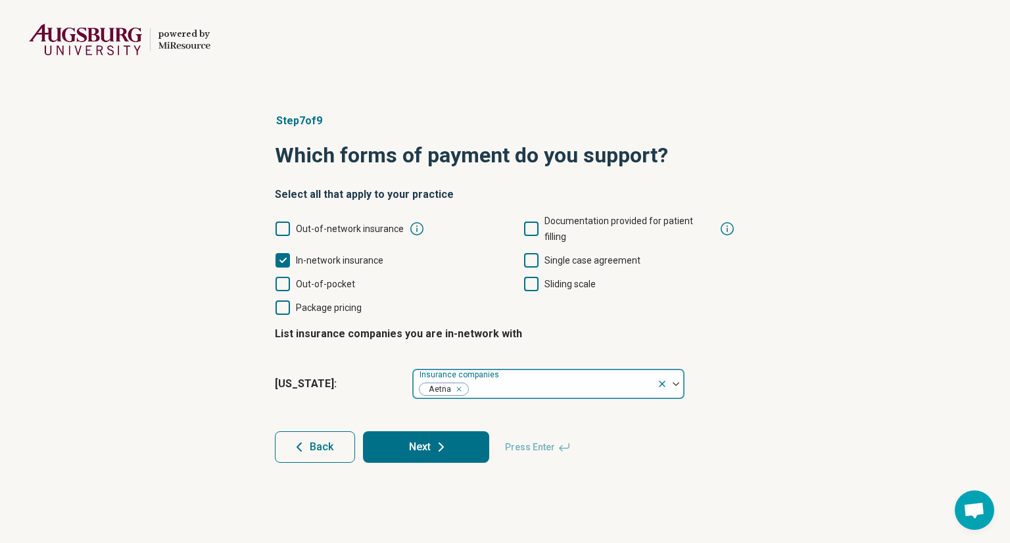
click at [504, 380] on div at bounding box center [560, 389] width 182 height 18
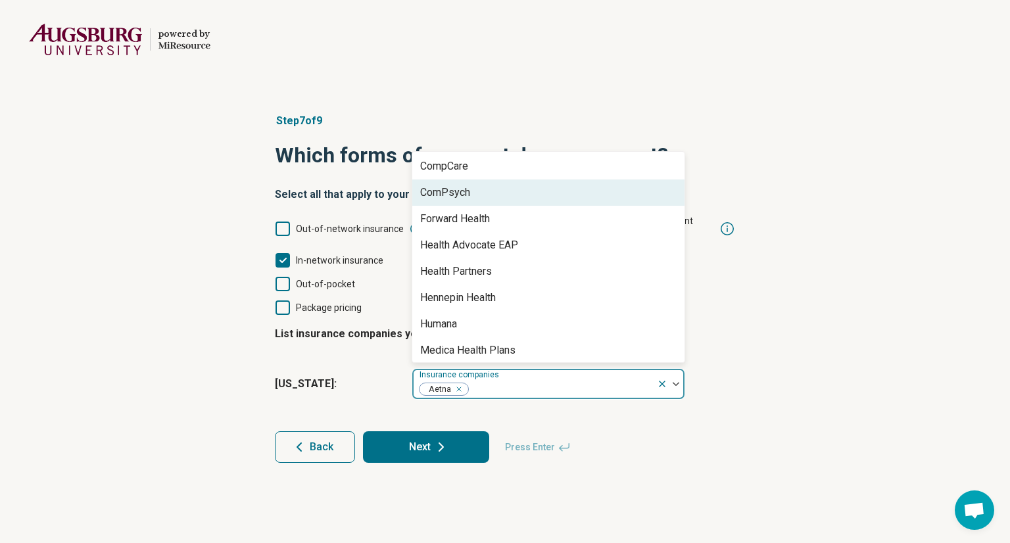
scroll to position [121, 0]
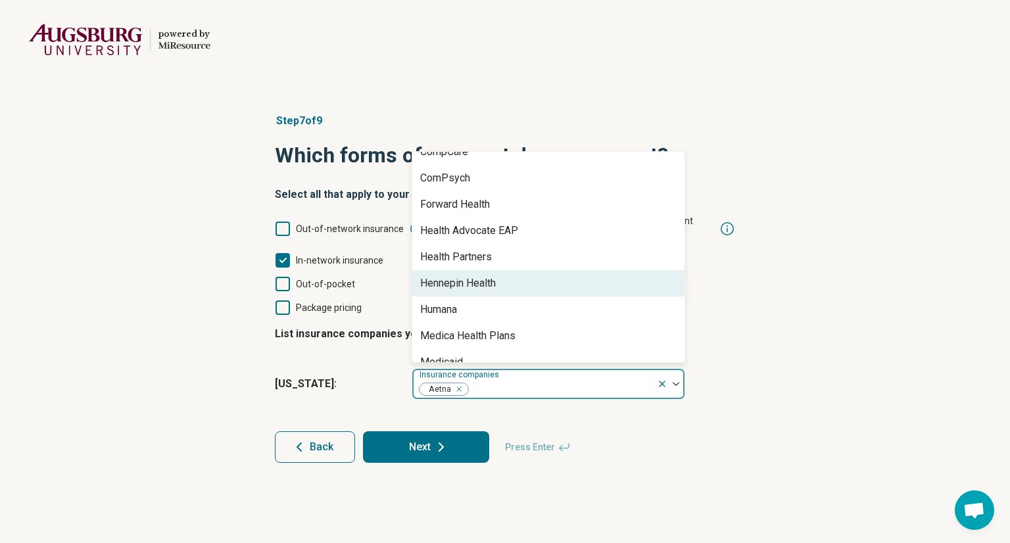
click at [496, 275] on div "Hennepin Health" at bounding box center [458, 283] width 76 height 16
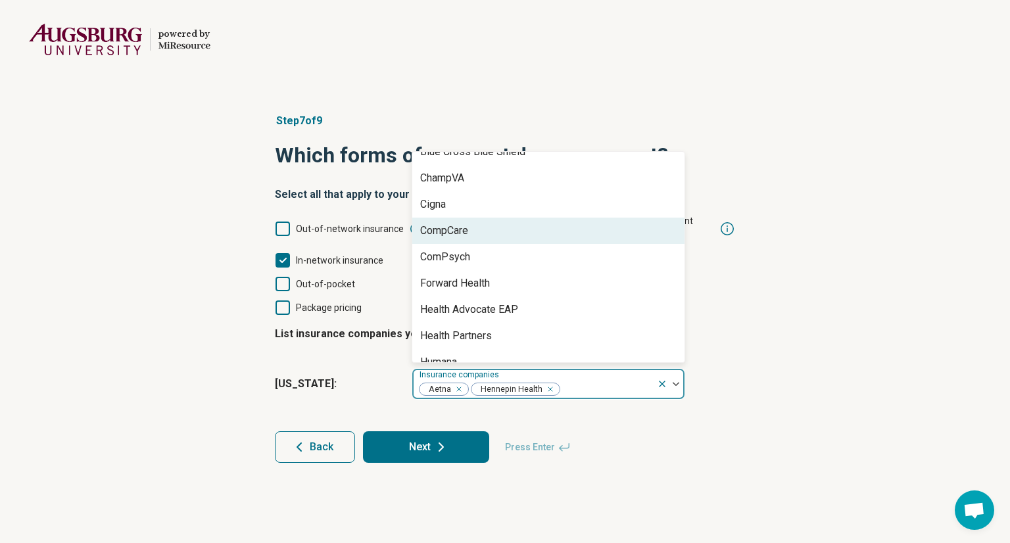
scroll to position [0, 0]
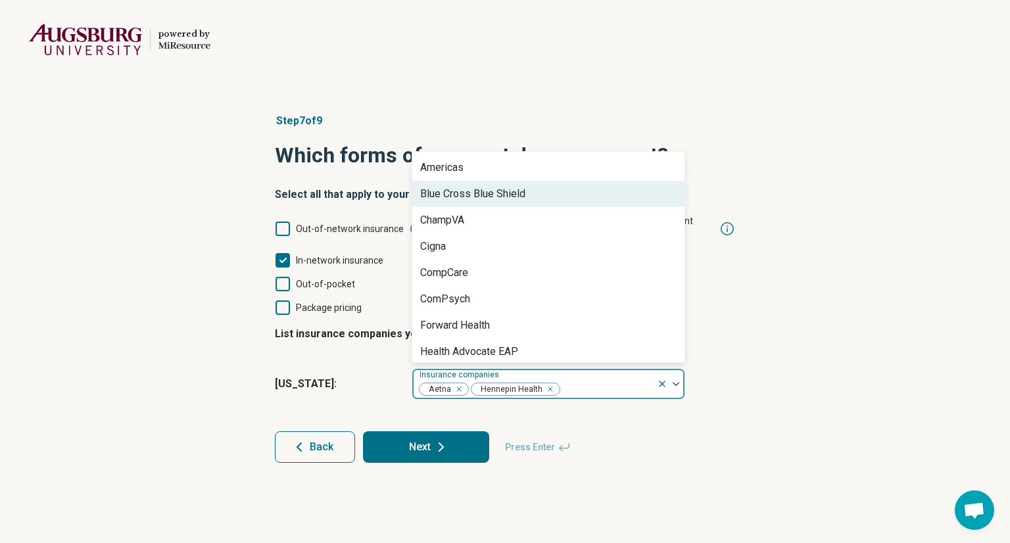
click at [543, 181] on div "Blue Cross Blue Shield" at bounding box center [548, 194] width 272 height 26
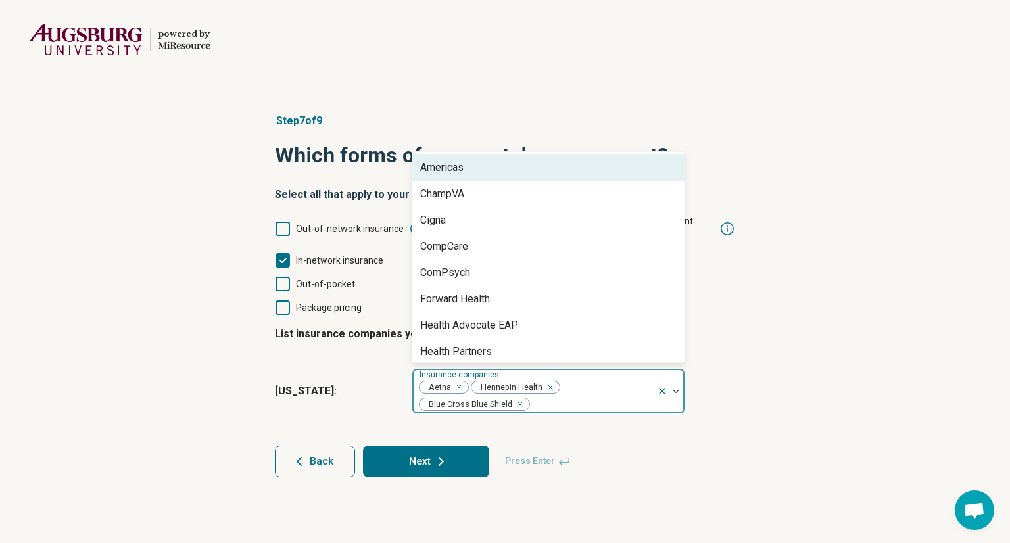
click at [591, 395] on div at bounding box center [590, 404] width 121 height 18
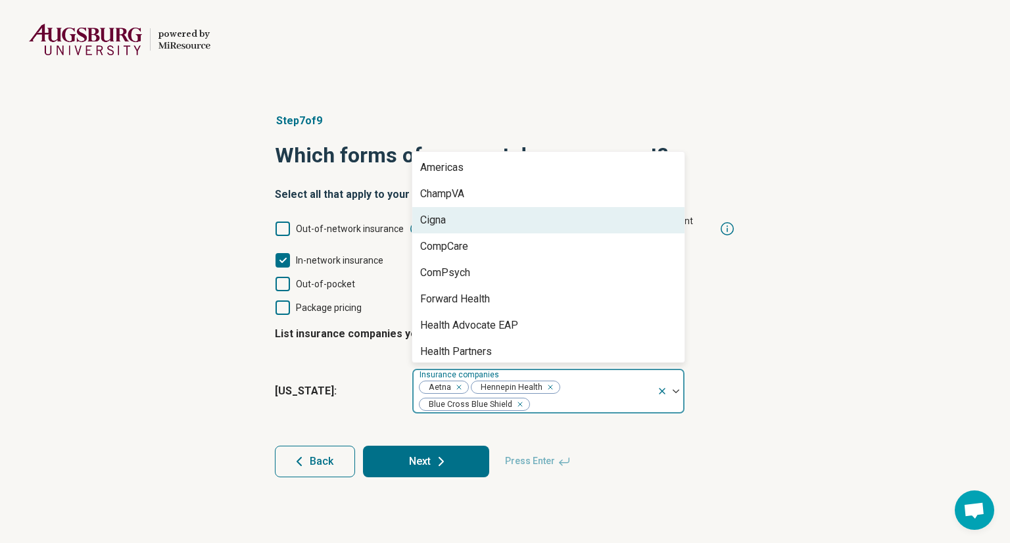
click at [520, 209] on div "Cigna" at bounding box center [548, 220] width 272 height 26
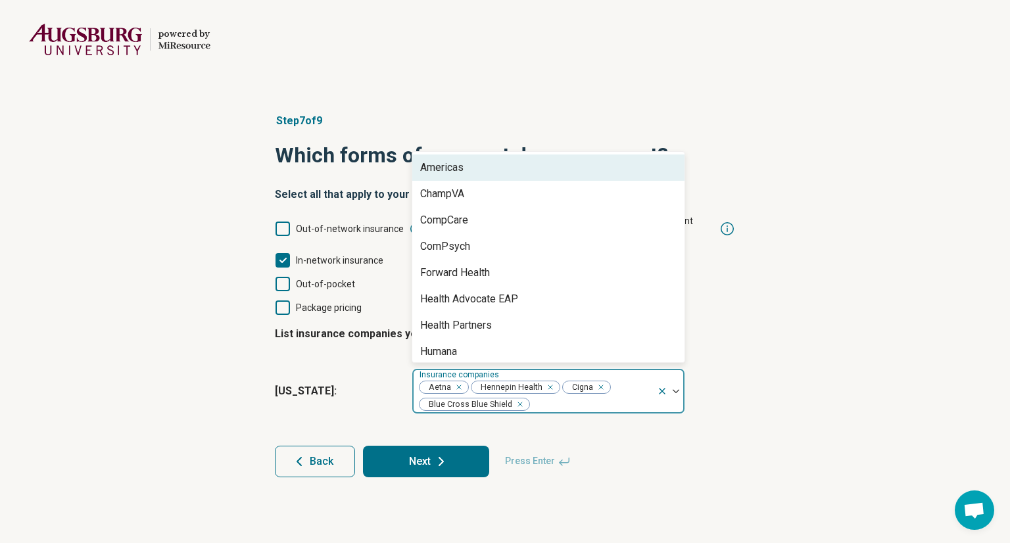
click at [549, 395] on div at bounding box center [590, 404] width 121 height 18
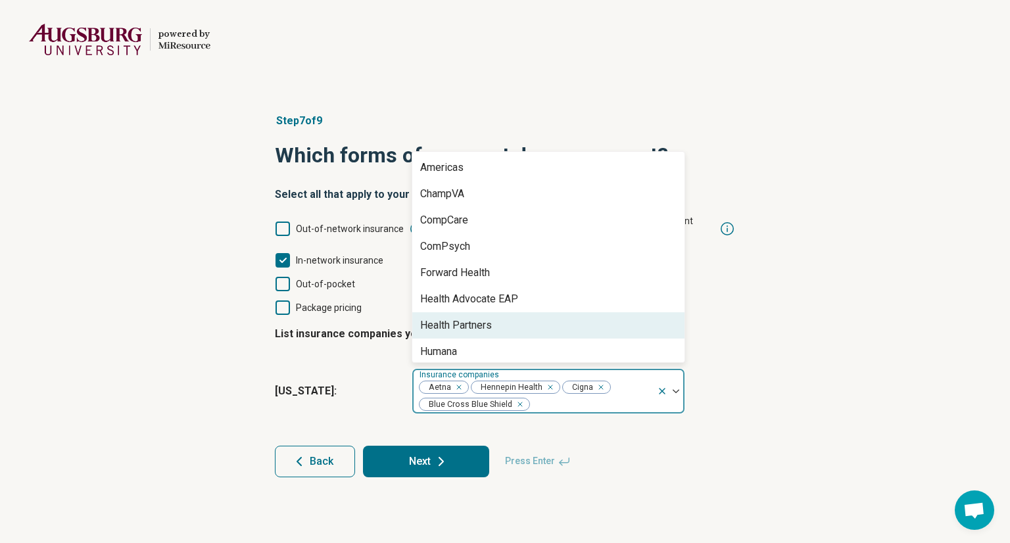
click at [532, 312] on div "Health Partners" at bounding box center [548, 325] width 272 height 26
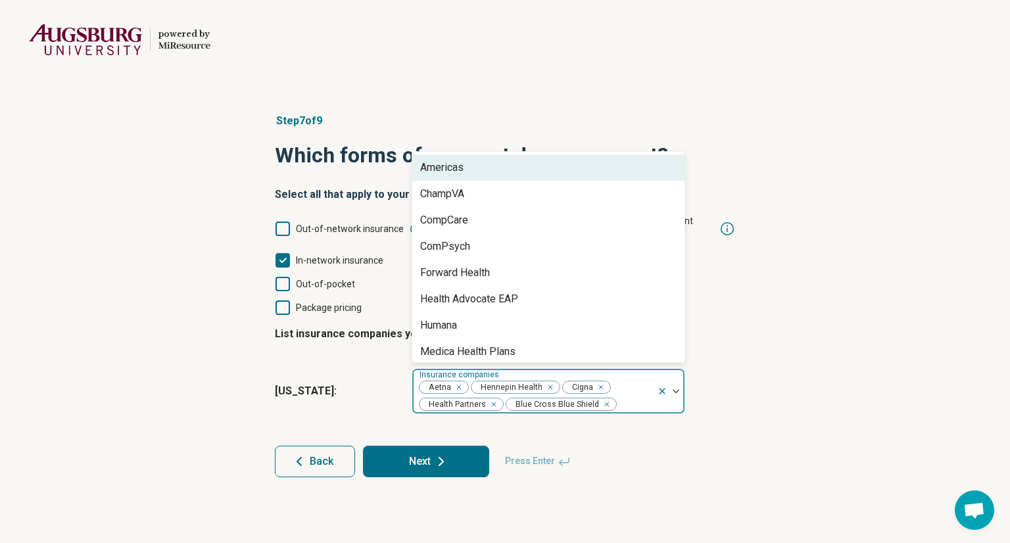
click at [631, 395] on div at bounding box center [634, 404] width 34 height 18
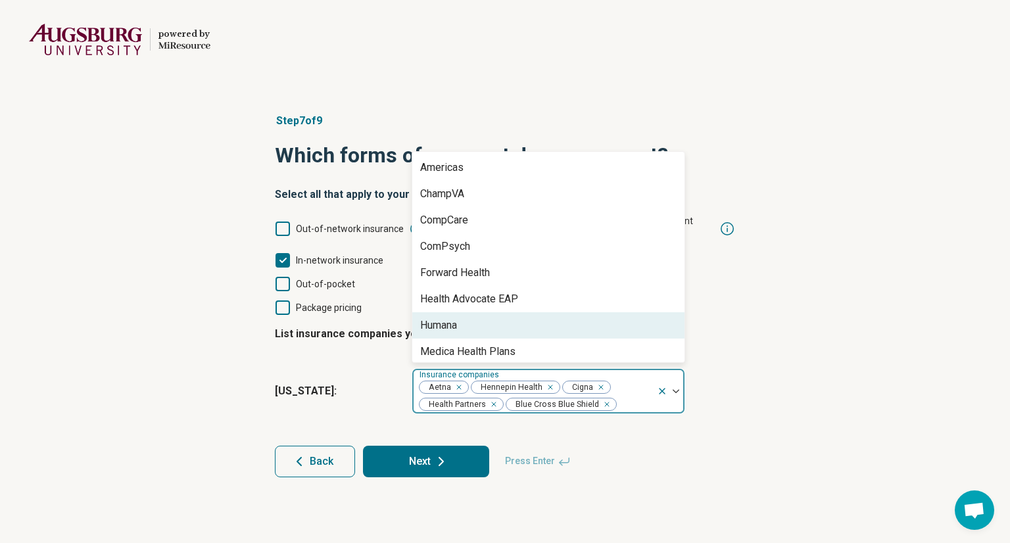
scroll to position [294, 0]
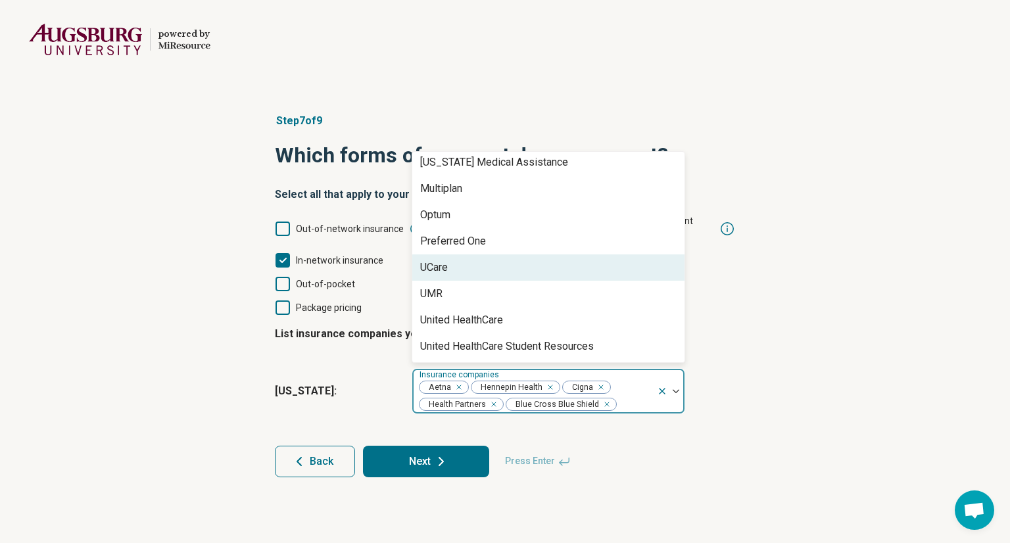
click at [559, 254] on div "UCare" at bounding box center [548, 267] width 272 height 26
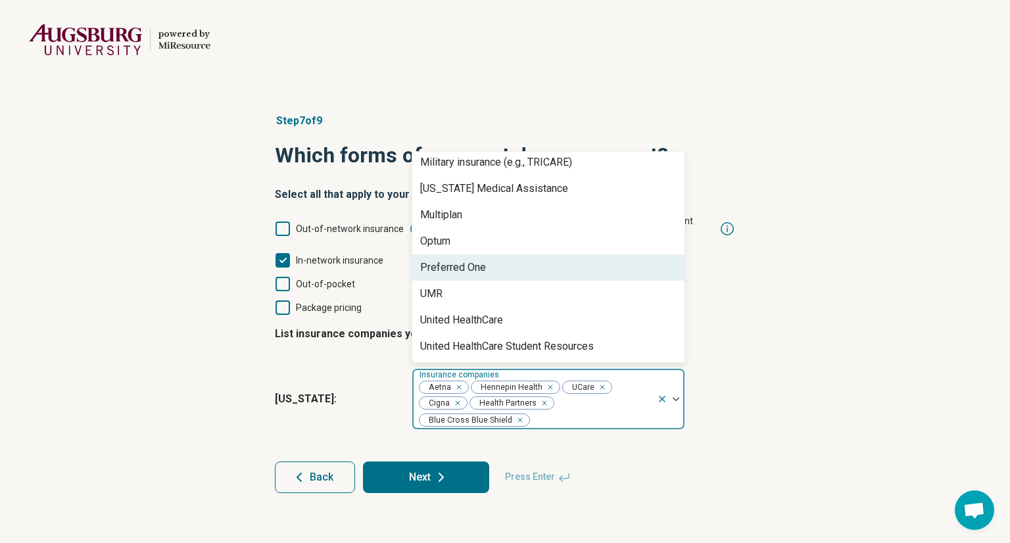
scroll to position [268, 0]
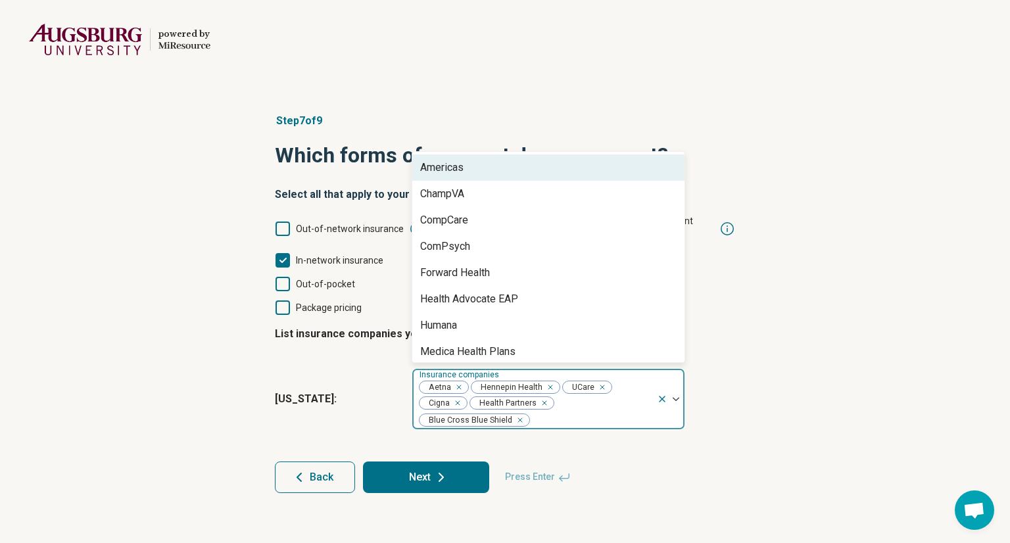
click at [593, 411] on div at bounding box center [590, 420] width 121 height 18
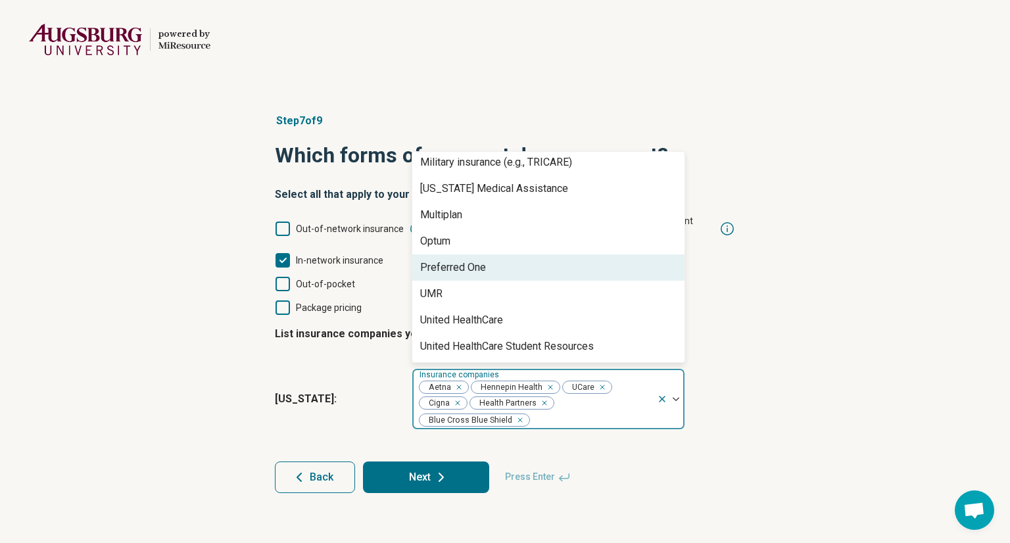
click at [507, 258] on div "Preferred One" at bounding box center [548, 267] width 272 height 26
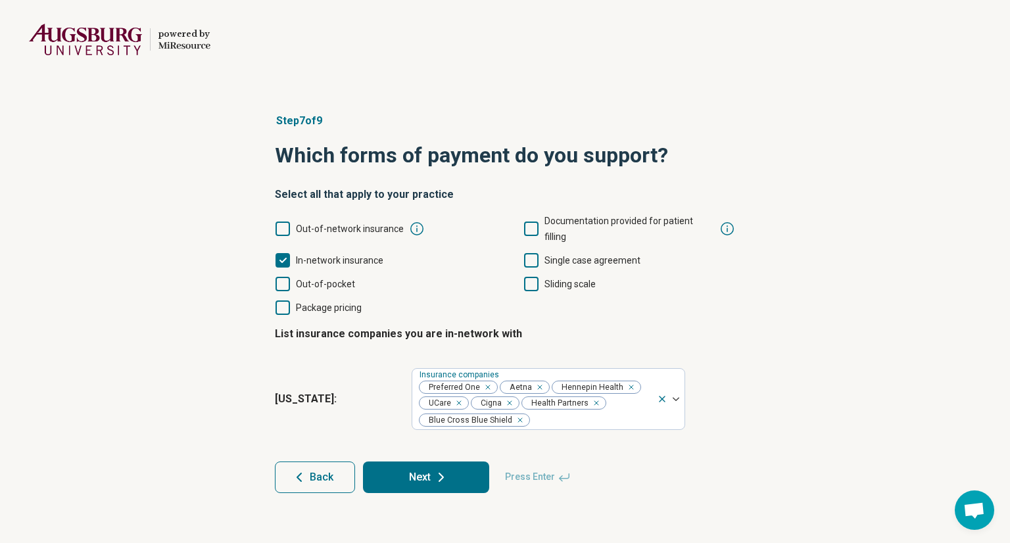
click at [283, 221] on icon at bounding box center [282, 228] width 14 height 14
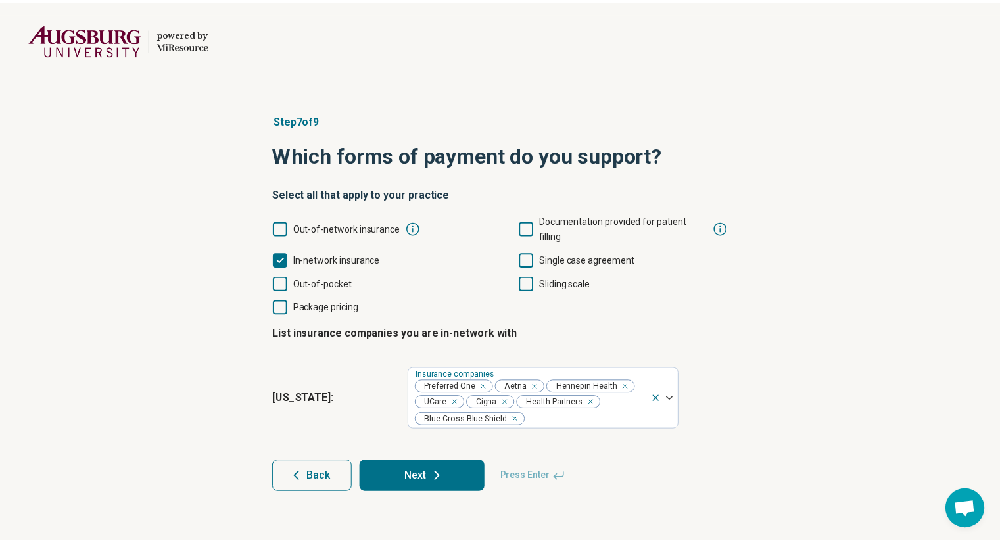
scroll to position [7, 0]
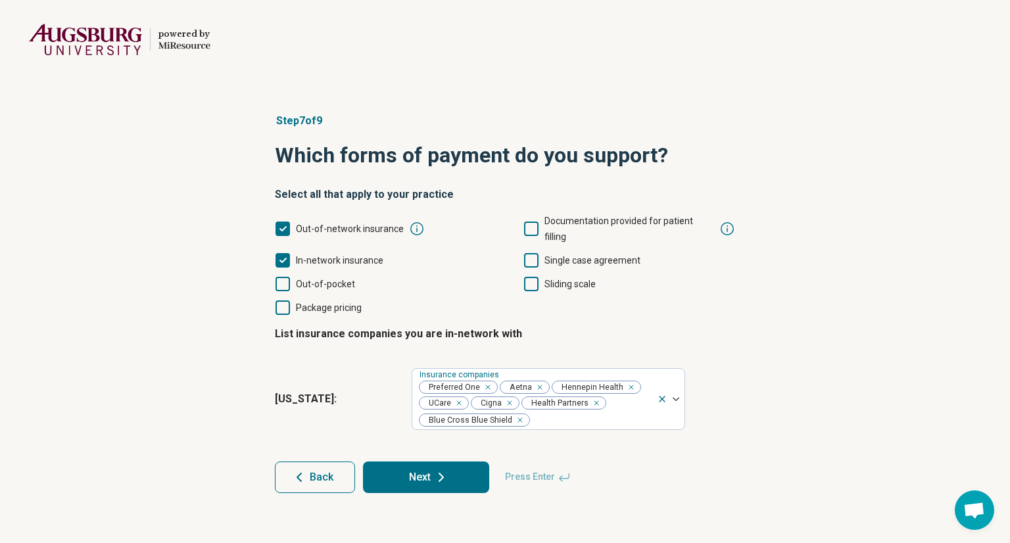
click at [300, 279] on span "Out-of-pocket" at bounding box center [325, 284] width 59 height 11
click at [392, 461] on button "Next" at bounding box center [426, 477] width 126 height 32
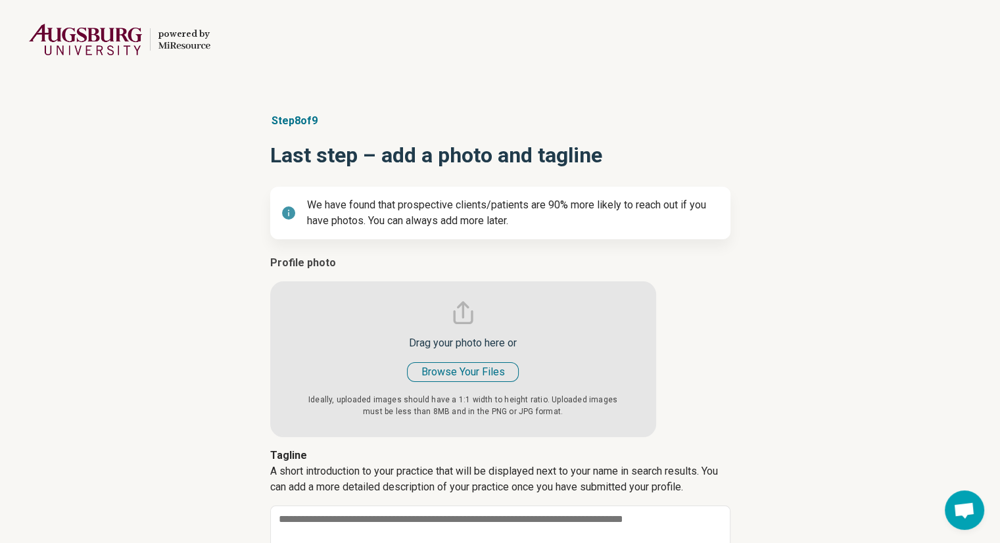
type textarea "*"
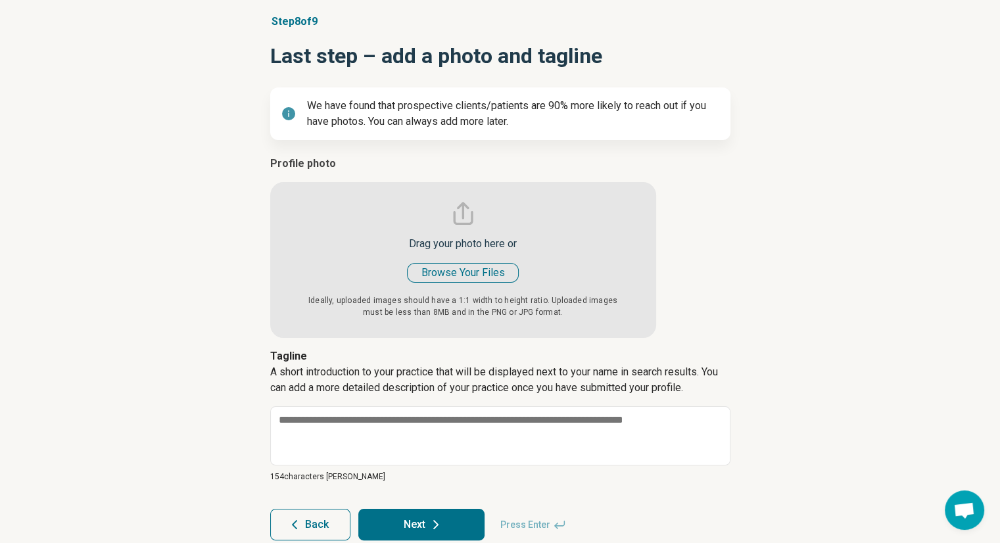
scroll to position [122, 0]
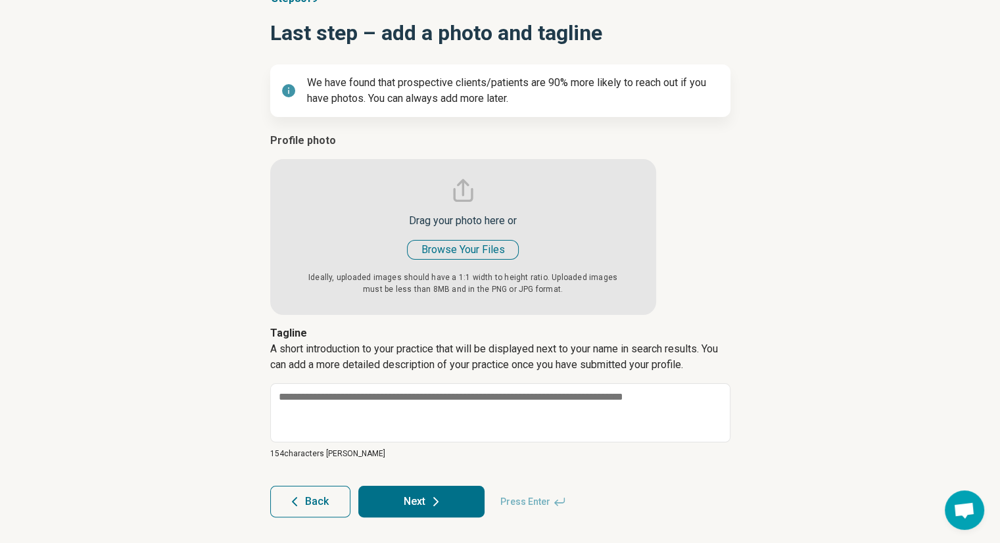
click at [481, 239] on input "file" at bounding box center [463, 224] width 386 height 182
type input "**********"
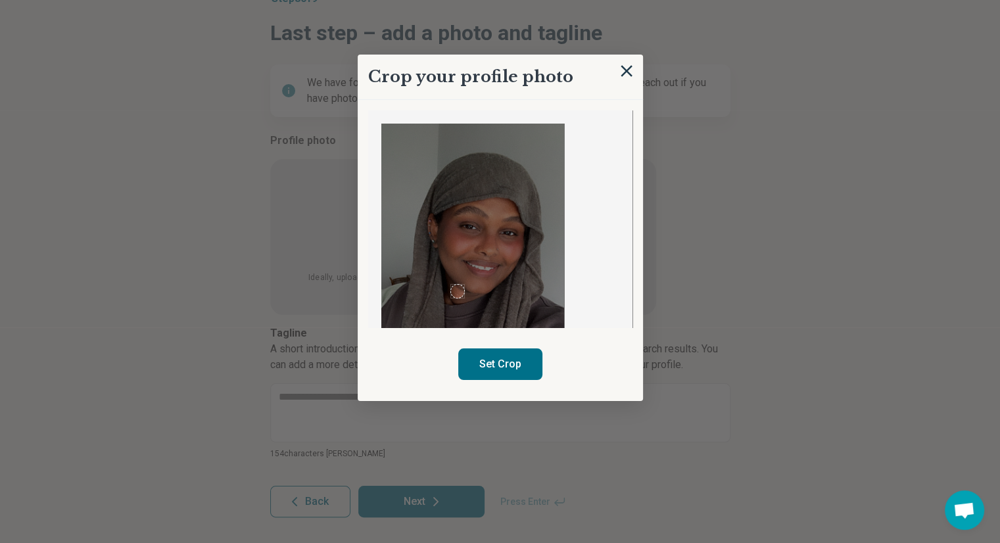
click at [450, 245] on img at bounding box center [472, 287] width 183 height 326
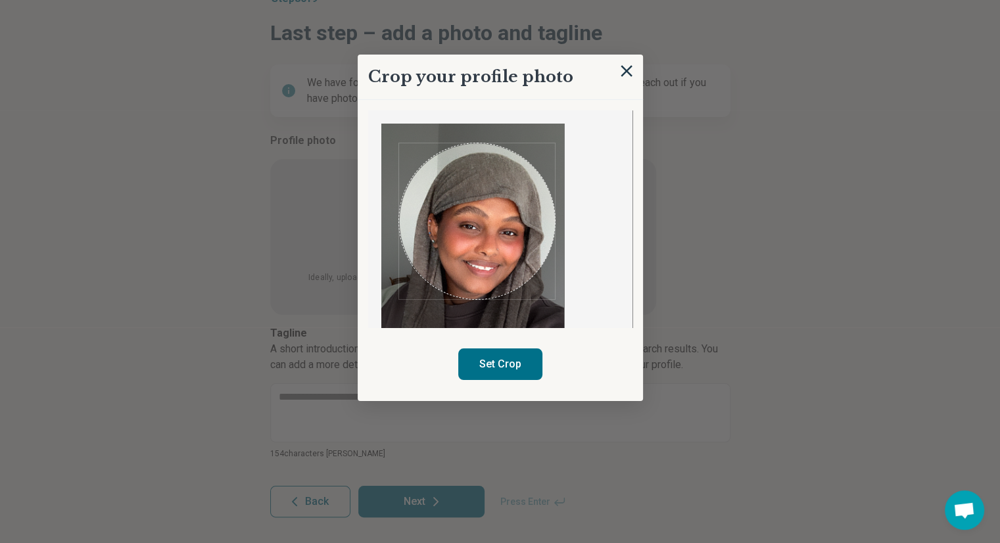
click at [557, 312] on img at bounding box center [472, 287] width 183 height 326
click at [483, 156] on div "Use the arrow keys to move the crop selection area" at bounding box center [478, 227] width 158 height 158
click at [479, 172] on div "Use the arrow keys to move the crop selection area" at bounding box center [475, 226] width 158 height 158
click at [484, 183] on div "Use the arrow keys to move the crop selection area" at bounding box center [479, 224] width 158 height 158
click at [508, 352] on button "Set Crop" at bounding box center [500, 364] width 84 height 32
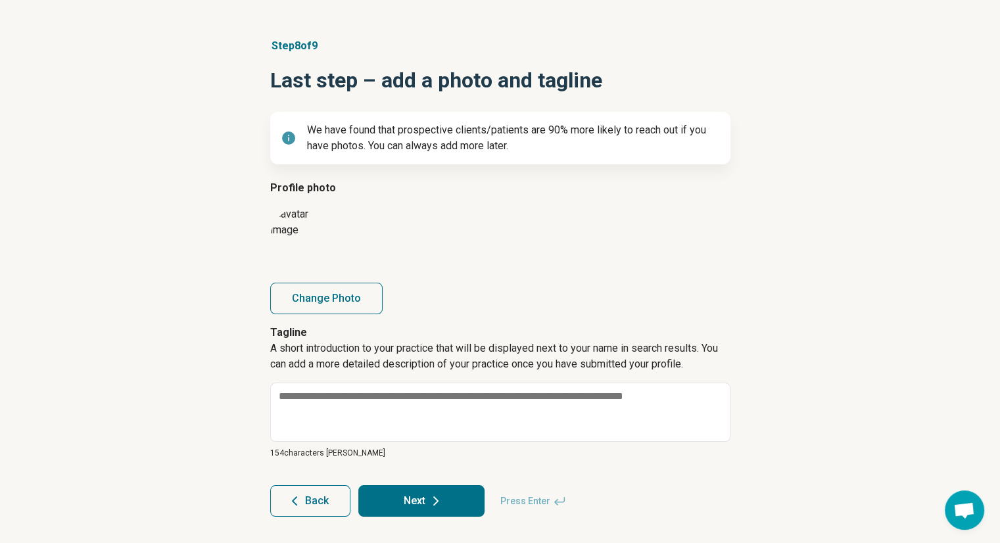
scroll to position [75, 0]
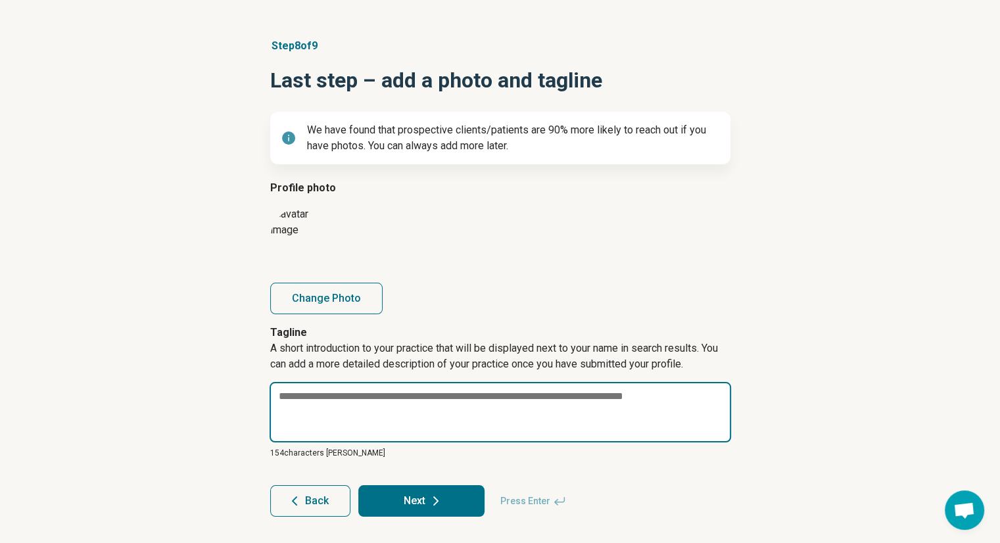
click at [310, 398] on textarea at bounding box center [499, 412] width 461 height 60
paste textarea "**********"
type textarea "*"
type textarea "**********"
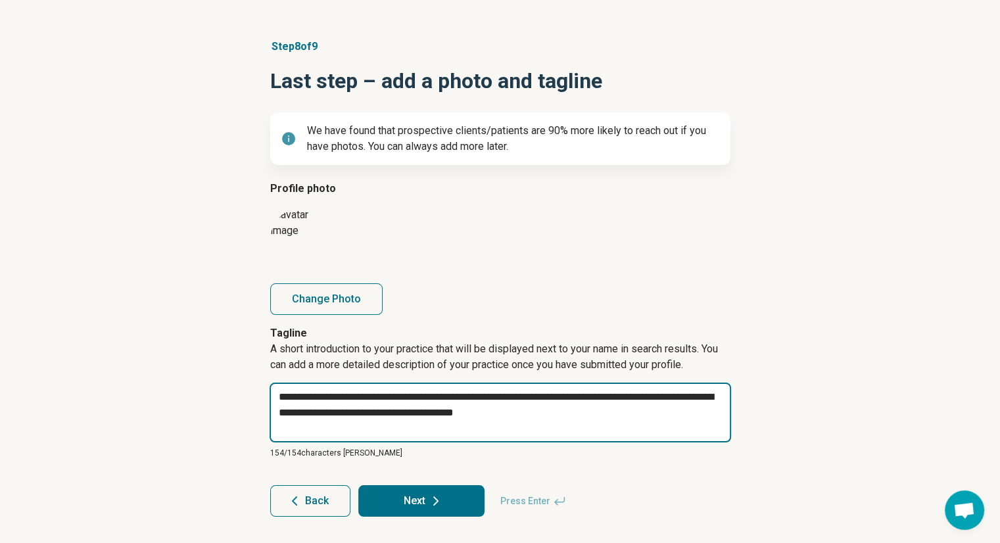
click at [492, 400] on textarea "**********" at bounding box center [499, 413] width 461 height 60
type textarea "*"
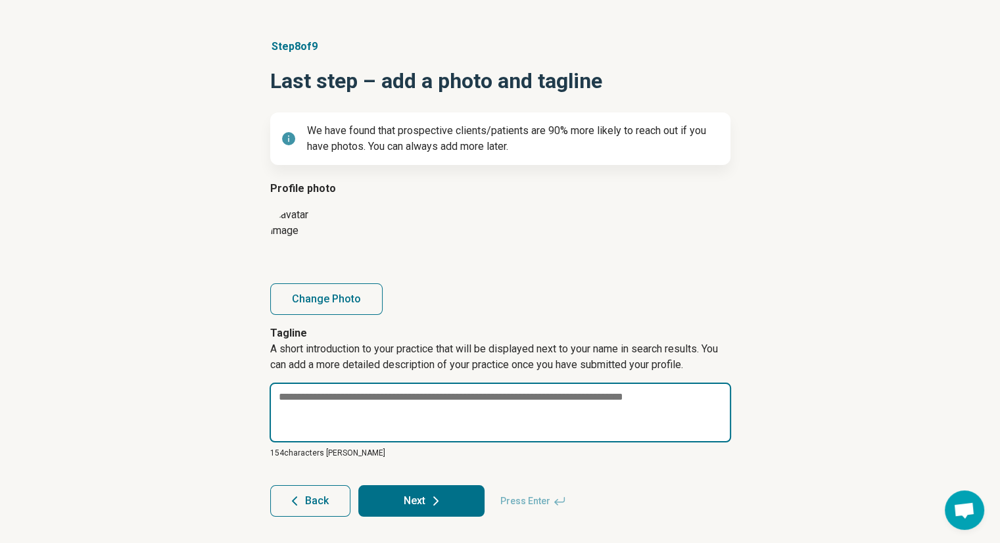
paste textarea "**********"
type textarea "*"
type textarea "**********"
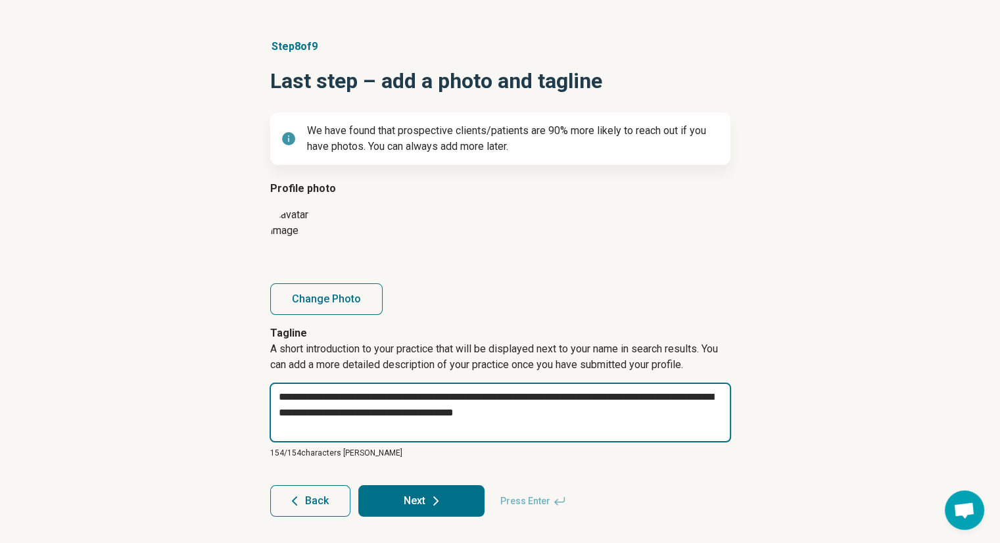
click at [492, 420] on textarea "**********" at bounding box center [499, 413] width 461 height 60
type textarea "*"
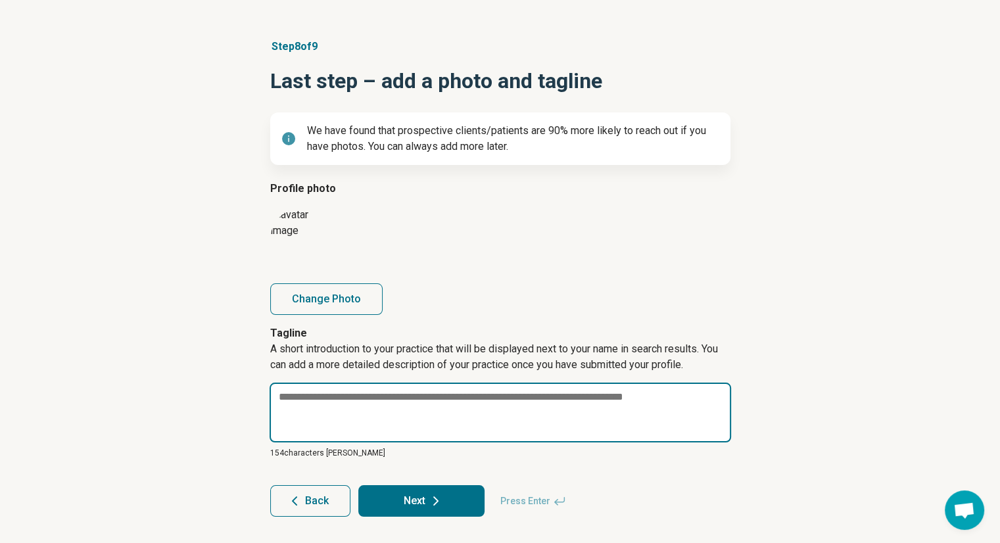
paste textarea "**********"
type textarea "*"
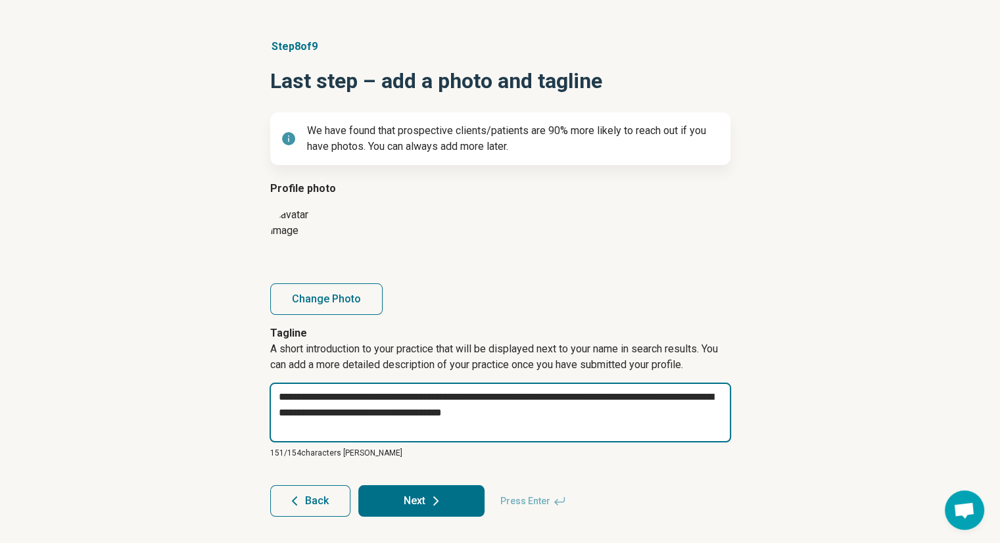
type textarea "**********"
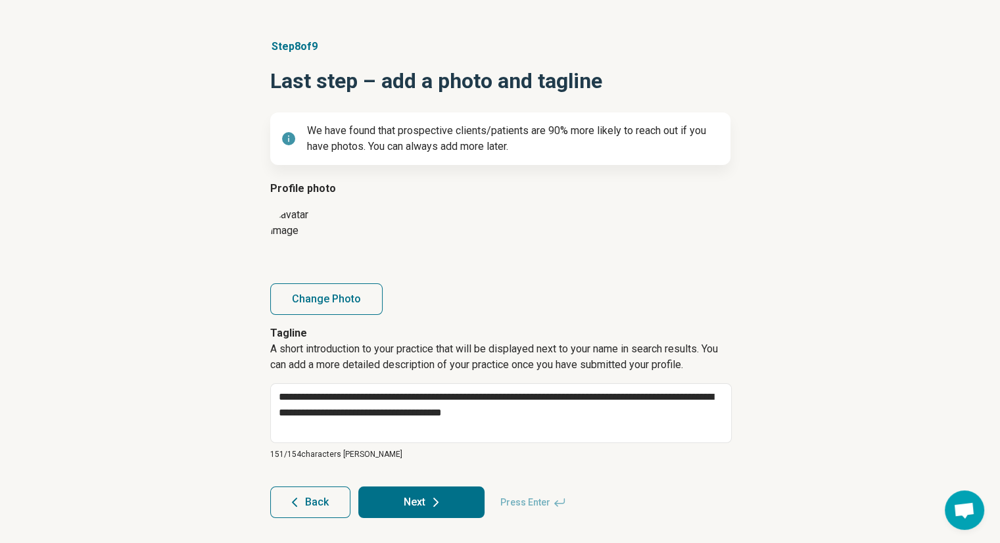
click at [390, 359] on p "A short introduction to your practice that will be displayed next to your name …" at bounding box center [500, 362] width 460 height 42
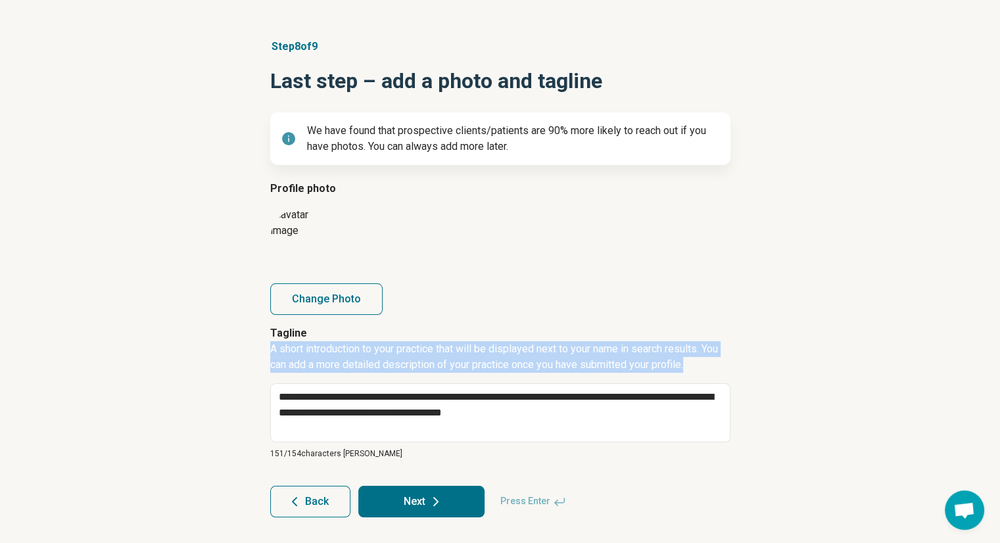
click at [390, 359] on p "A short introduction to your practice that will be displayed next to your name …" at bounding box center [500, 362] width 460 height 42
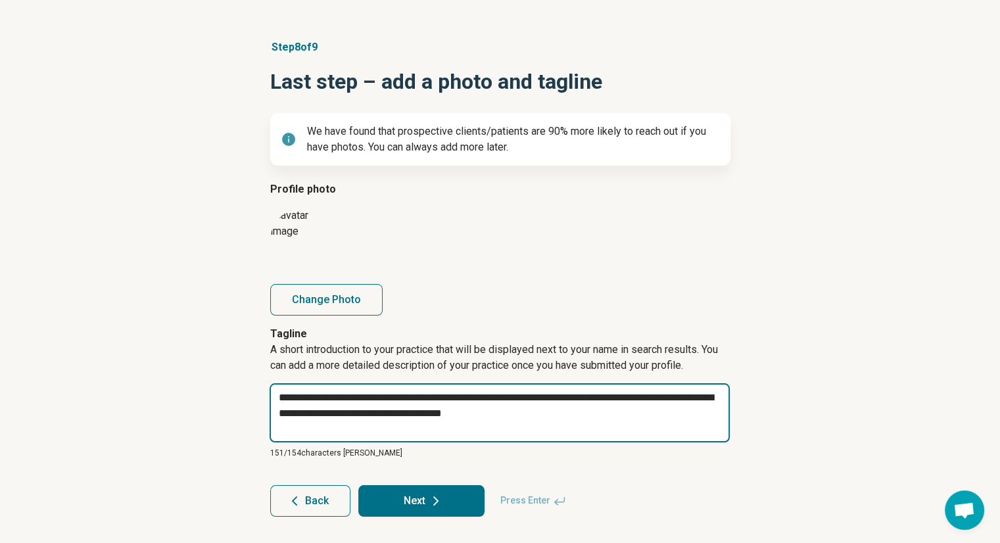
click at [350, 413] on textarea "**********" at bounding box center [499, 412] width 460 height 59
click at [350, 413] on textarea "**********" at bounding box center [499, 413] width 461 height 60
paste textarea
type textarea "*"
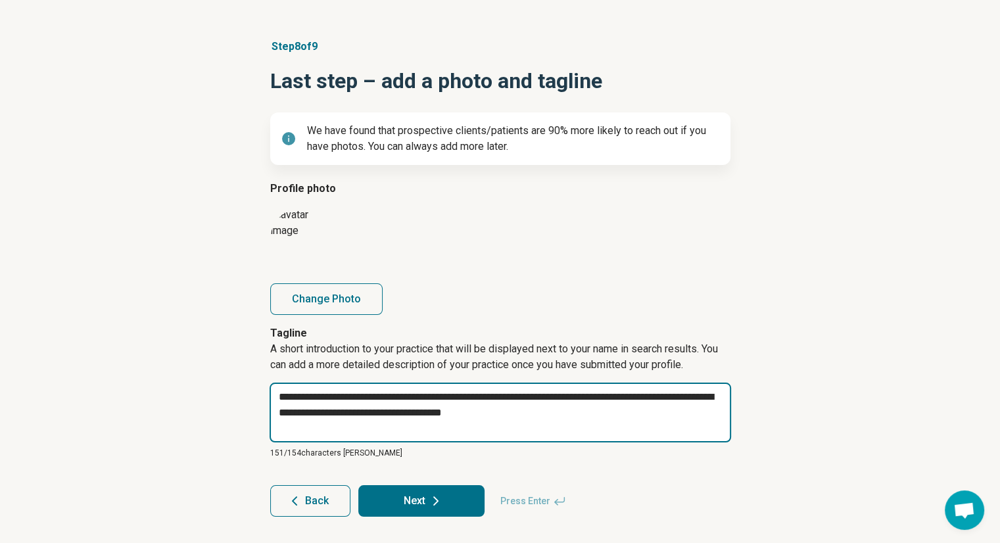
type textarea "**********"
type textarea "*"
type textarea "**********"
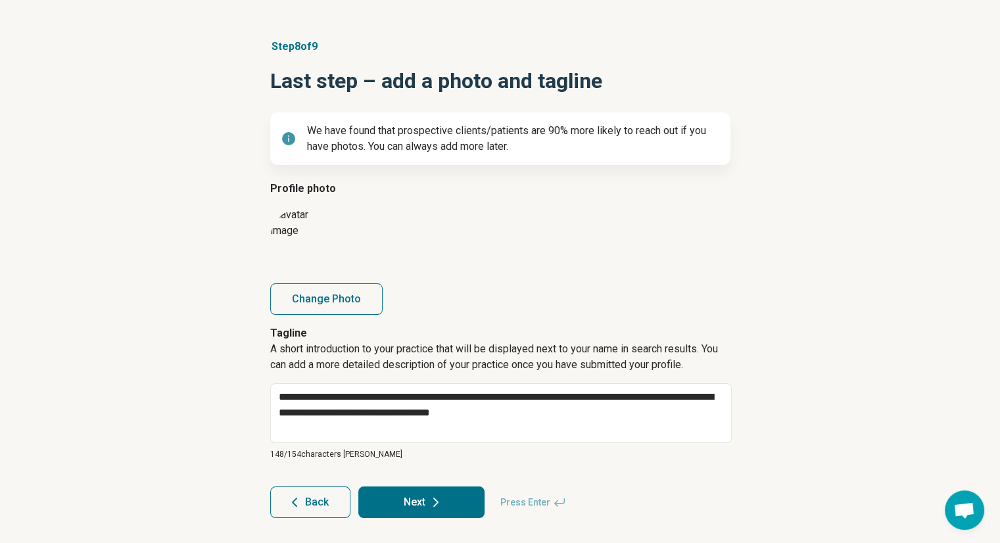
click at [424, 503] on button "Next" at bounding box center [421, 502] width 126 height 32
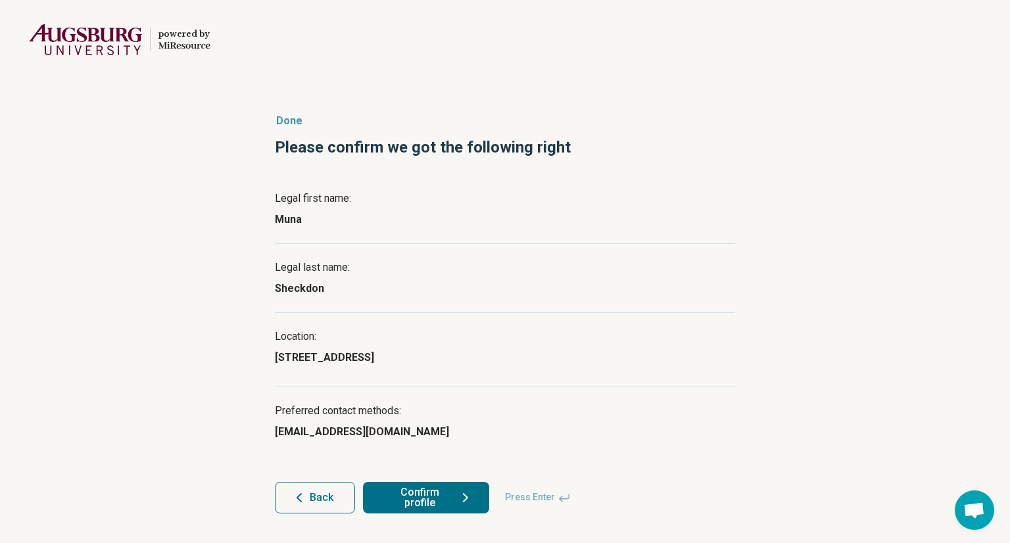
click at [448, 503] on button "Confirm profile" at bounding box center [426, 498] width 126 height 32
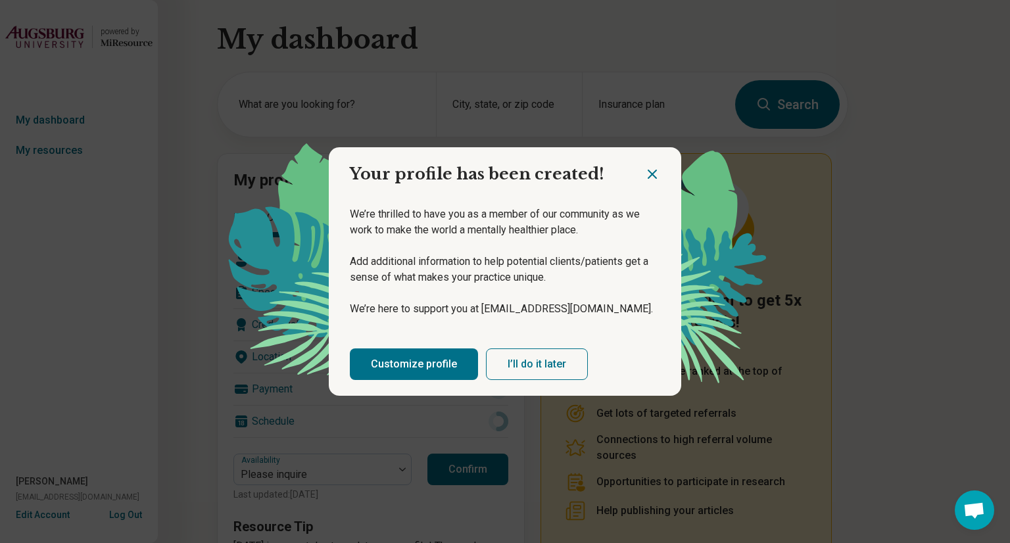
click at [535, 371] on button "I’ll do it later" at bounding box center [537, 364] width 102 height 32
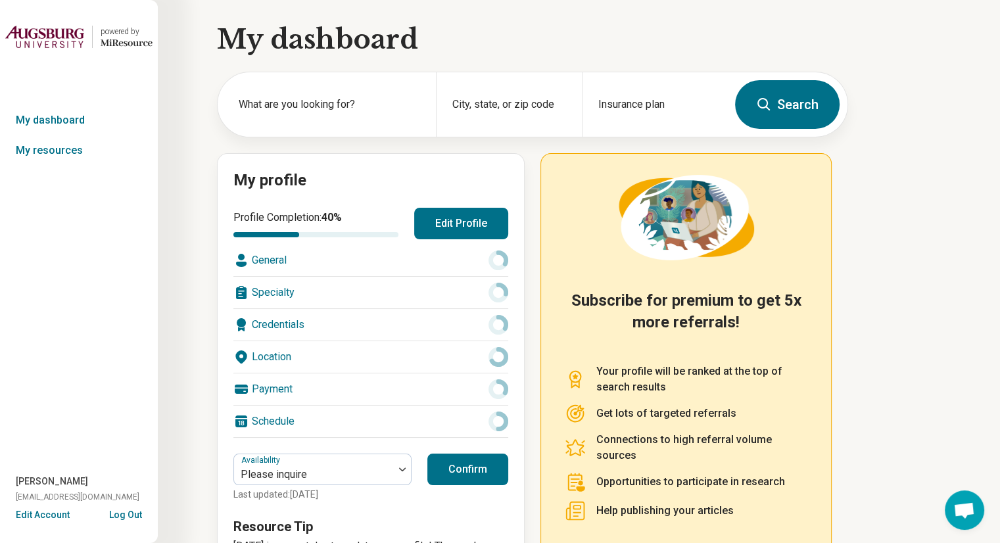
click at [461, 227] on button "Edit Profile" at bounding box center [461, 224] width 94 height 32
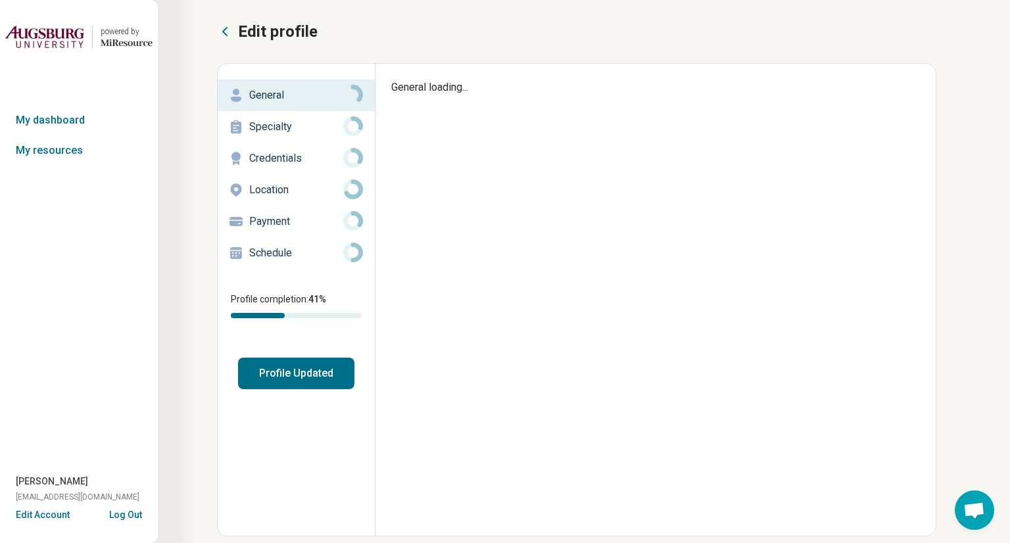
type textarea "*"
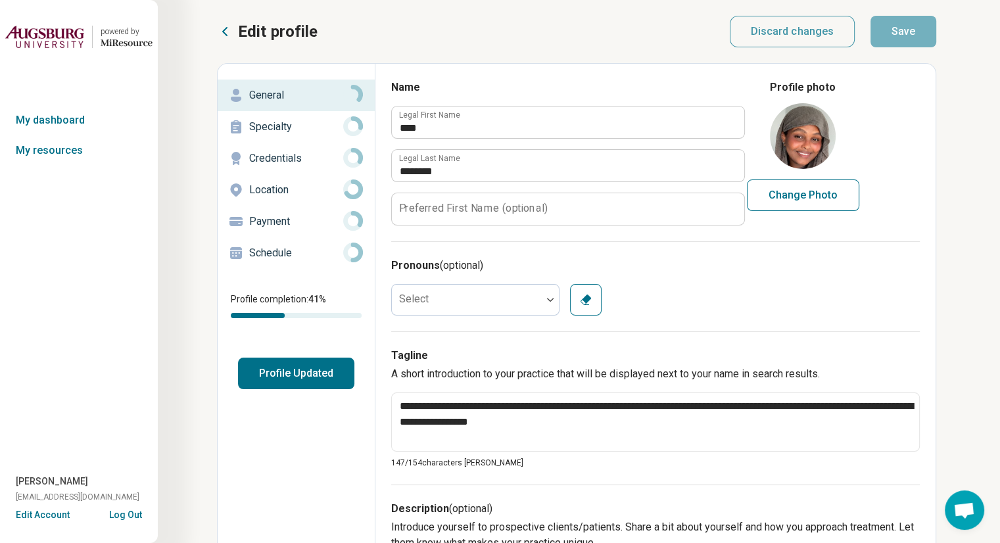
click at [118, 521] on div "Edit Account Log Out" at bounding box center [79, 515] width 158 height 14
click at [118, 515] on button "Log Out" at bounding box center [125, 513] width 33 height 11
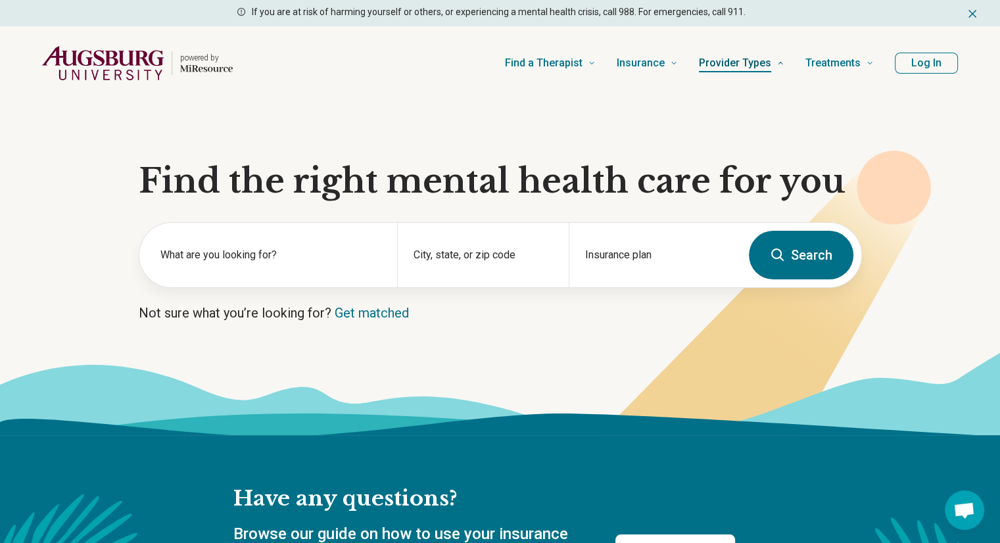
drag, startPoint x: 919, startPoint y: 3, endPoint x: 723, endPoint y: 84, distance: 211.9
click at [723, 84] on link "Provider Types" at bounding box center [741, 63] width 85 height 53
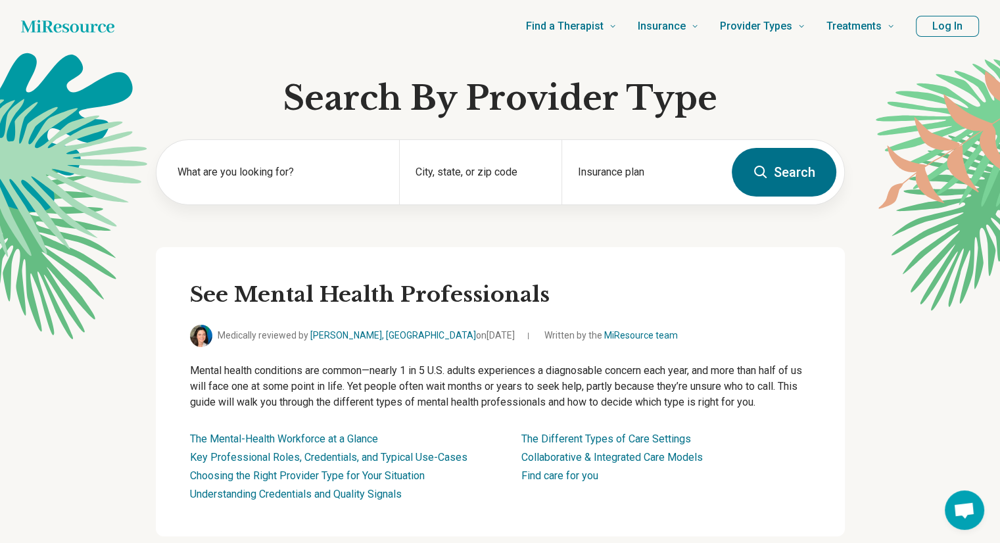
click at [183, 47] on div "Find a Therapist Mental Health Conditions ADHD Anxiety Anorexia Autism Bipolar …" at bounding box center [514, 26] width 759 height 53
